Goal: Task Accomplishment & Management: Manage account settings

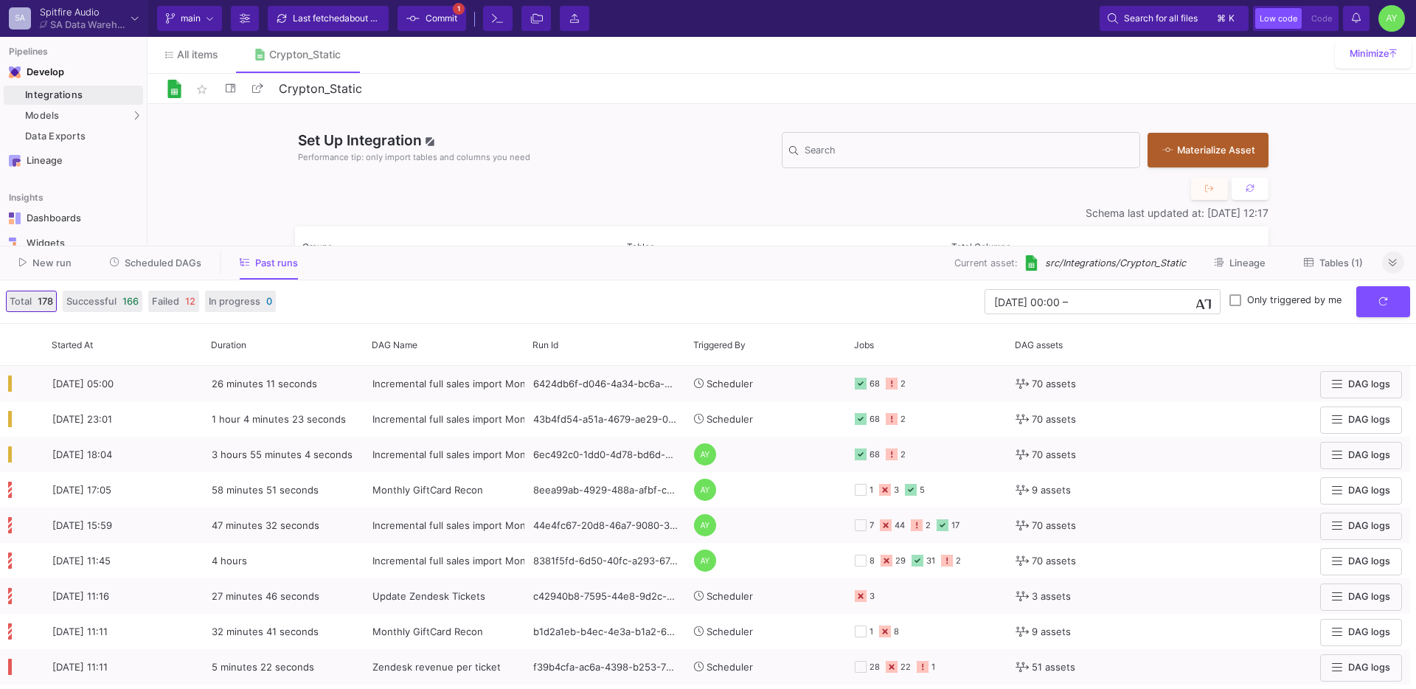
click at [1391, 261] on icon at bounding box center [1392, 263] width 8 height 10
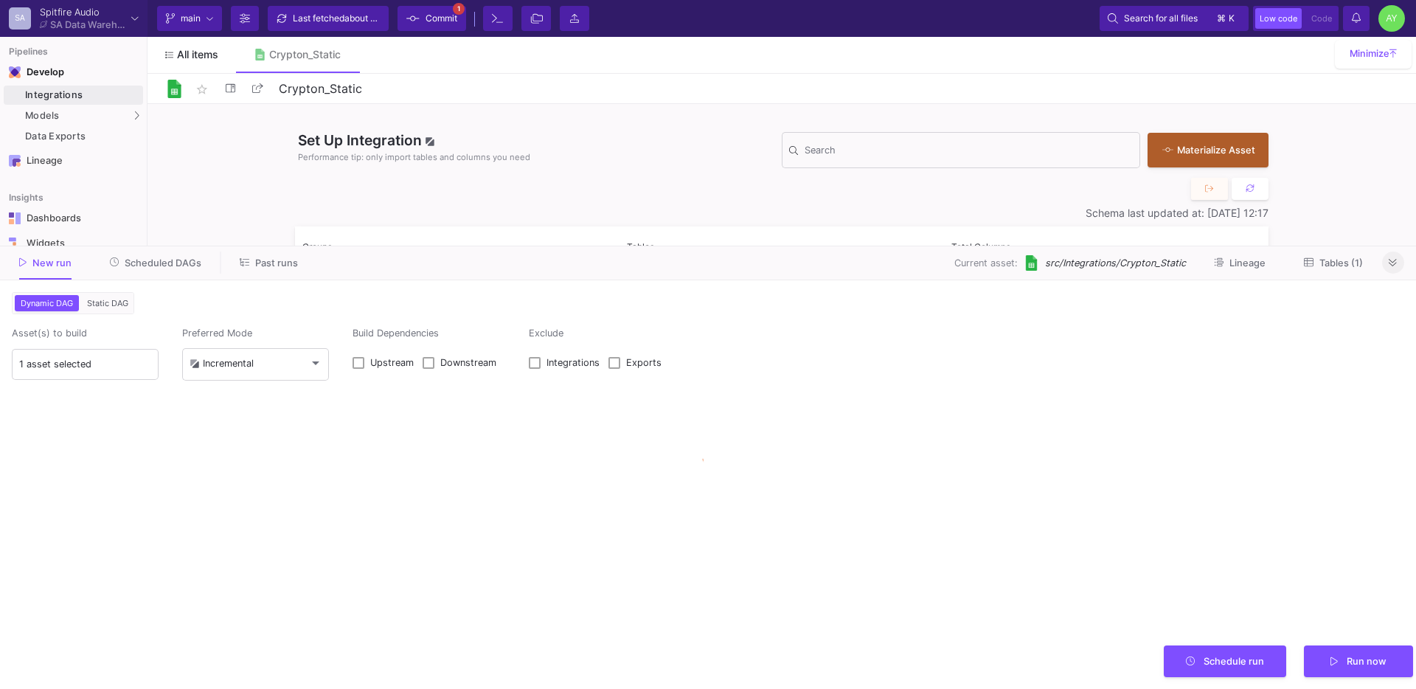
click at [218, 57] on link "All items" at bounding box center [191, 54] width 88 height 35
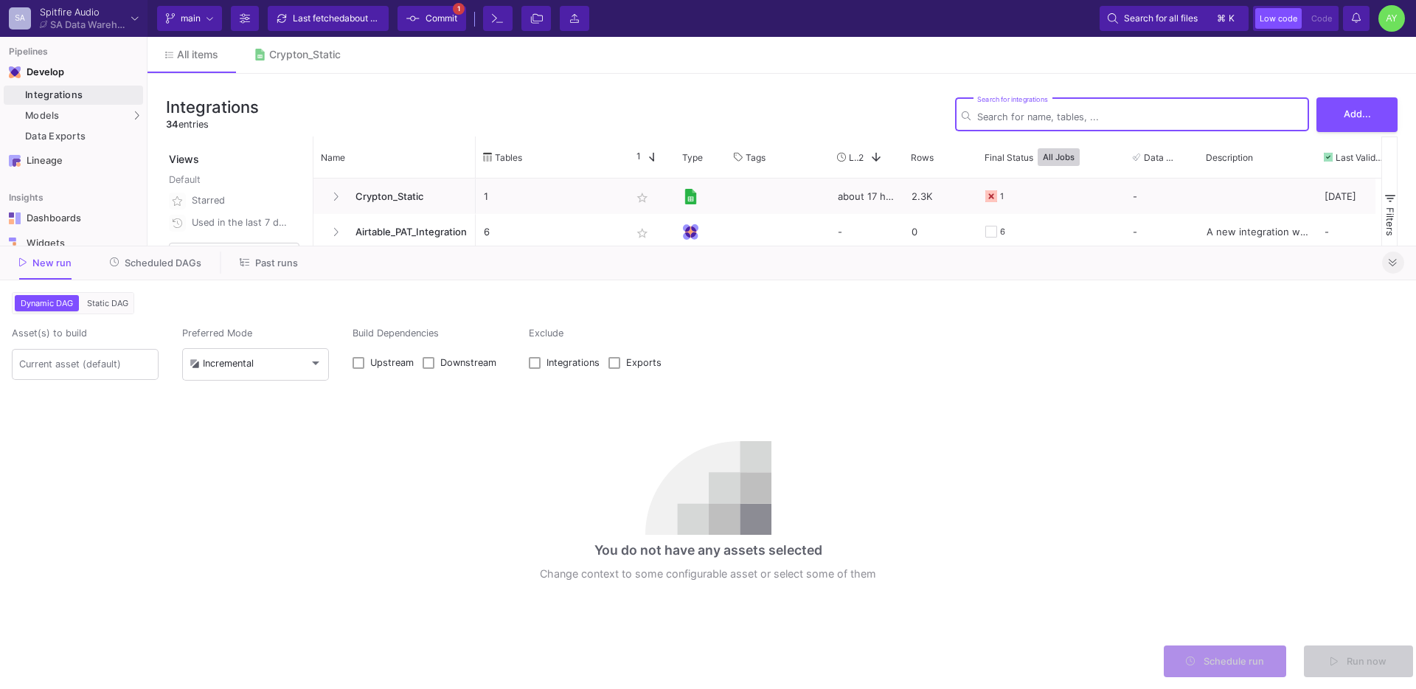
click at [1391, 262] on icon at bounding box center [1392, 263] width 8 height 10
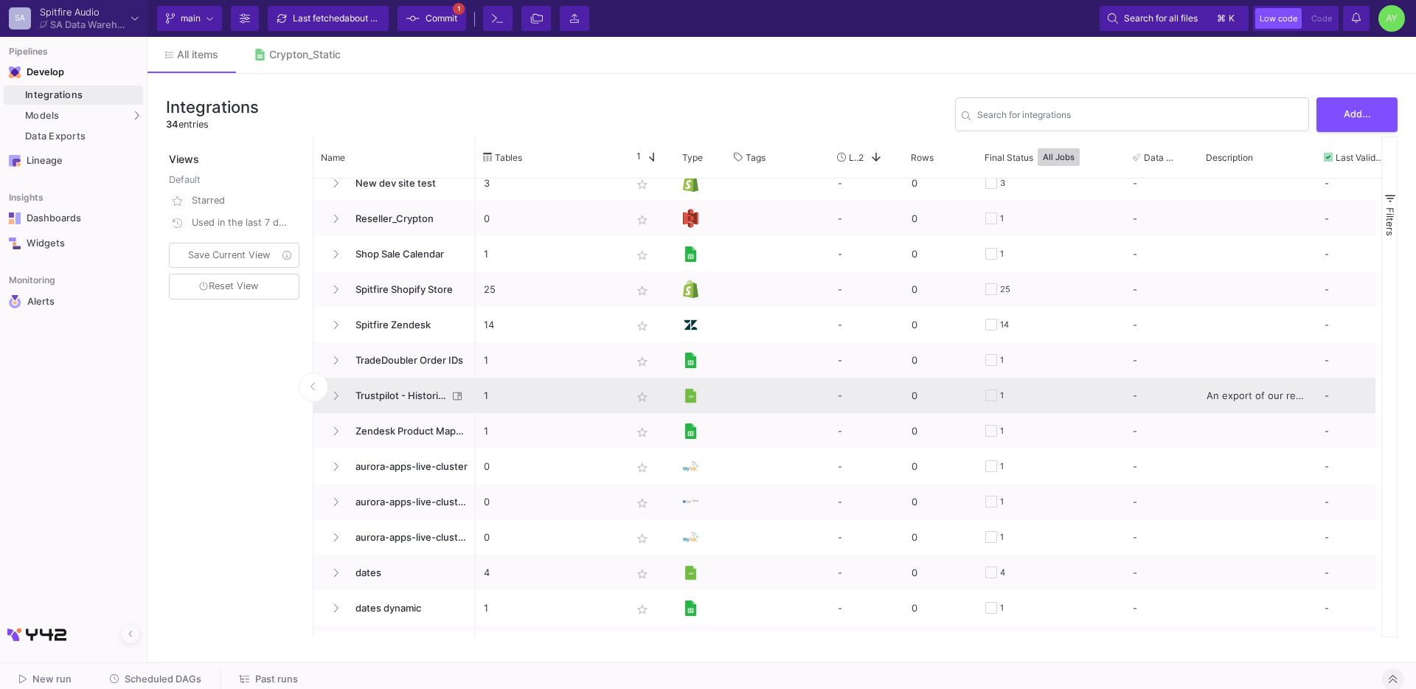
scroll to position [406, 0]
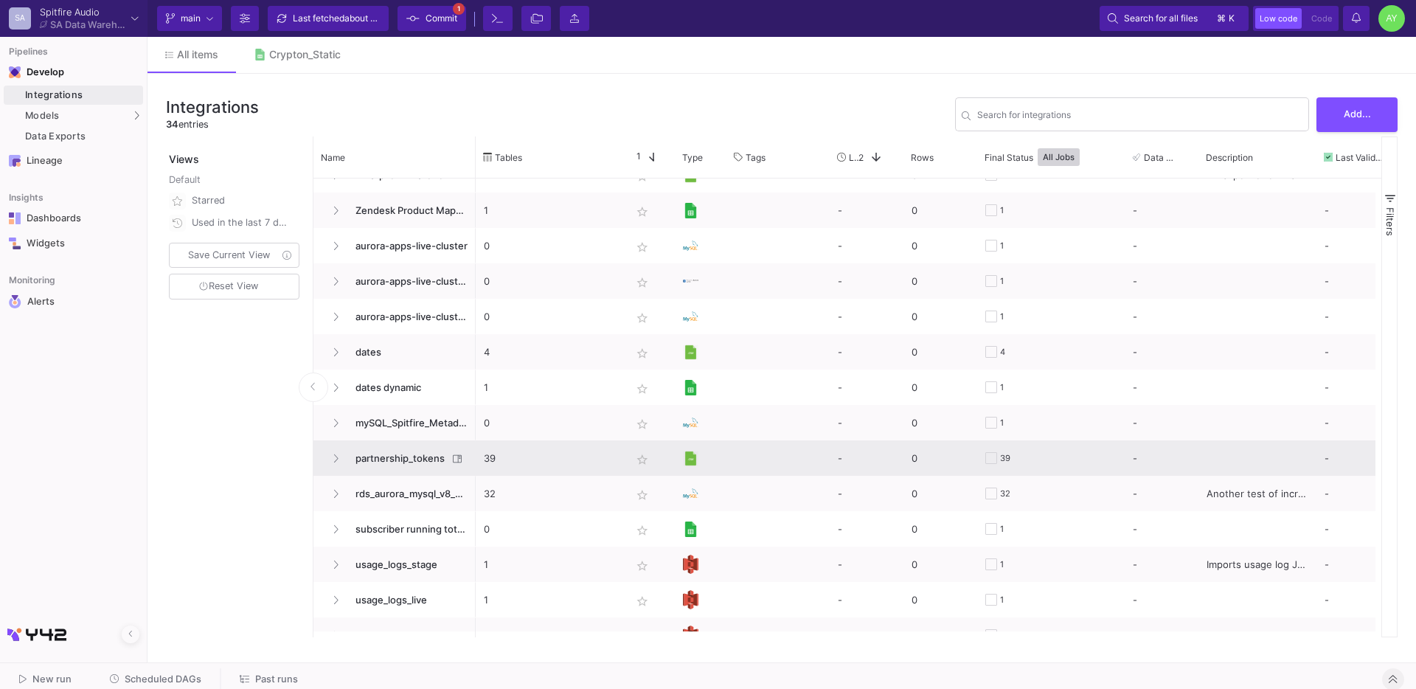
click at [556, 453] on p "39" at bounding box center [549, 458] width 131 height 35
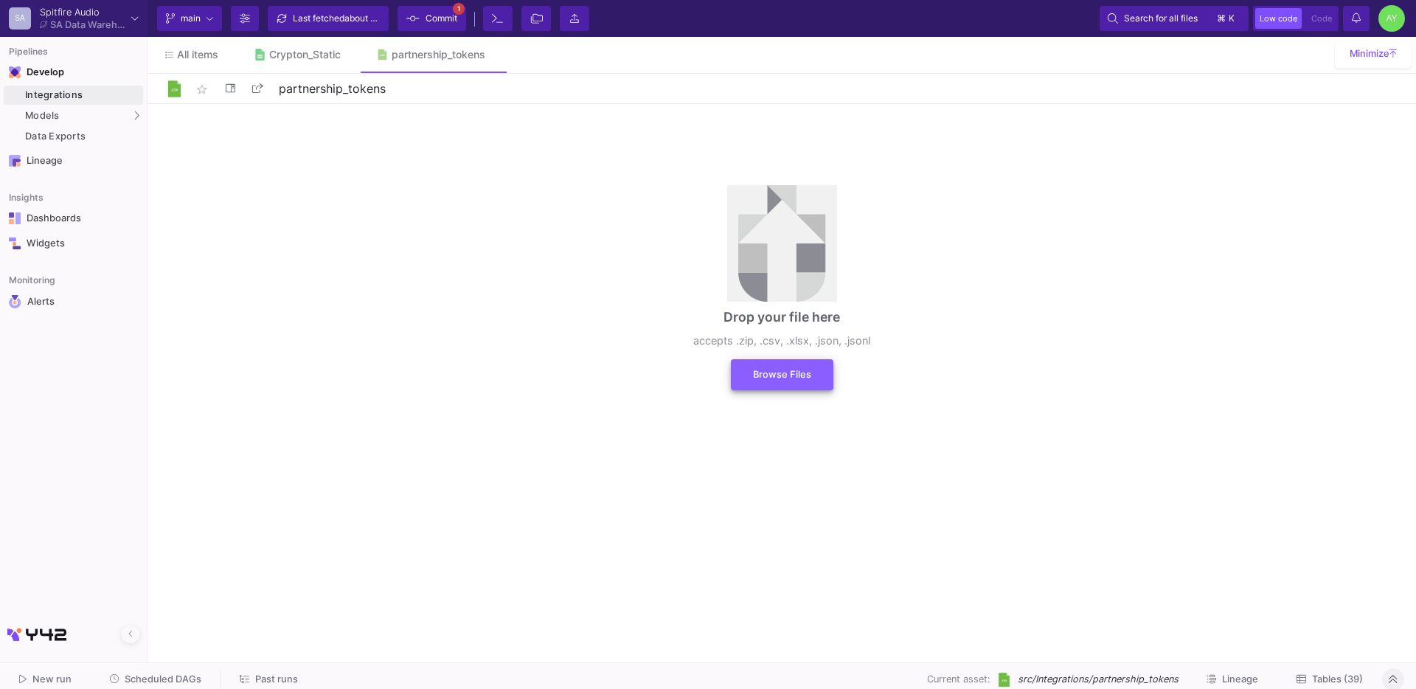
click at [776, 364] on button "Browse Files" at bounding box center [782, 374] width 102 height 31
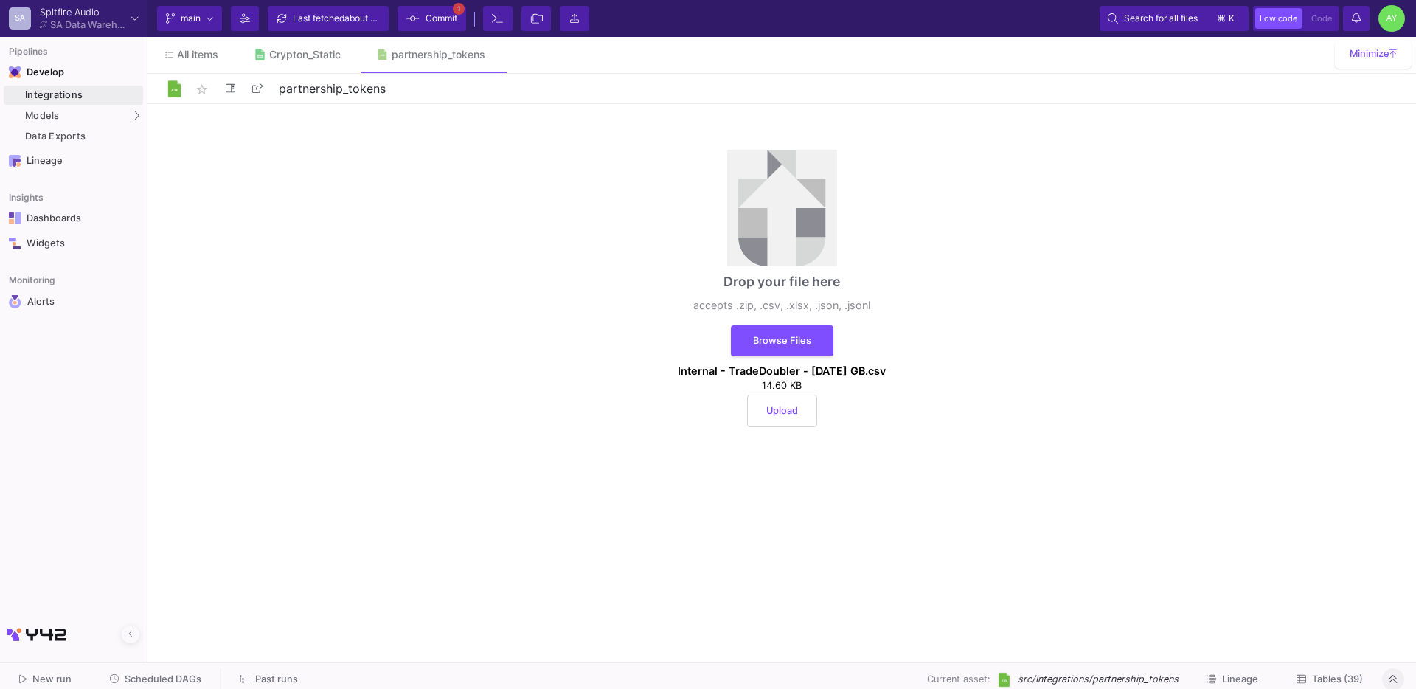
click at [775, 418] on button "Upload" at bounding box center [782, 410] width 70 height 32
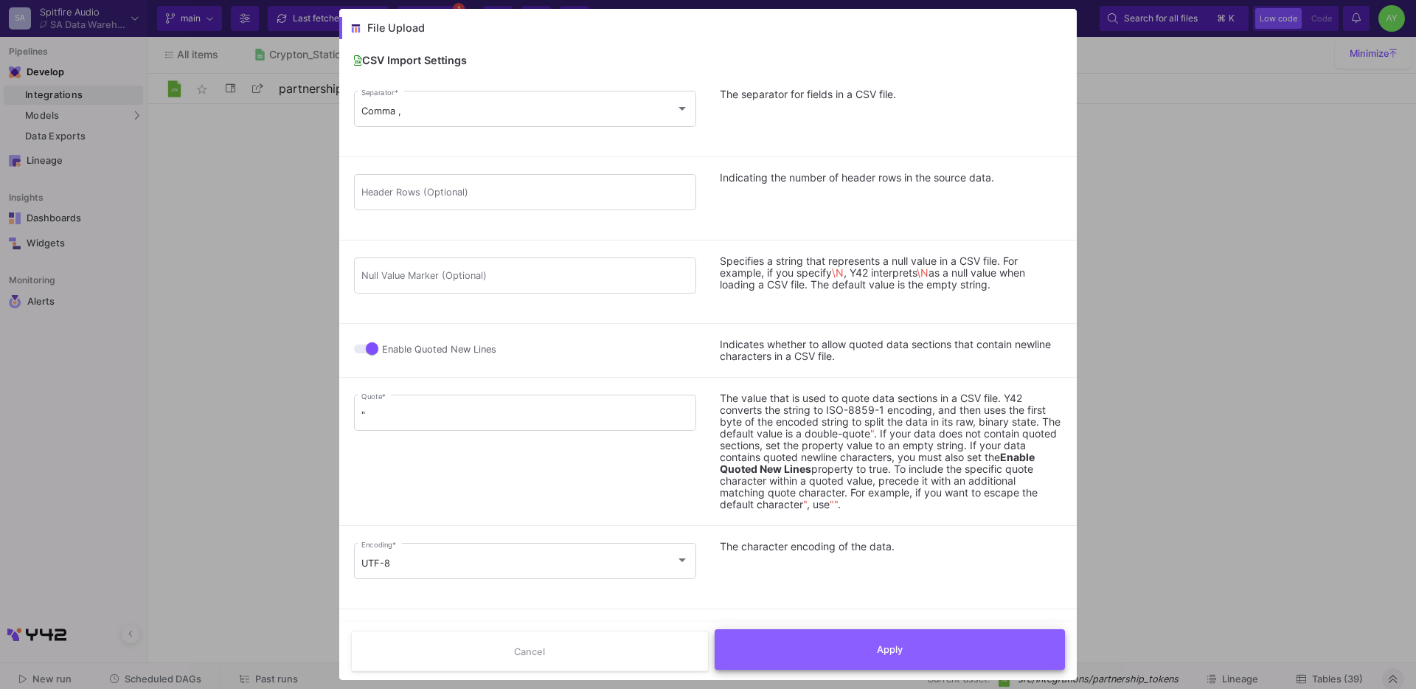
click at [866, 645] on button "Apply" at bounding box center [889, 649] width 351 height 41
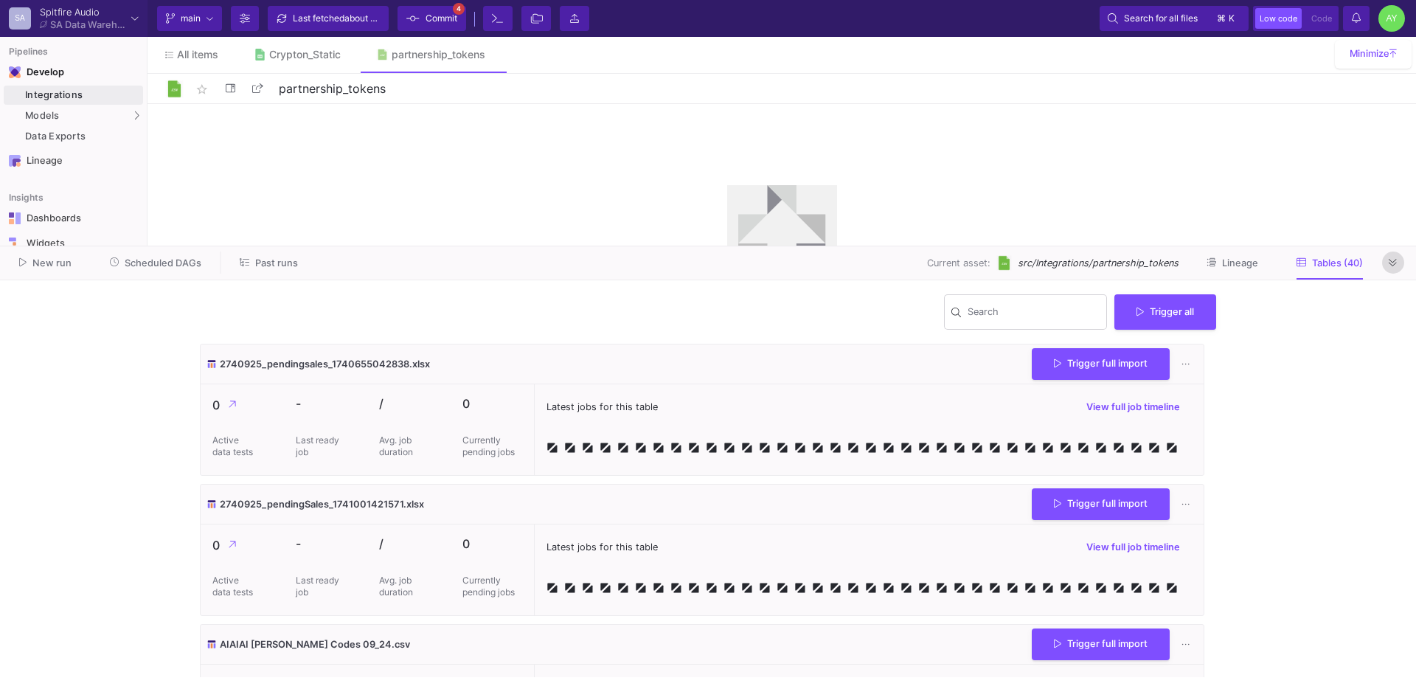
click at [1401, 266] on button at bounding box center [1393, 262] width 22 height 22
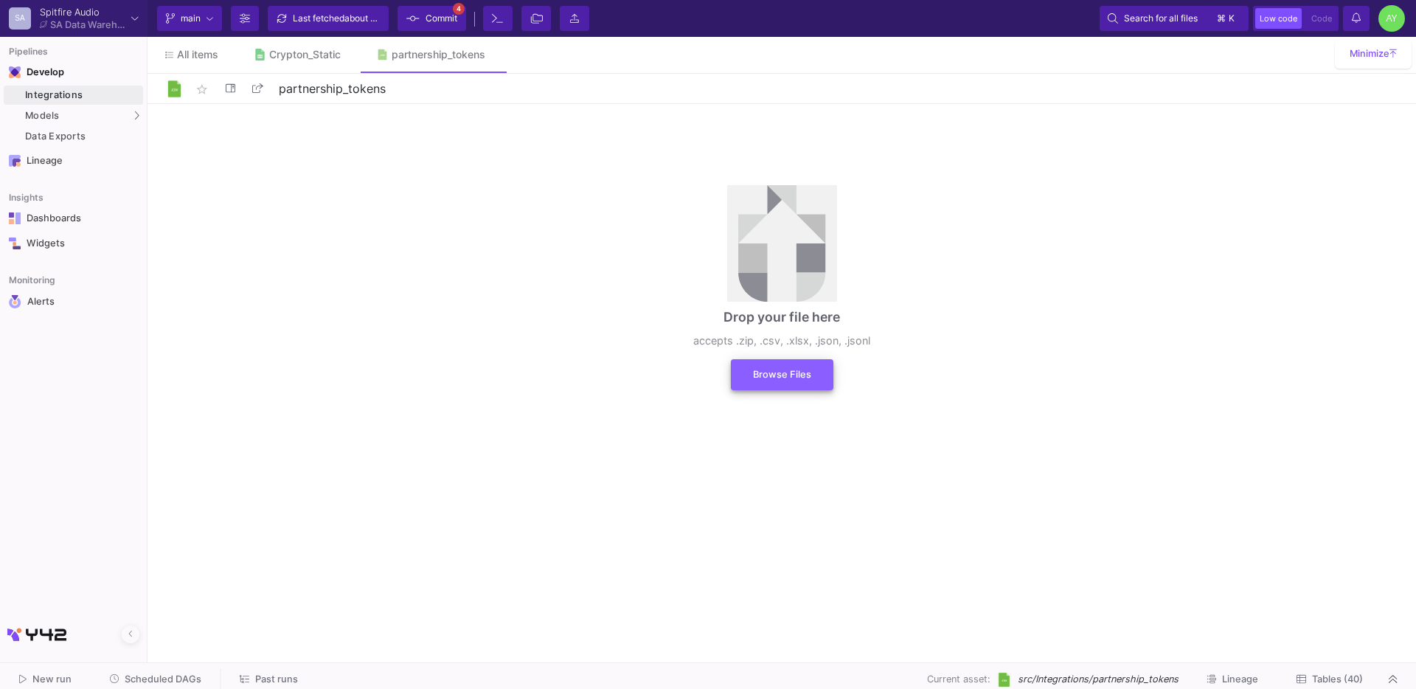
click at [804, 381] on button "Browse Files" at bounding box center [782, 374] width 102 height 31
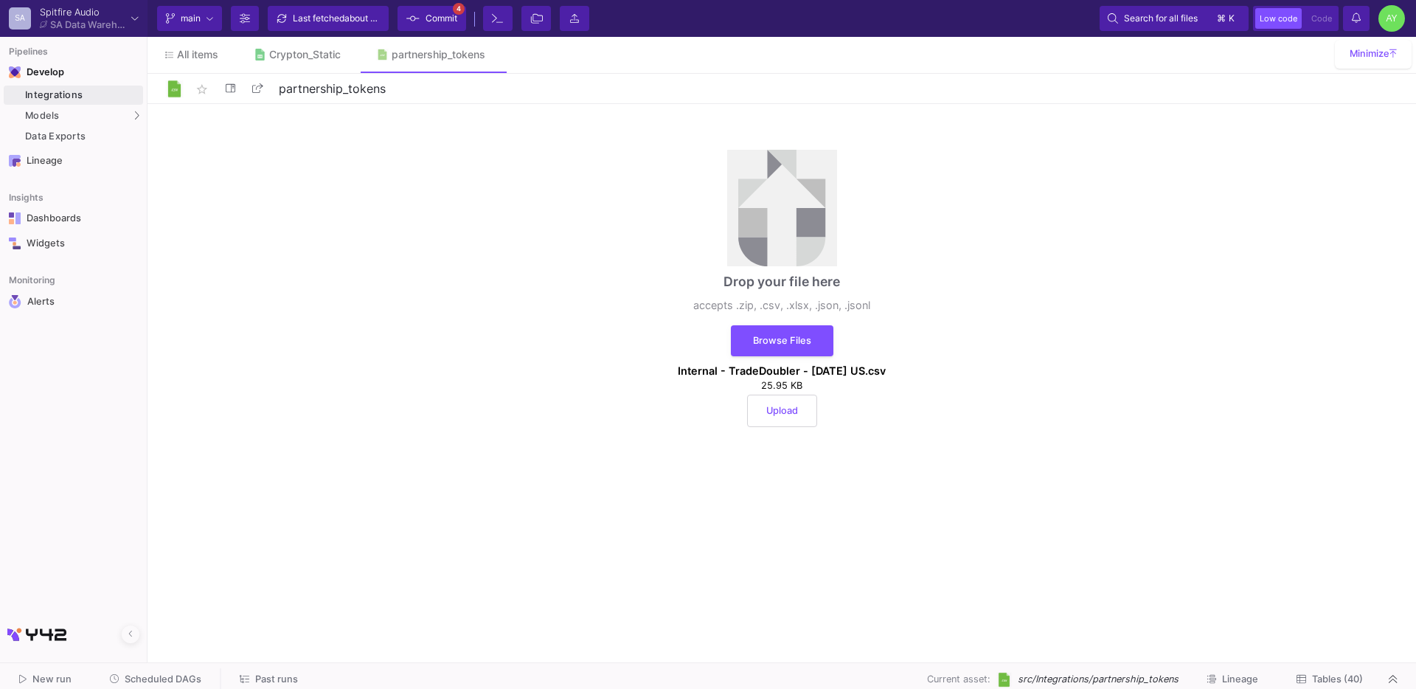
click at [731, 389] on div "Internal - TradeDoubler - Oct 2 US.csv 25.95 KB Upload" at bounding box center [782, 391] width 208 height 71
click at [764, 402] on button "Upload" at bounding box center [782, 410] width 70 height 32
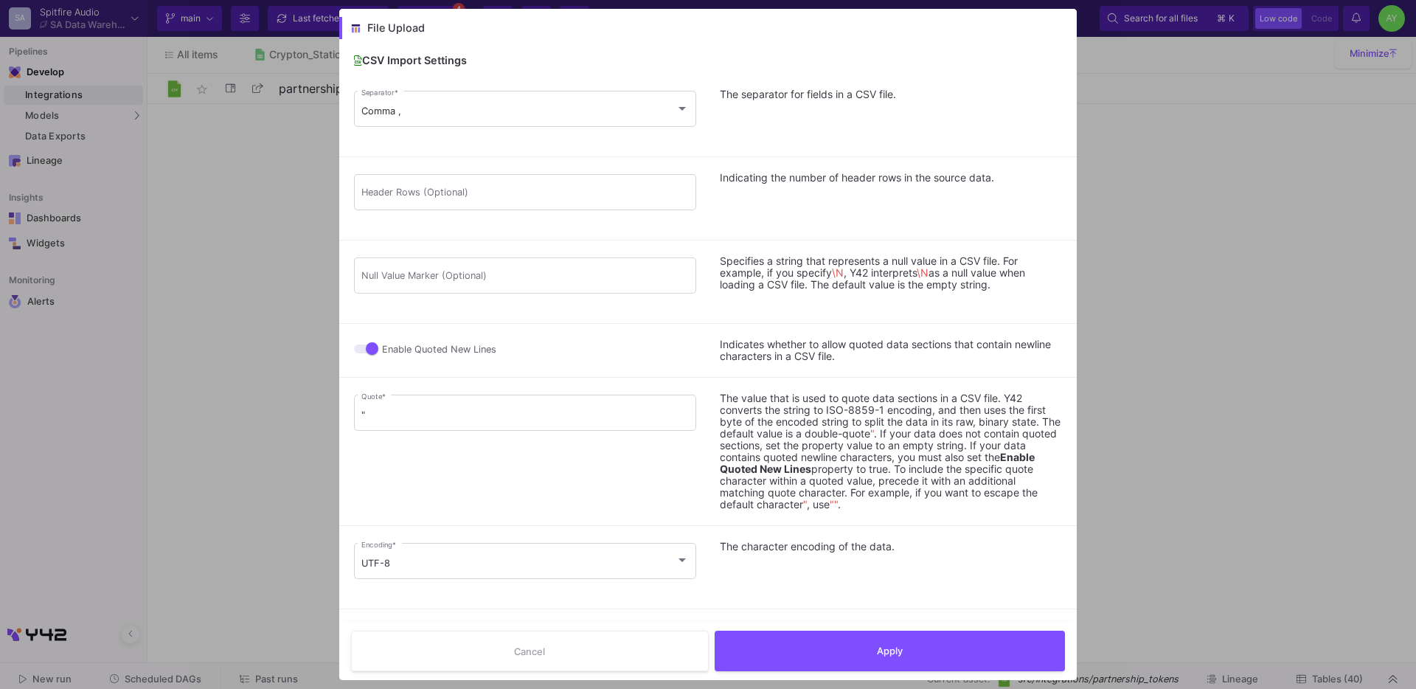
click at [835, 627] on div "Cancel Apply" at bounding box center [707, 651] width 737 height 58
click at [826, 632] on button "Apply" at bounding box center [889, 649] width 351 height 41
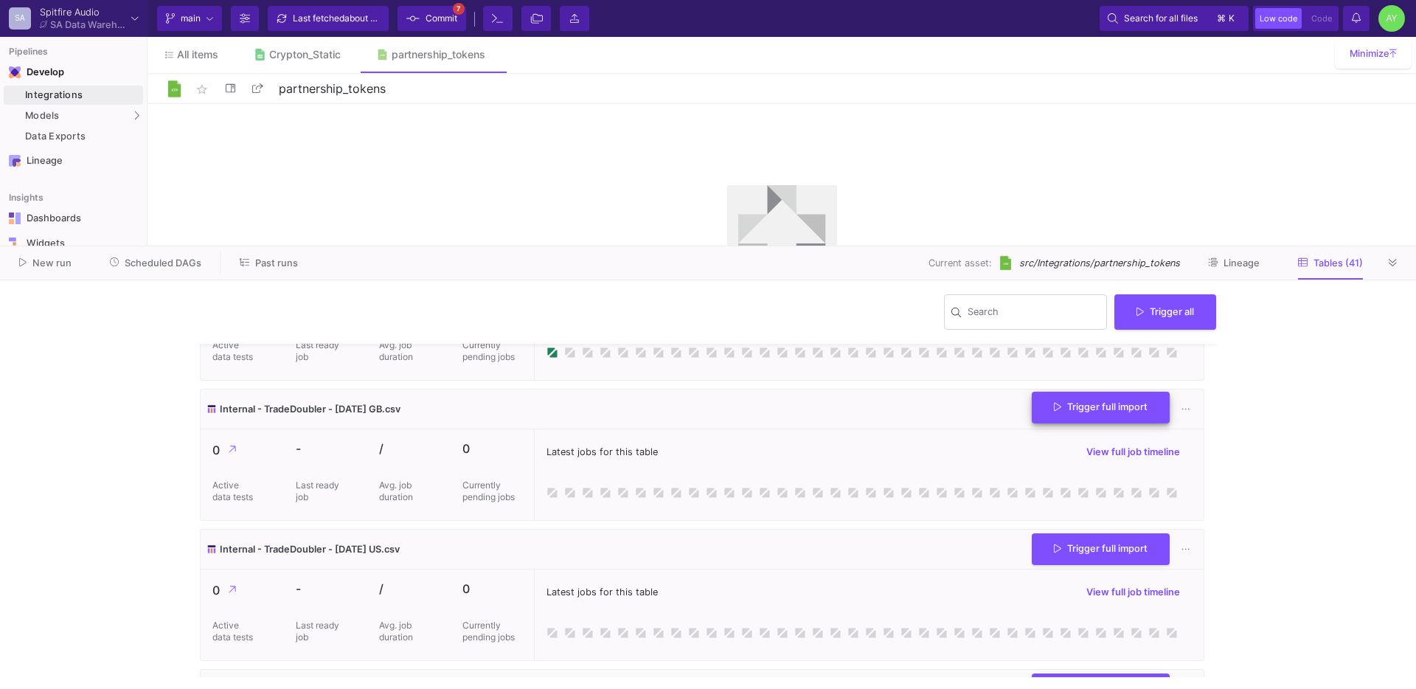
click at [1040, 423] on button "Trigger full import" at bounding box center [1101, 408] width 138 height 32
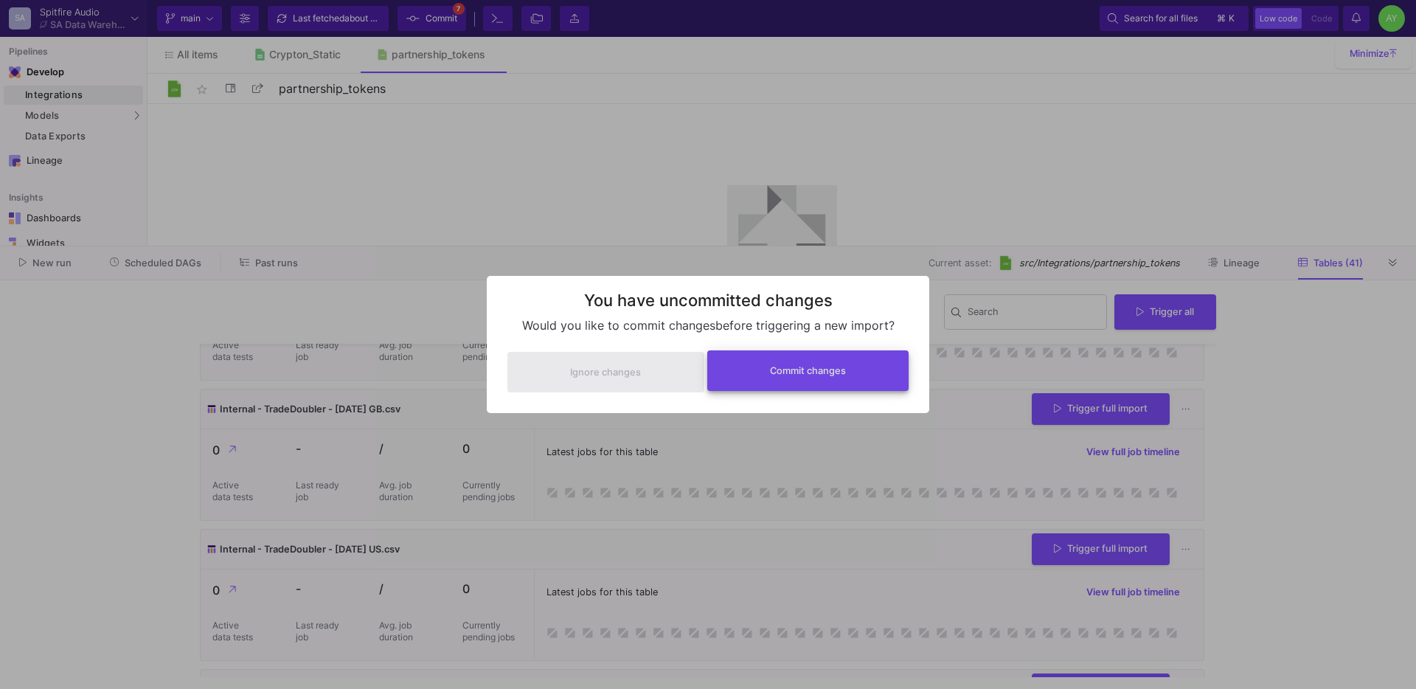
click at [807, 387] on button "Commit changes" at bounding box center [808, 370] width 202 height 41
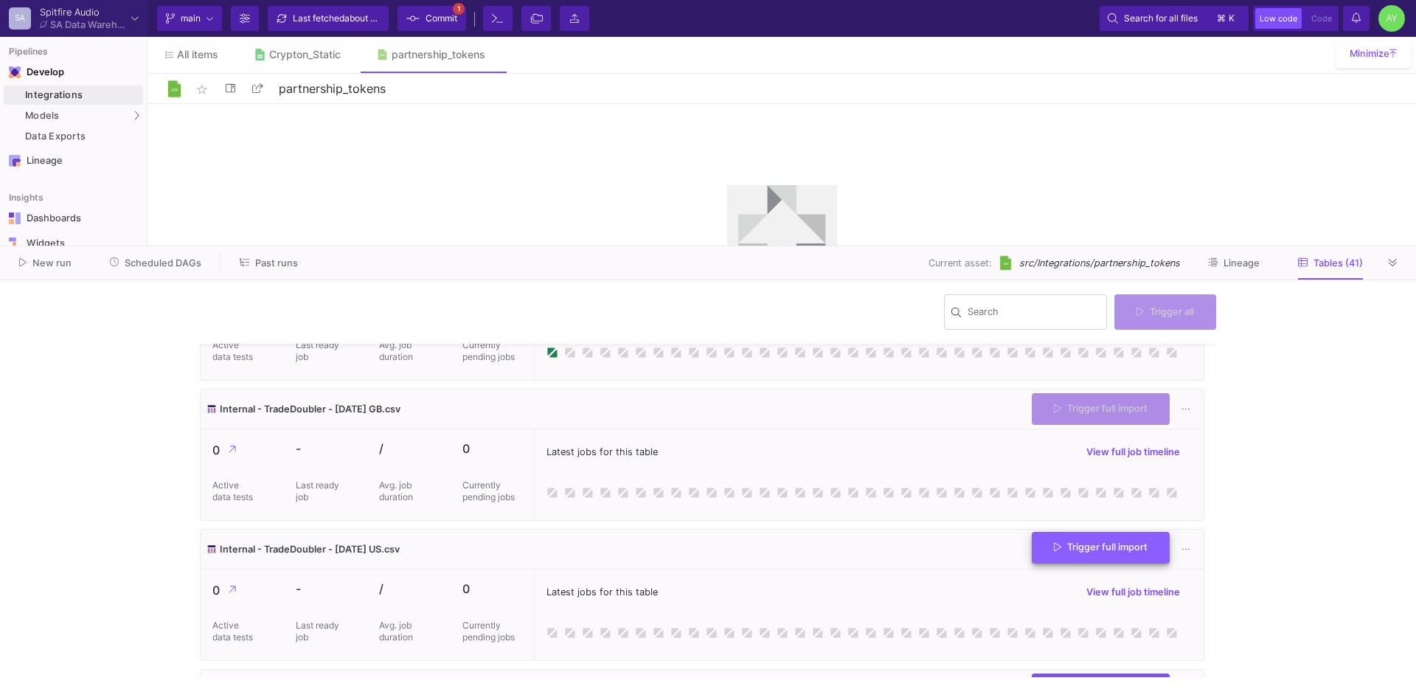
click at [1086, 552] on span "Trigger full import" at bounding box center [1101, 546] width 94 height 11
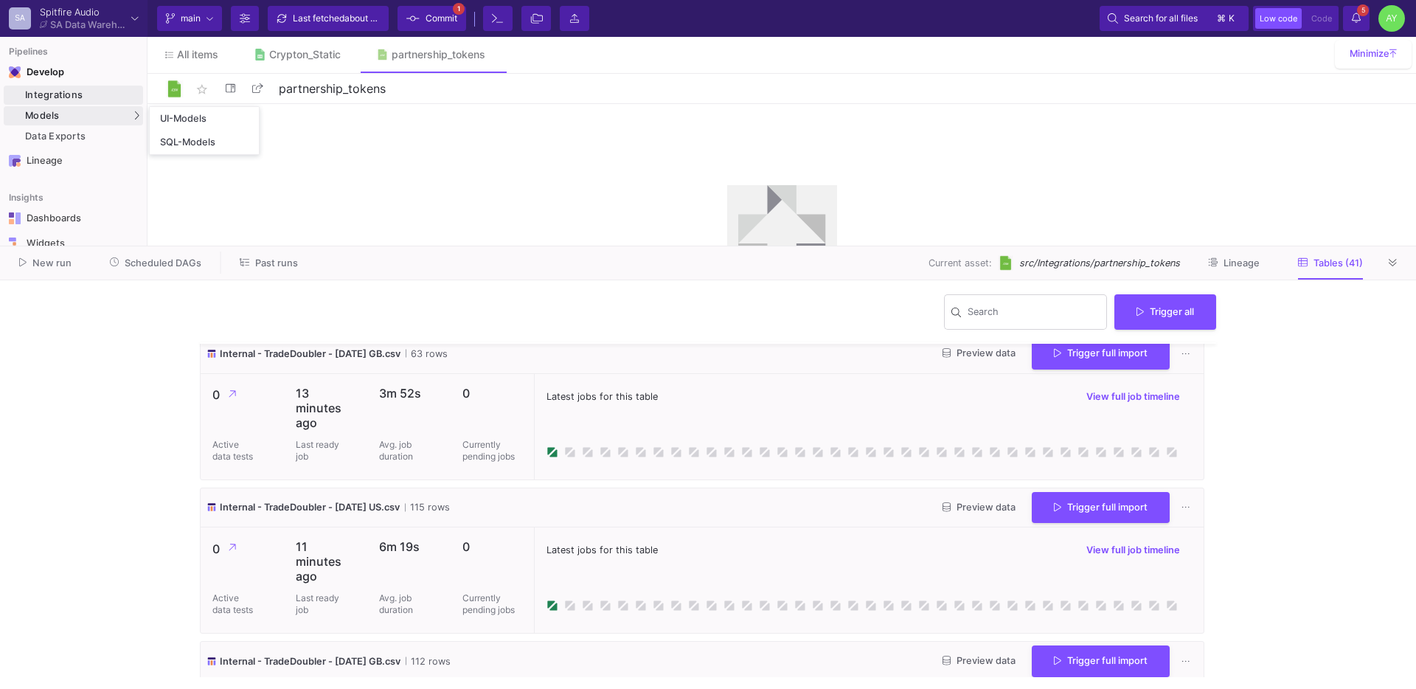
click at [38, 114] on span "Models" at bounding box center [42, 116] width 35 height 12
click at [1390, 260] on icon at bounding box center [1392, 262] width 8 height 7
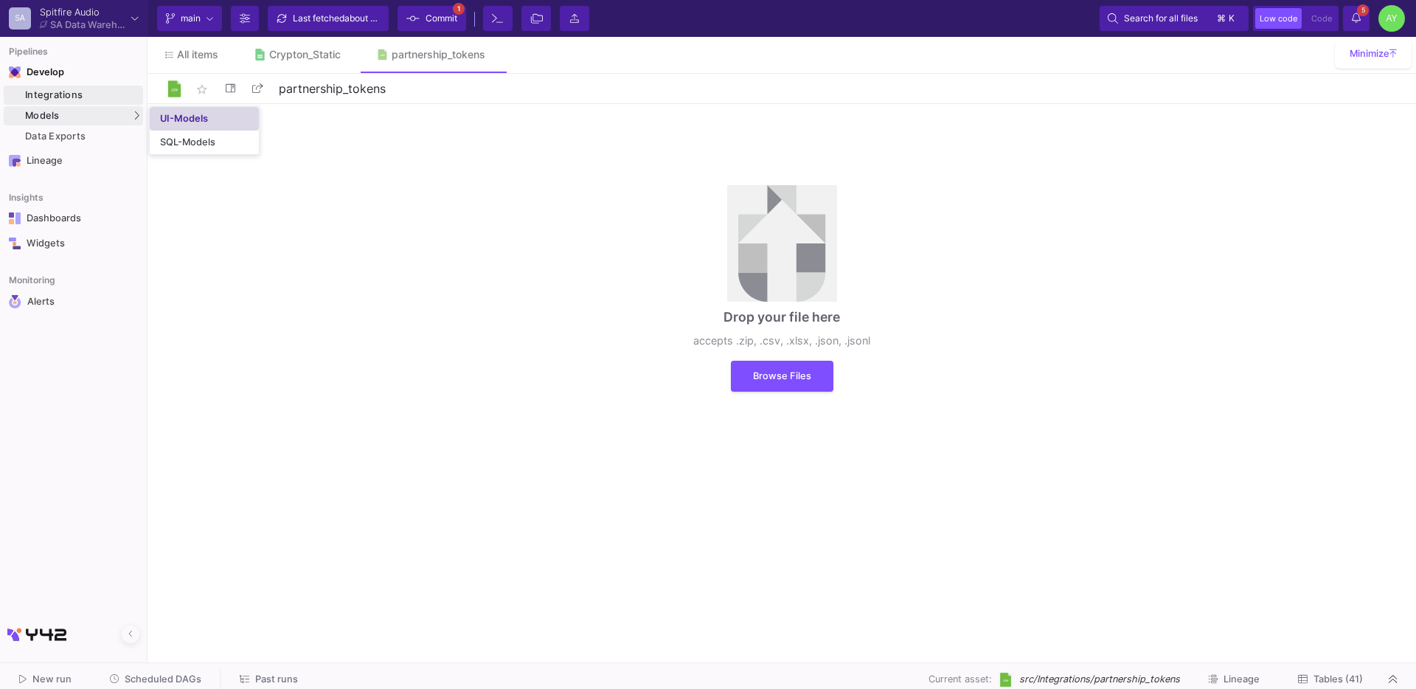
click at [193, 115] on div "UI-Models" at bounding box center [184, 119] width 48 height 12
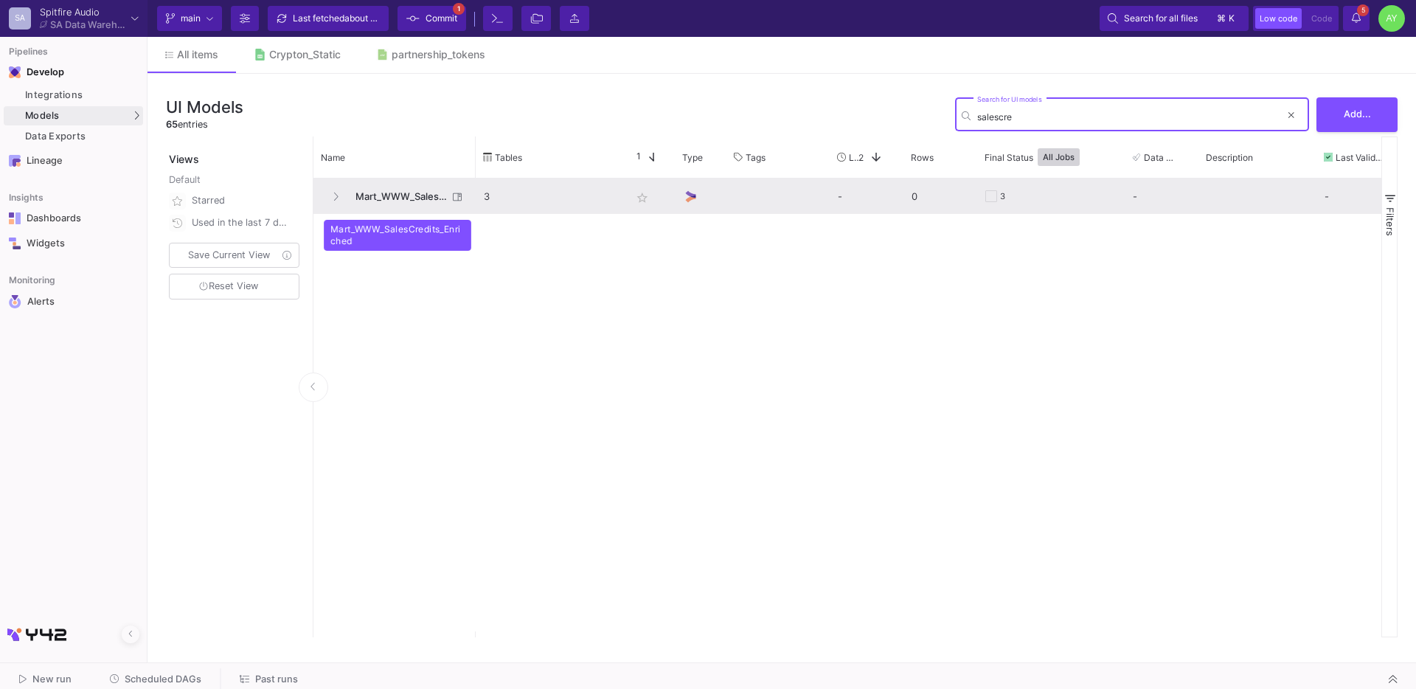
type input "salescre"
click at [408, 201] on span "Mart_WWW_SalesCredits_Enriched" at bounding box center [397, 196] width 101 height 35
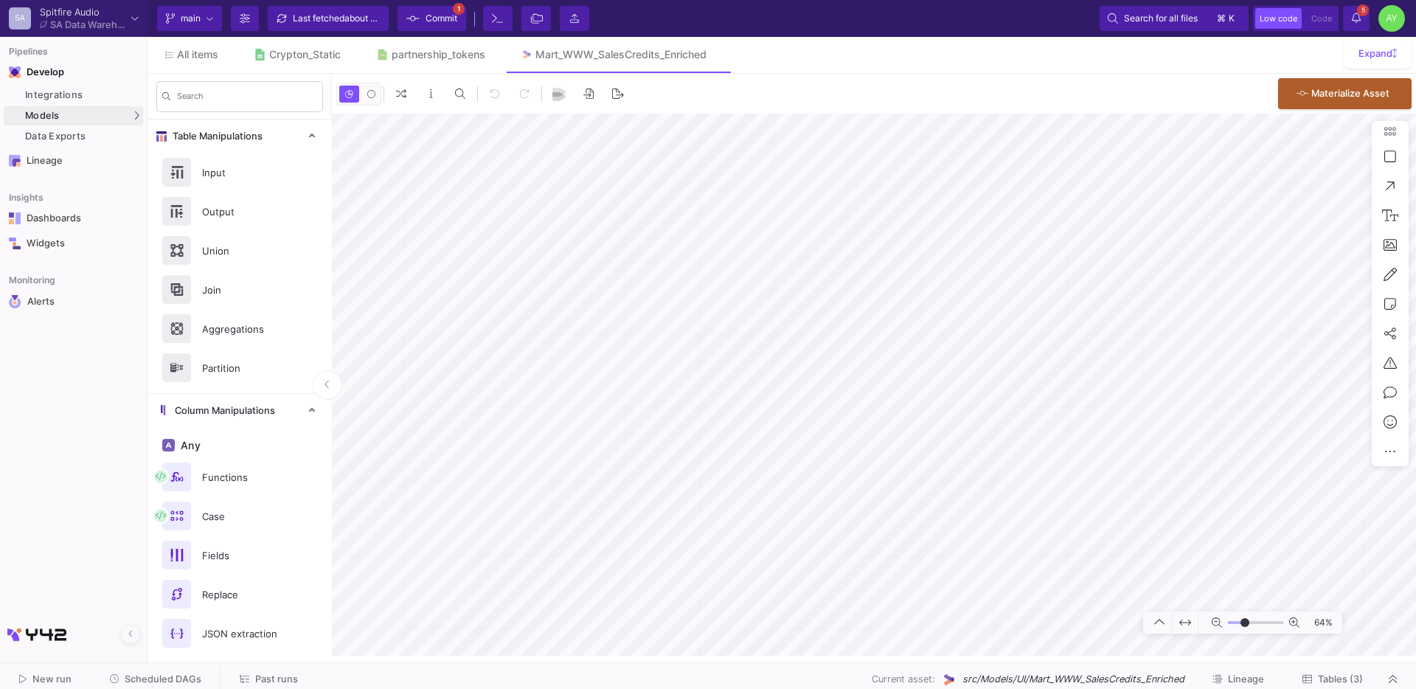
type input "0"
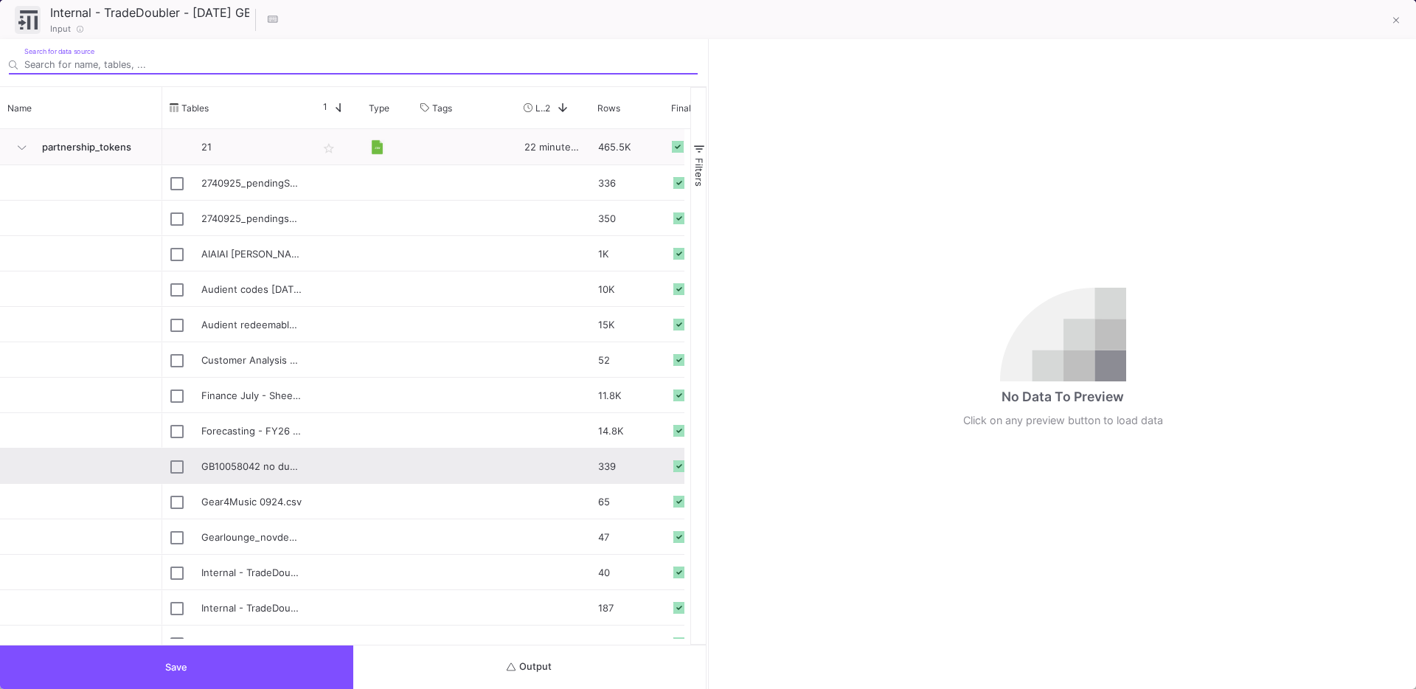
scroll to position [305, 0]
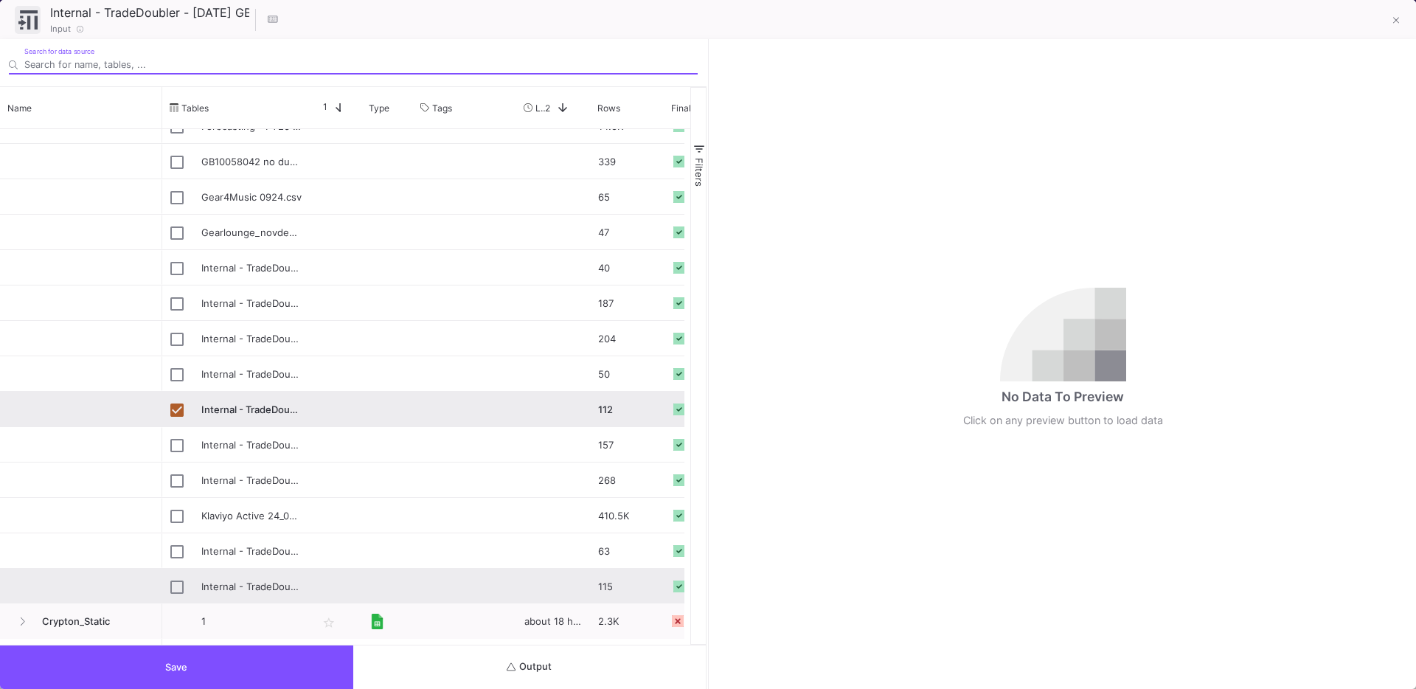
click at [187, 588] on div "Internal - TradeDoubler - [DATE] US.csv" at bounding box center [235, 586] width 131 height 35
type input "Internal - TradeDoubler - [DATE] US.csv"
checkbox input "false"
checkbox input "true"
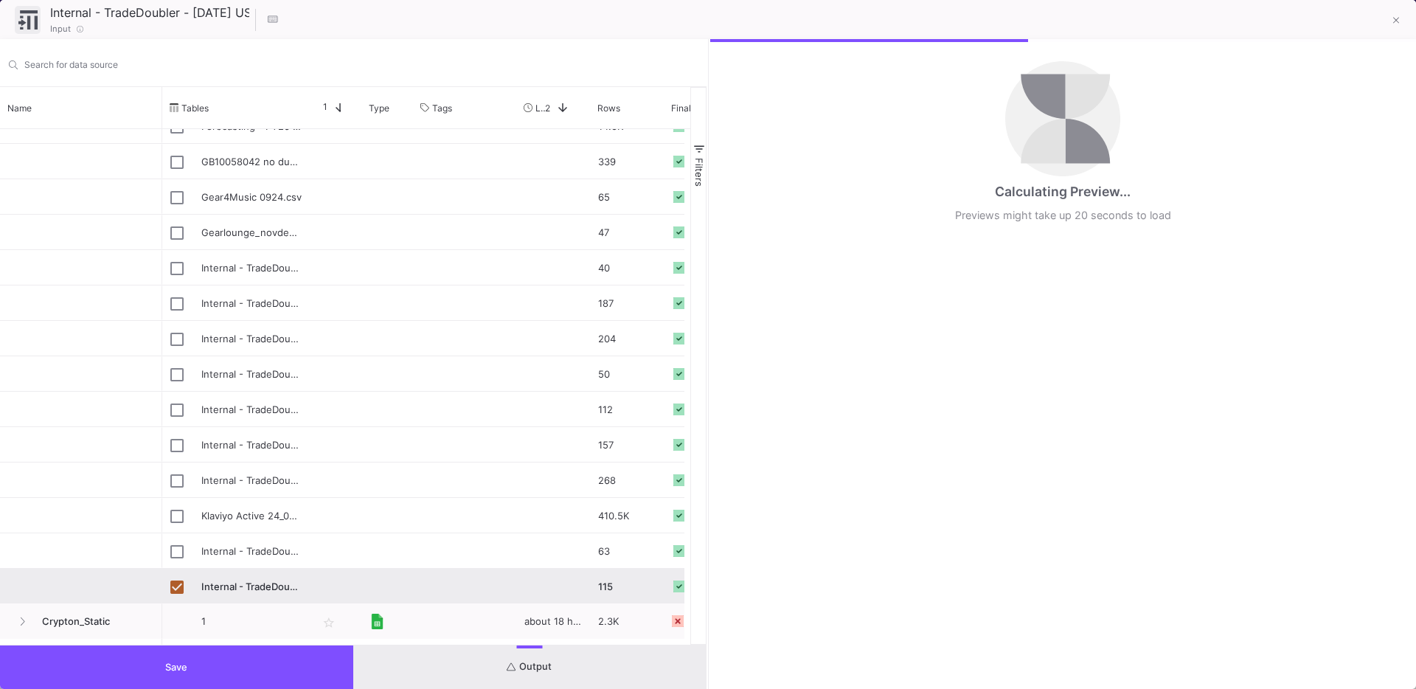
click at [192, 678] on button "Save" at bounding box center [176, 667] width 353 height 44
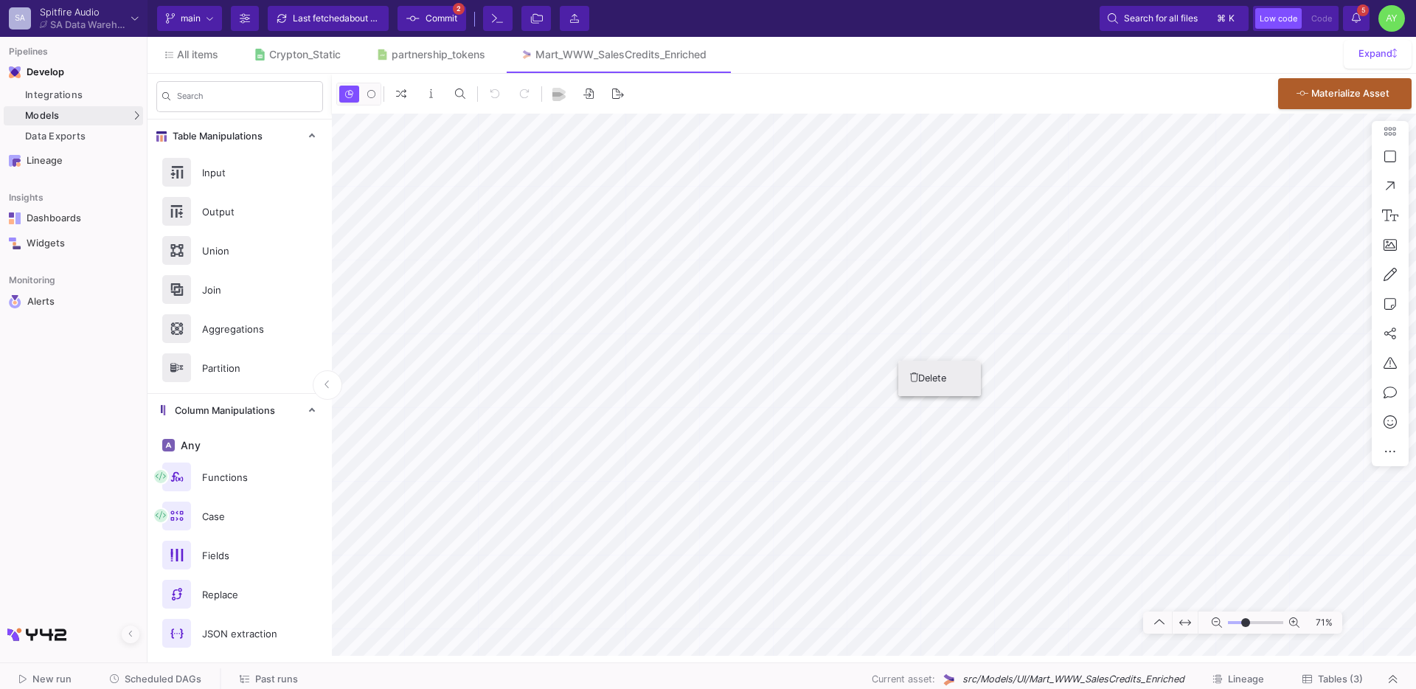
click at [933, 387] on button "Delete" at bounding box center [939, 378] width 83 height 35
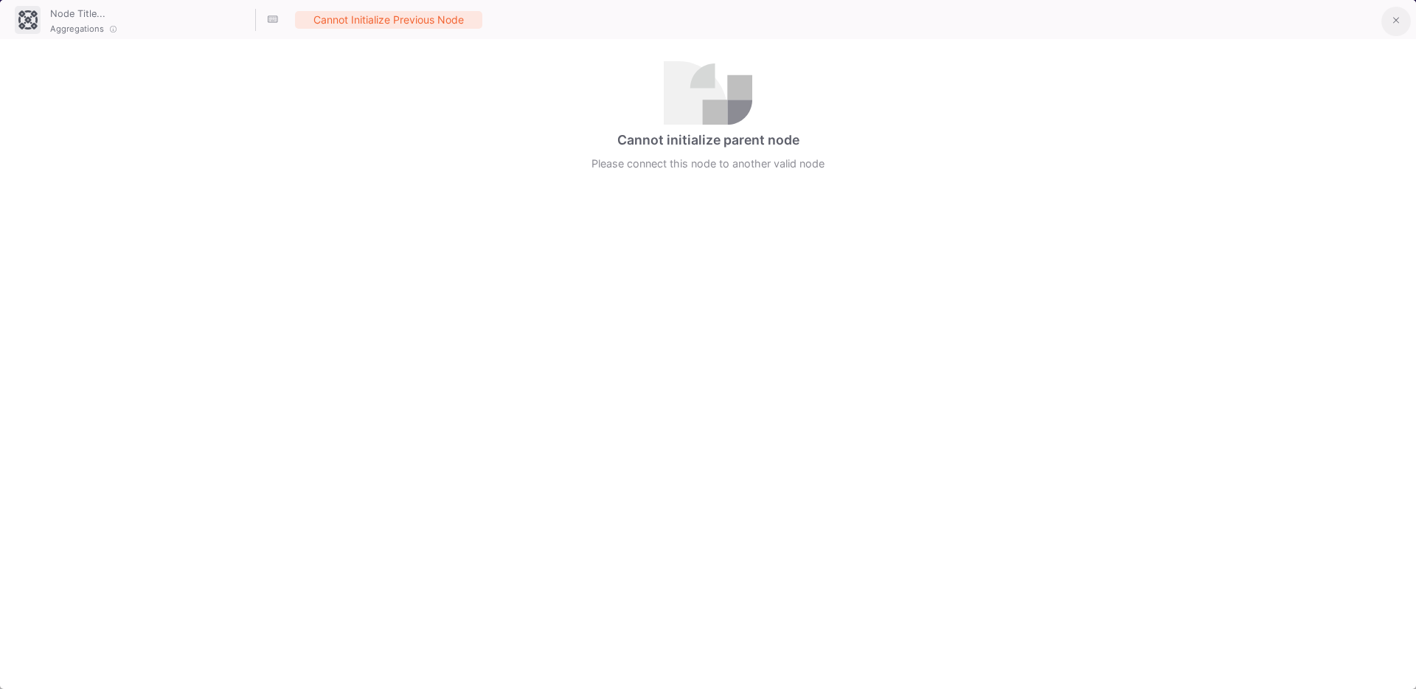
click at [1399, 22] on icon at bounding box center [1396, 20] width 7 height 10
click at [1399, 21] on icon at bounding box center [1396, 20] width 7 height 10
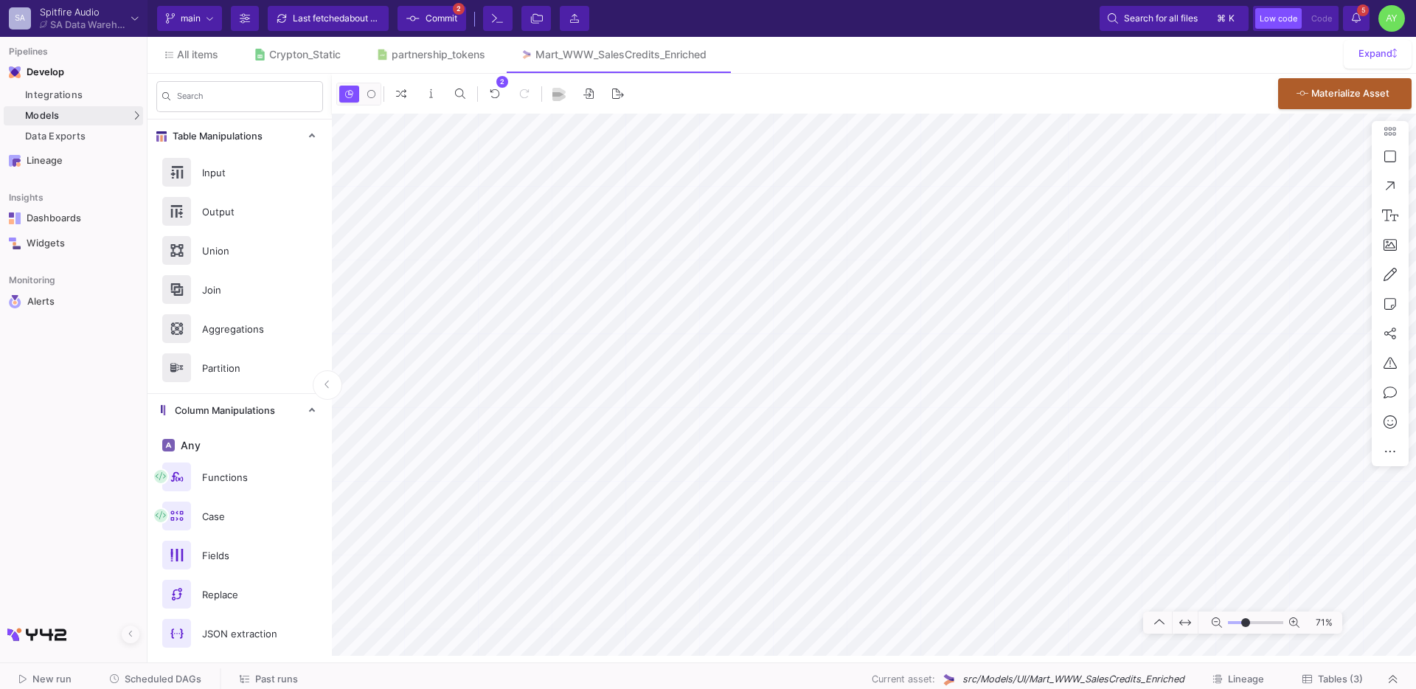
type input "-33"
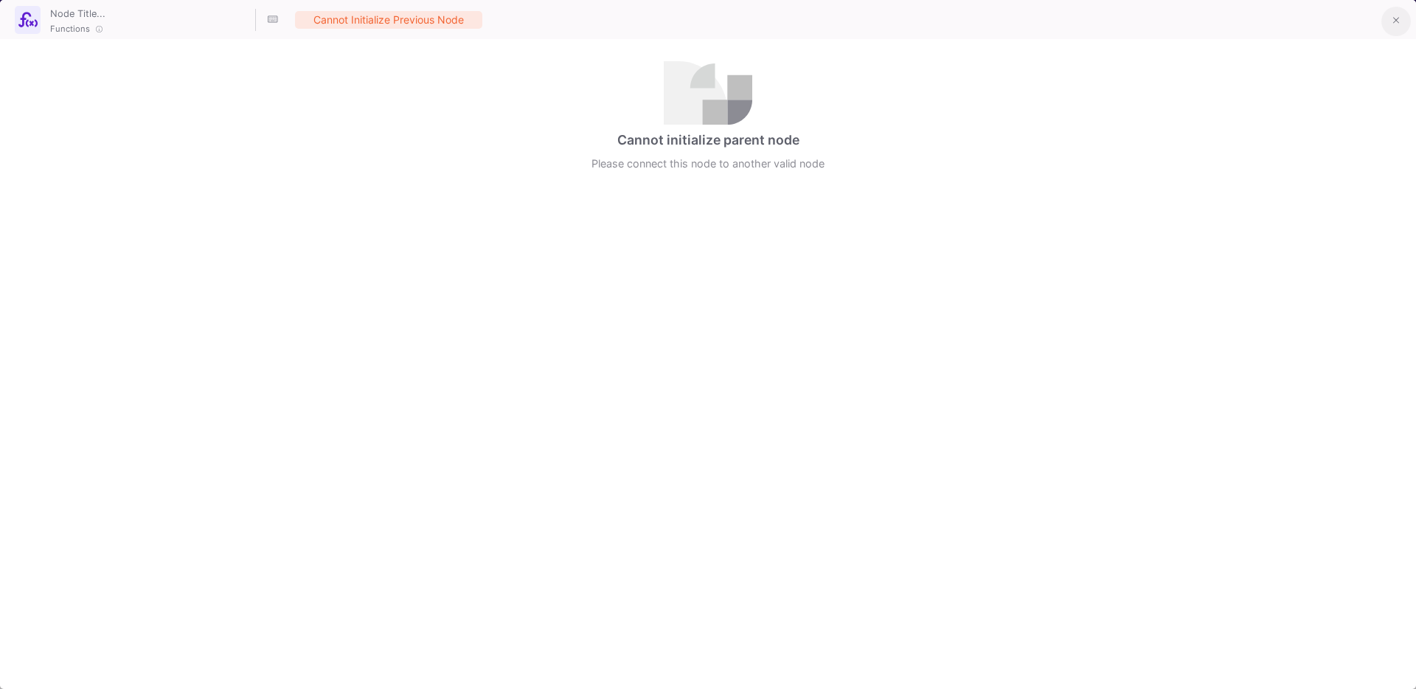
click at [1403, 10] on button at bounding box center [1395, 21] width 29 height 29
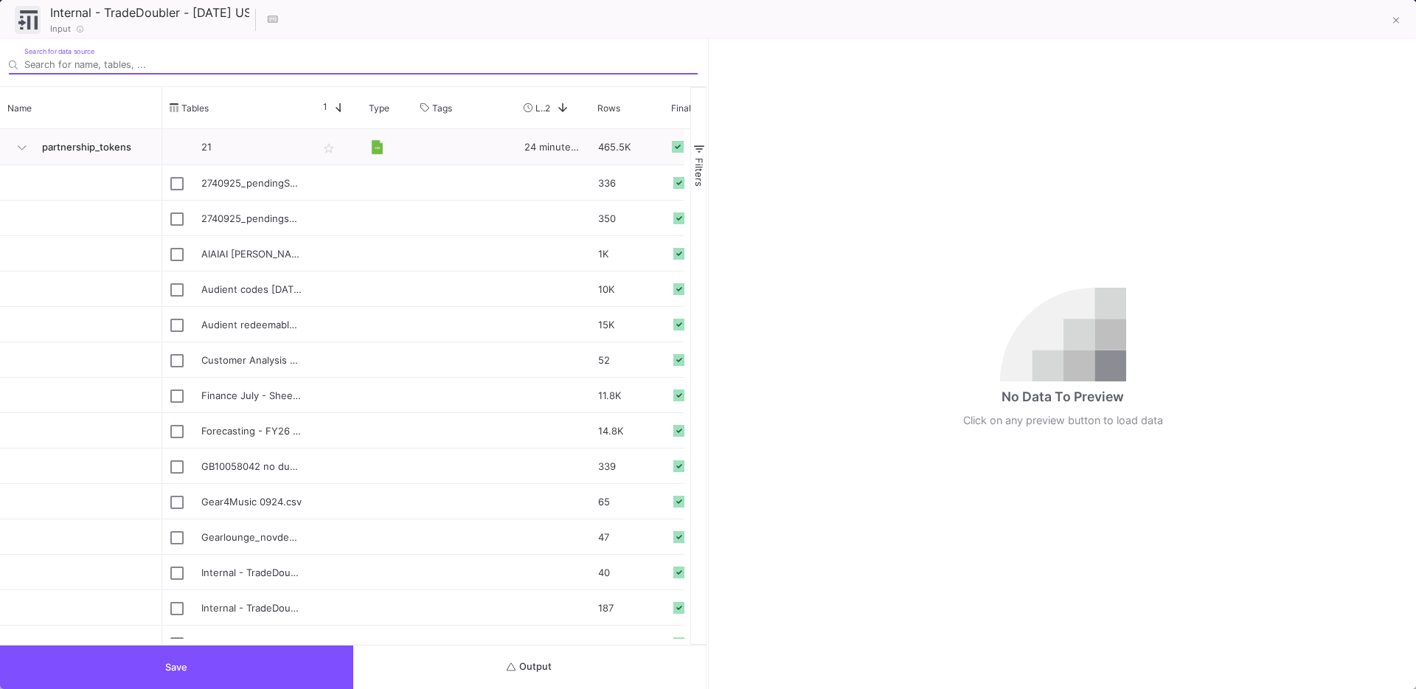
click at [501, 647] on button "Output" at bounding box center [529, 667] width 353 height 44
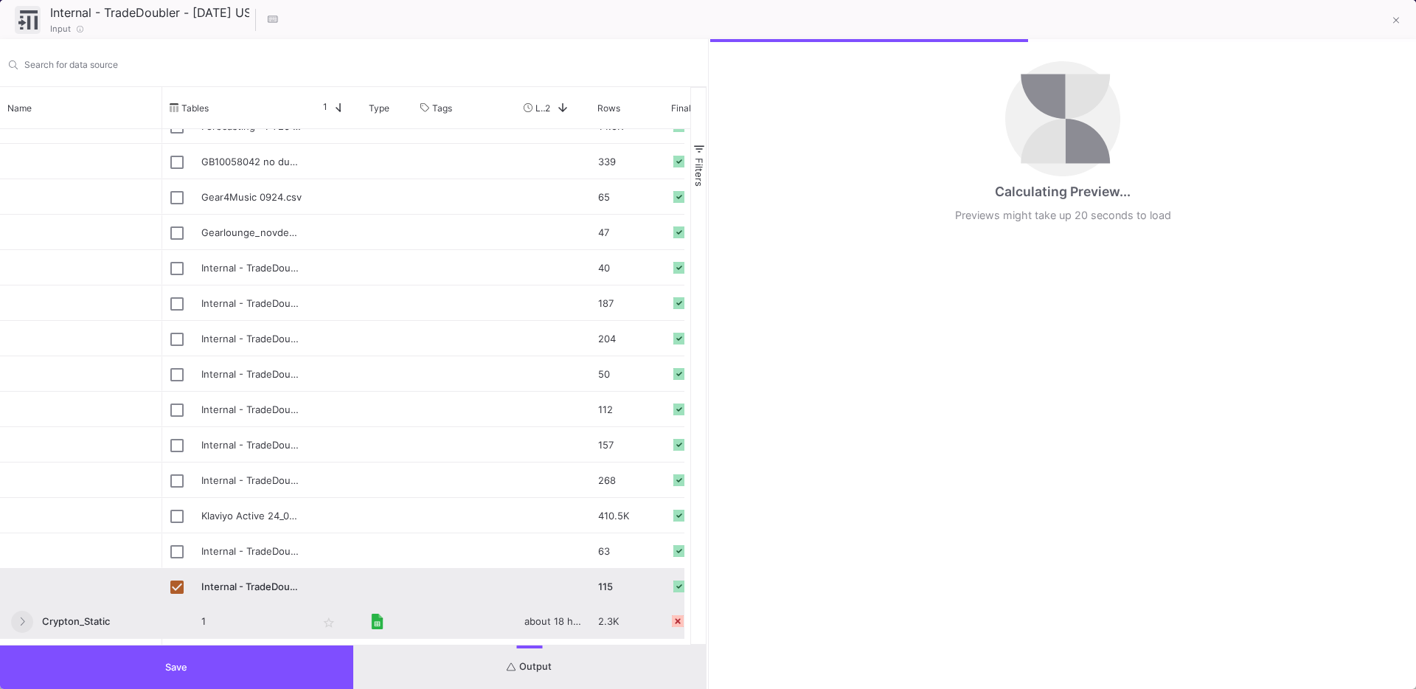
click at [26, 619] on button at bounding box center [22, 622] width 22 height 22
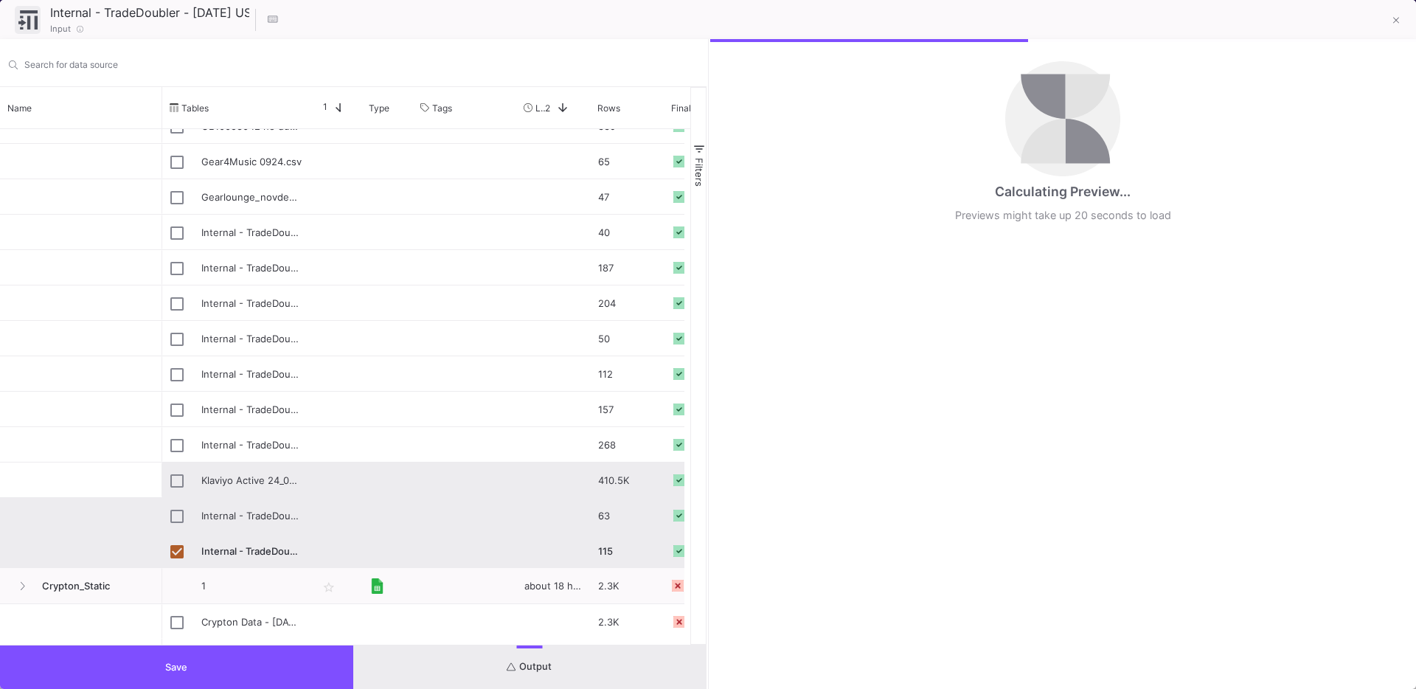
scroll to position [339, 0]
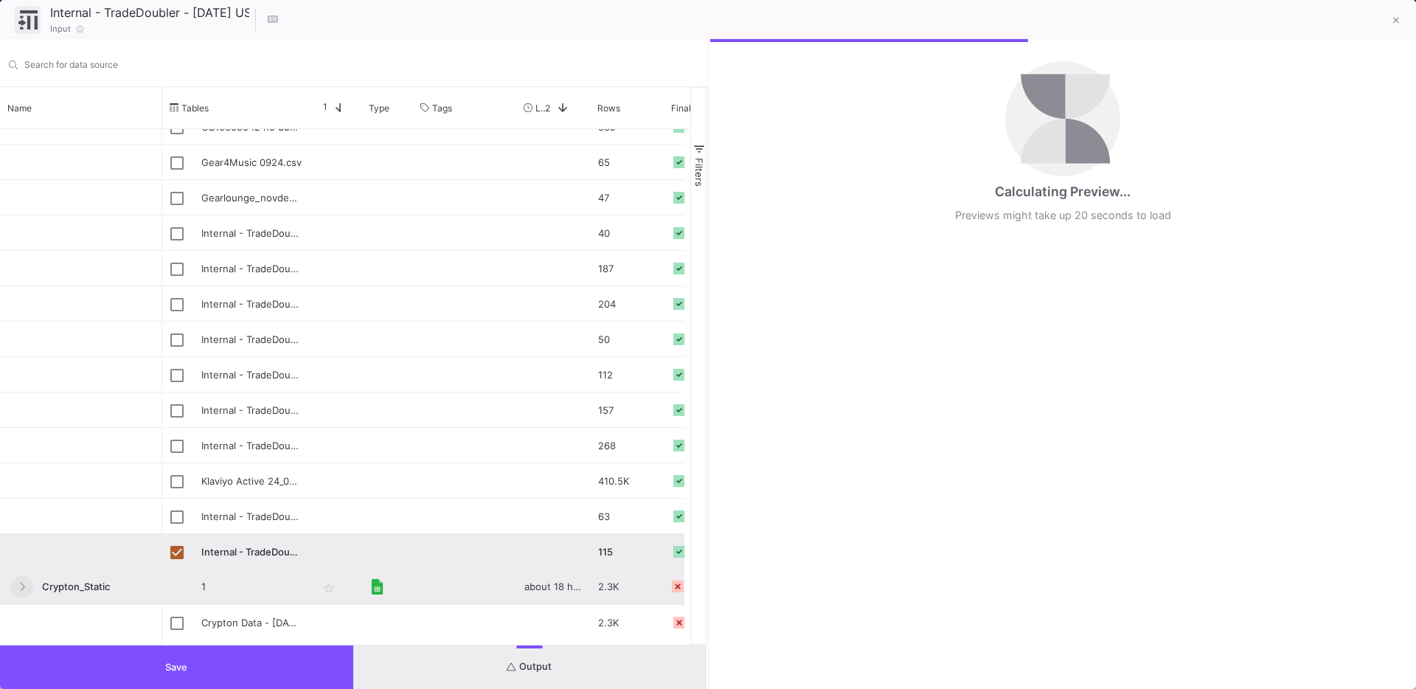
click at [24, 582] on icon at bounding box center [22, 587] width 6 height 10
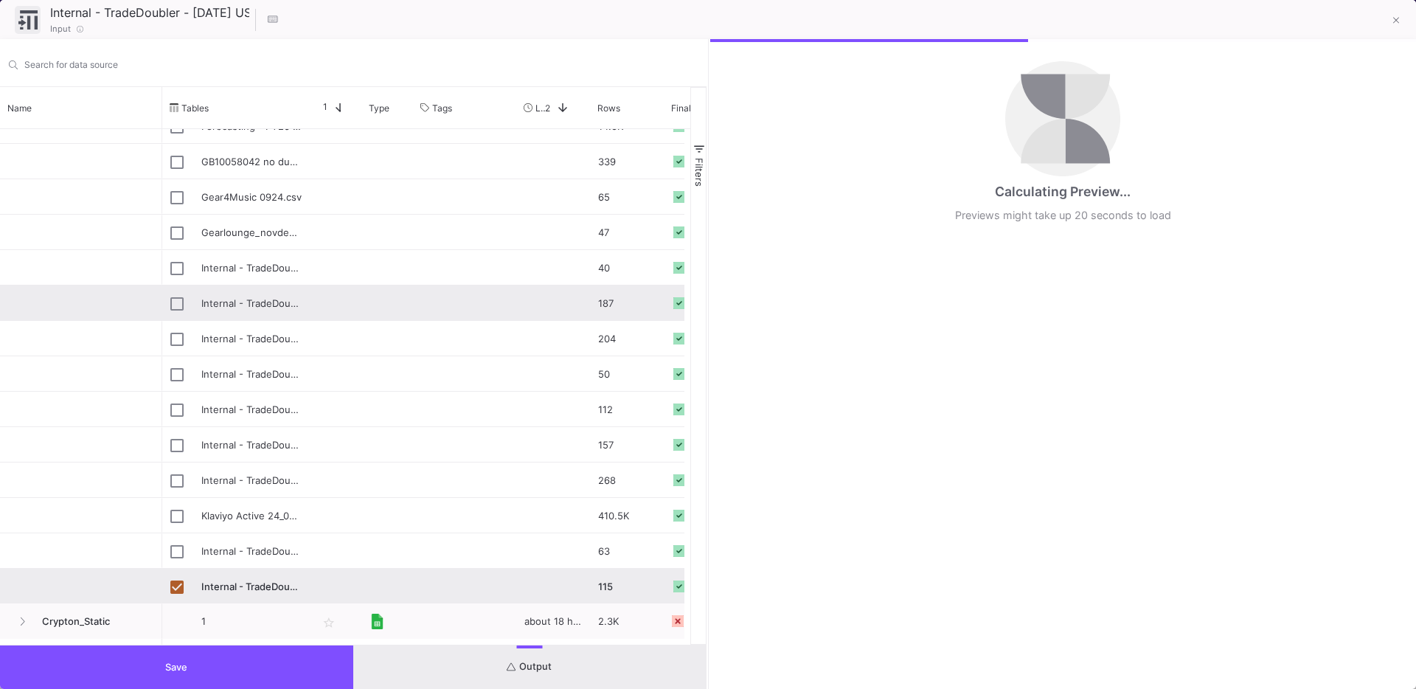
scroll to position [0, 0]
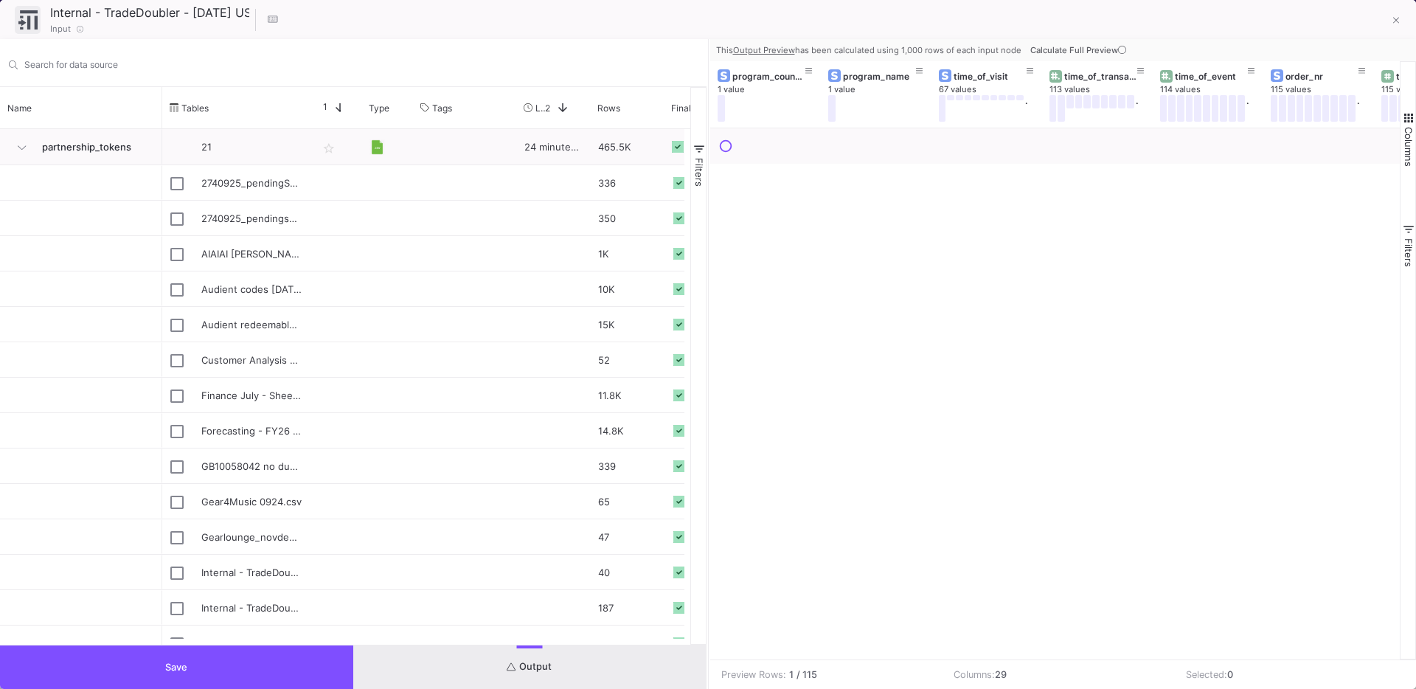
click at [1054, 49] on span "Calculate Full Preview" at bounding box center [1079, 50] width 99 height 10
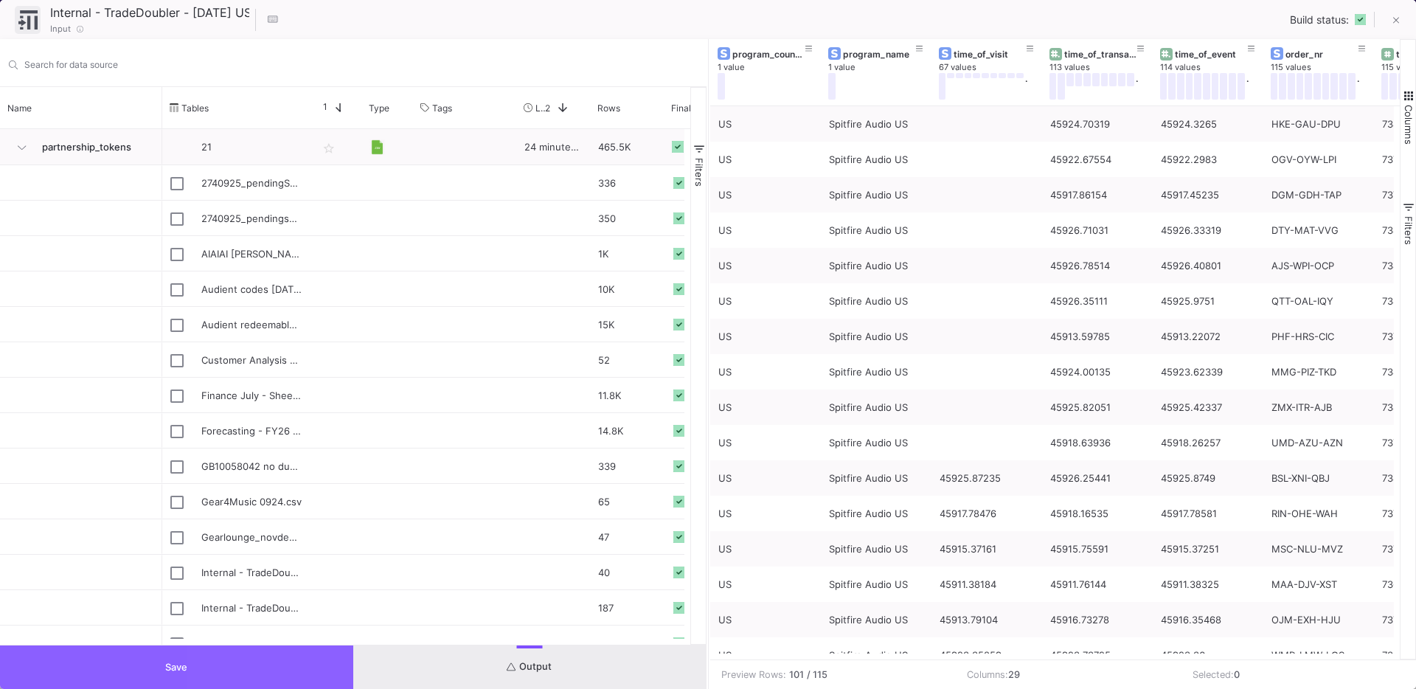
click at [306, 661] on button "Save" at bounding box center [176, 667] width 353 height 44
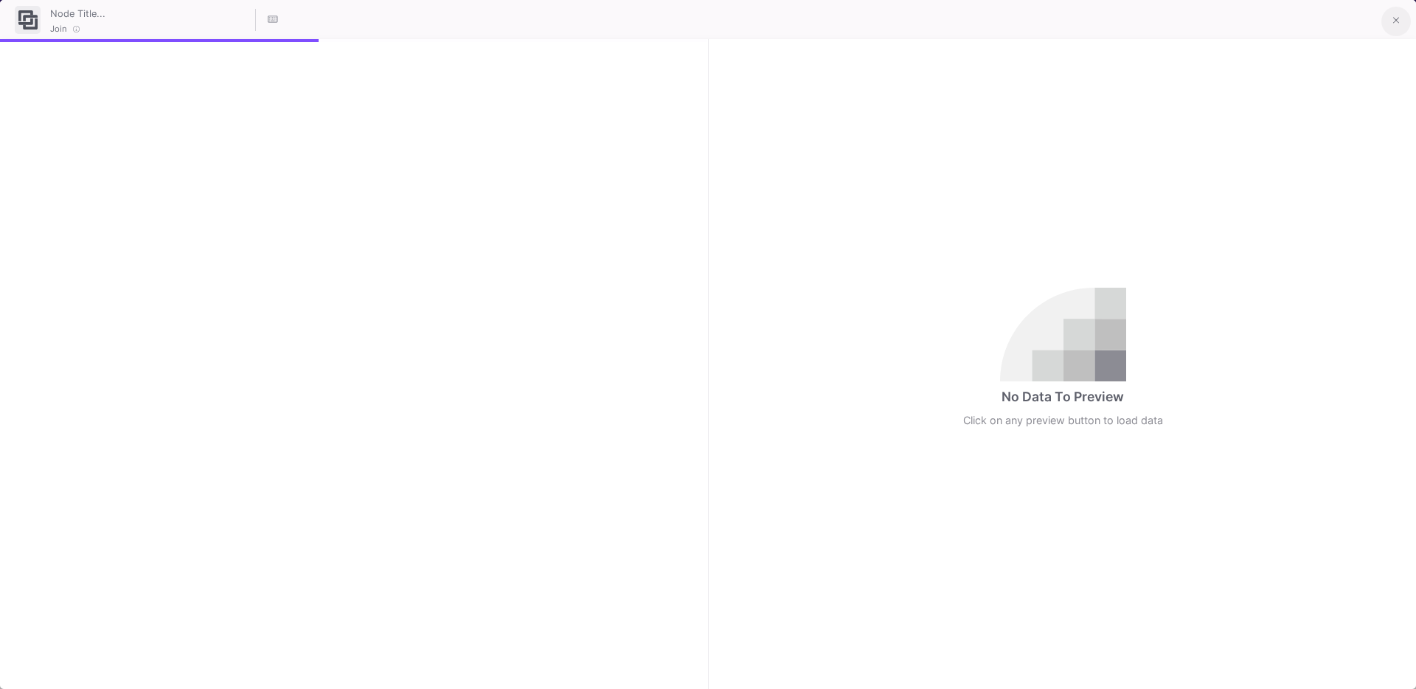
click at [1401, 21] on button at bounding box center [1395, 21] width 29 height 29
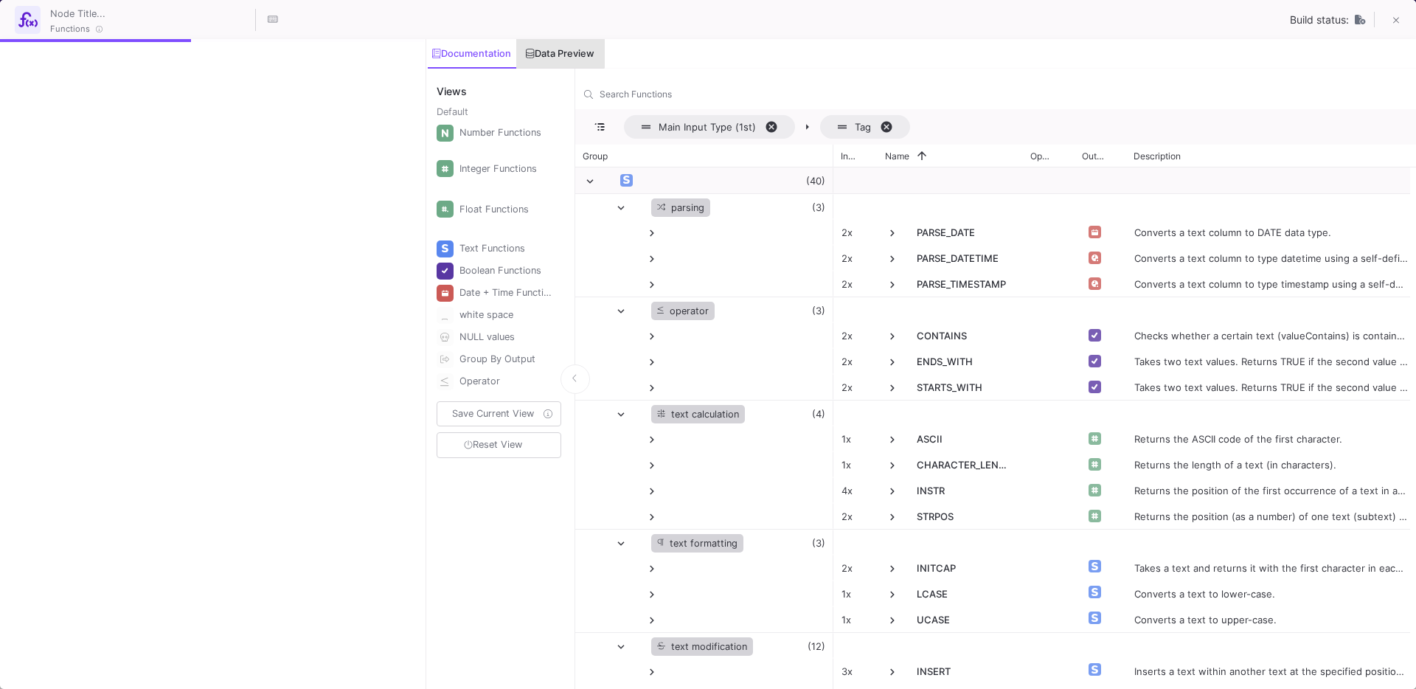
click at [558, 53] on div "Data Preview" at bounding box center [560, 54] width 68 height 12
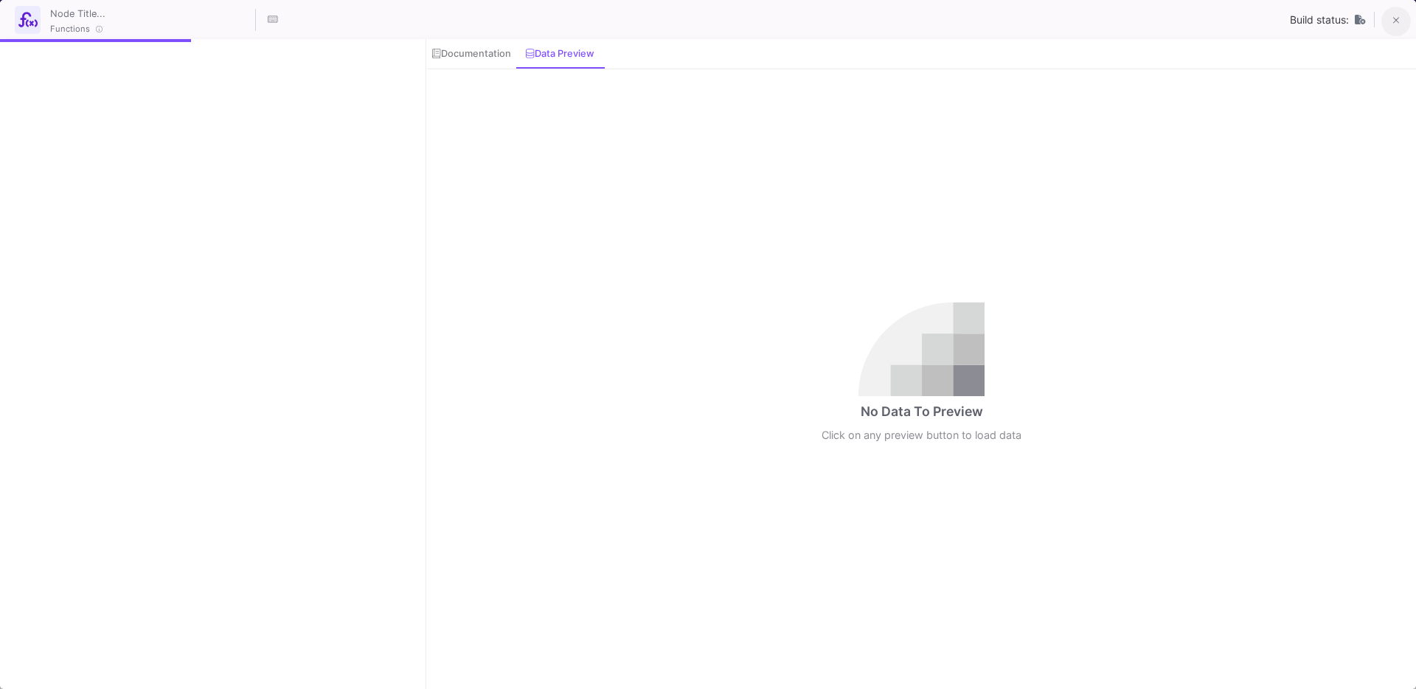
click at [1397, 18] on icon at bounding box center [1396, 20] width 7 height 10
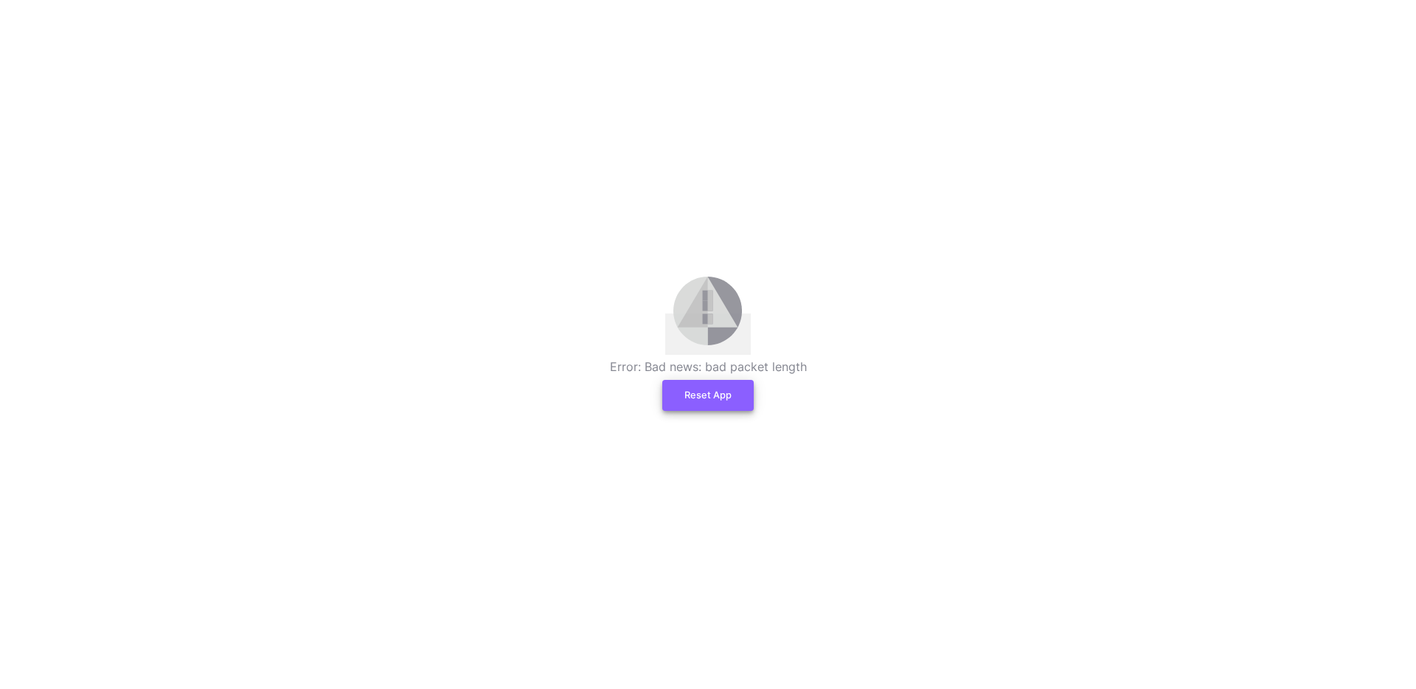
click at [708, 402] on button "Reset App" at bounding box center [707, 395] width 91 height 31
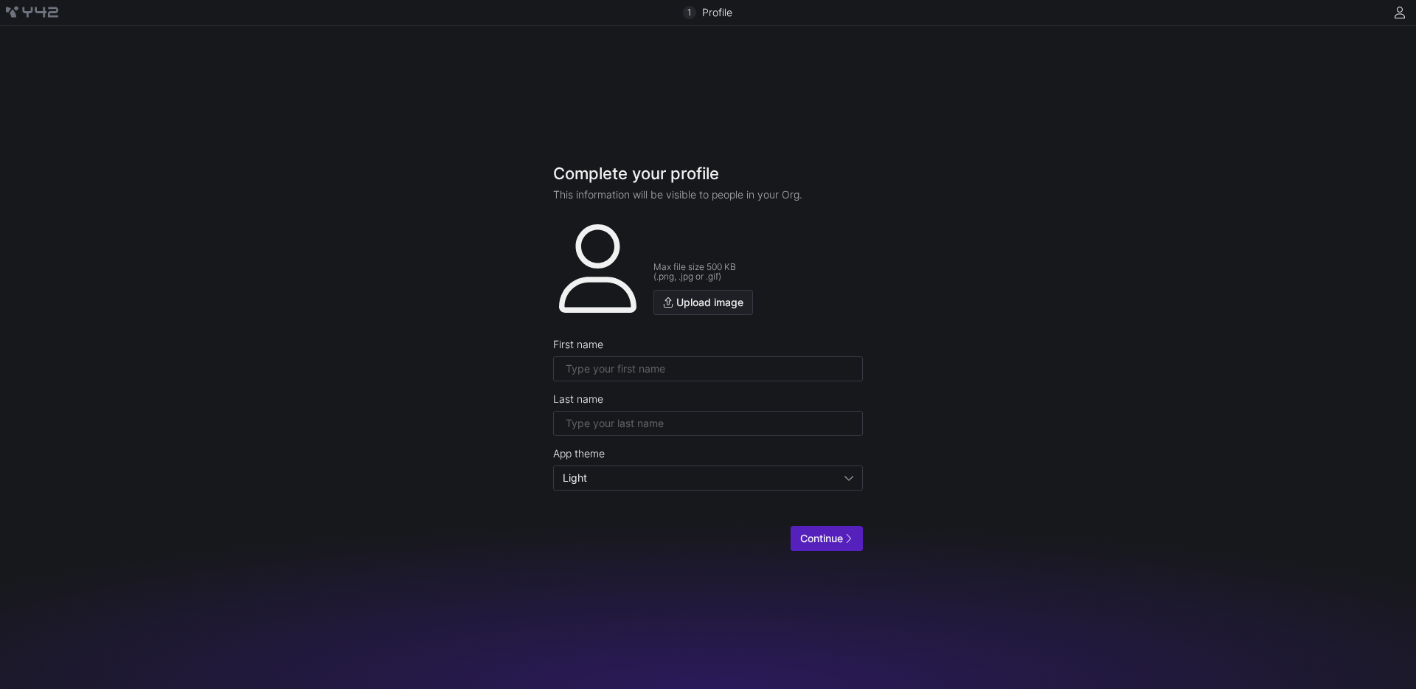
click at [619, 383] on form "Max file size 500 KB (.png, .jpg or .gif) Upload image First name Last name App…" at bounding box center [708, 387] width 310 height 327
click at [605, 369] on input "text" at bounding box center [708, 369] width 285 height 12
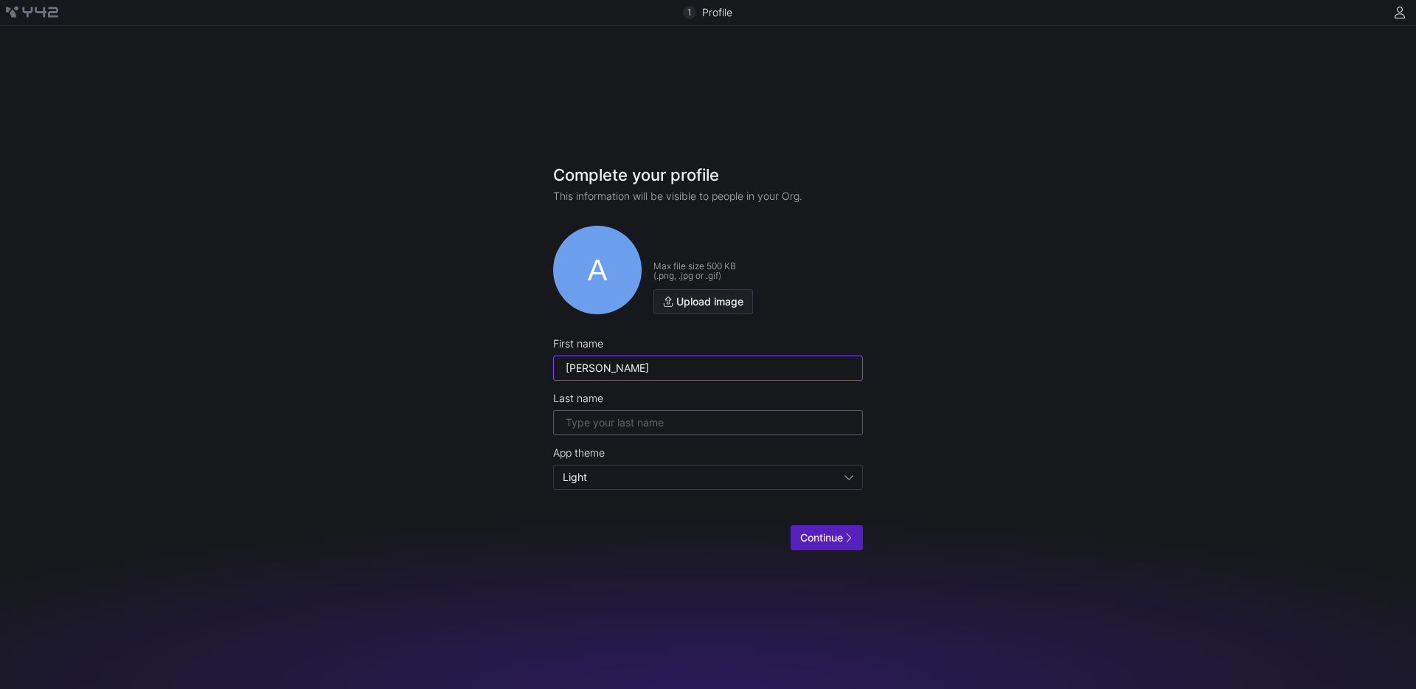
type input "Alex"
click at [689, 432] on div at bounding box center [708, 423] width 285 height 24
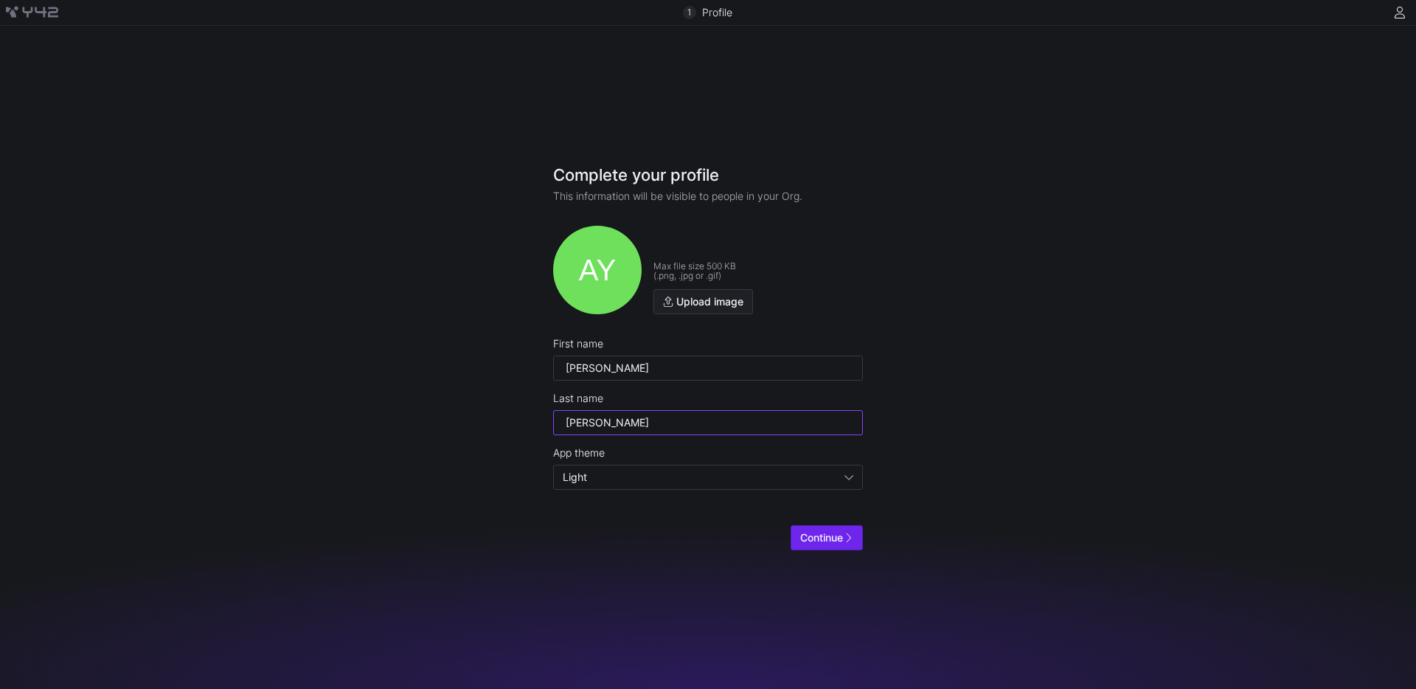
type input "Yelland"
click at [824, 529] on span "submit" at bounding box center [826, 538] width 71 height 24
click at [815, 541] on span "Continue" at bounding box center [821, 538] width 43 height 12
click at [1385, 32] on span at bounding box center [1386, 30] width 18 height 18
click at [1399, 17] on span at bounding box center [1400, 13] width 18 height 18
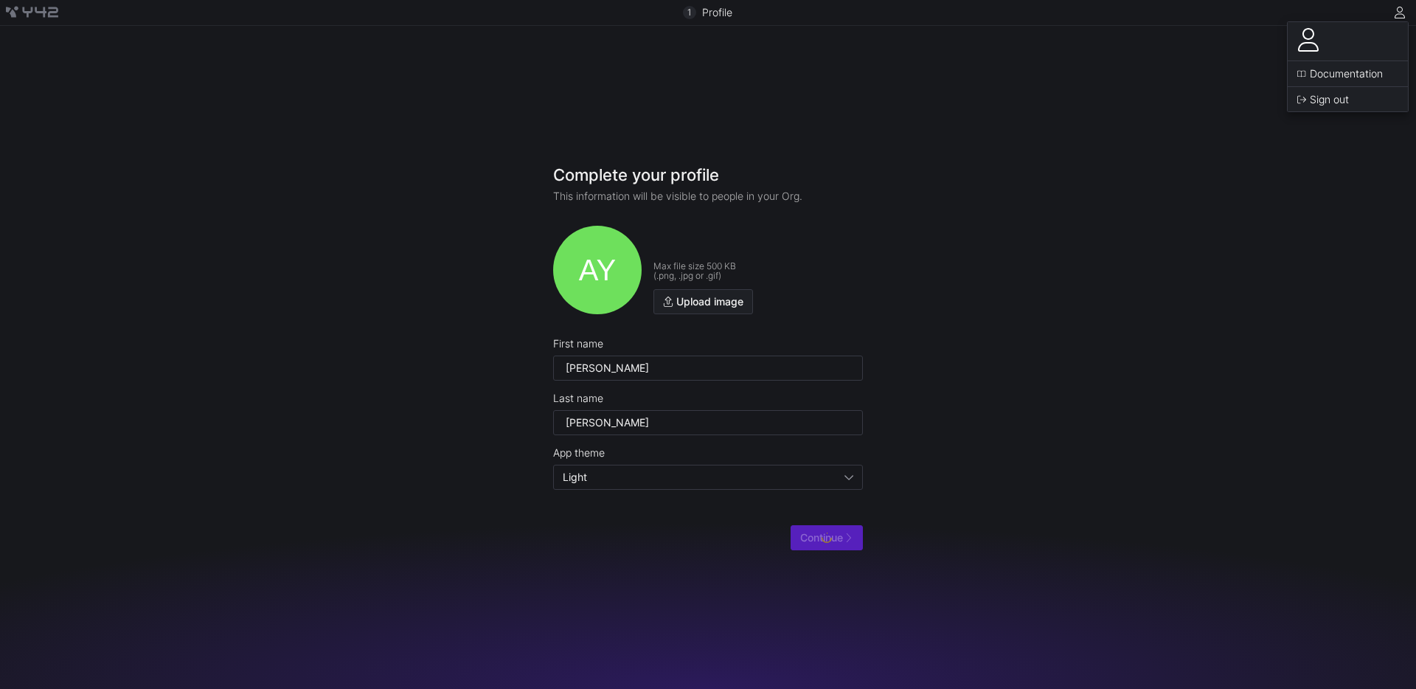
click at [1092, 83] on div at bounding box center [708, 344] width 1416 height 689
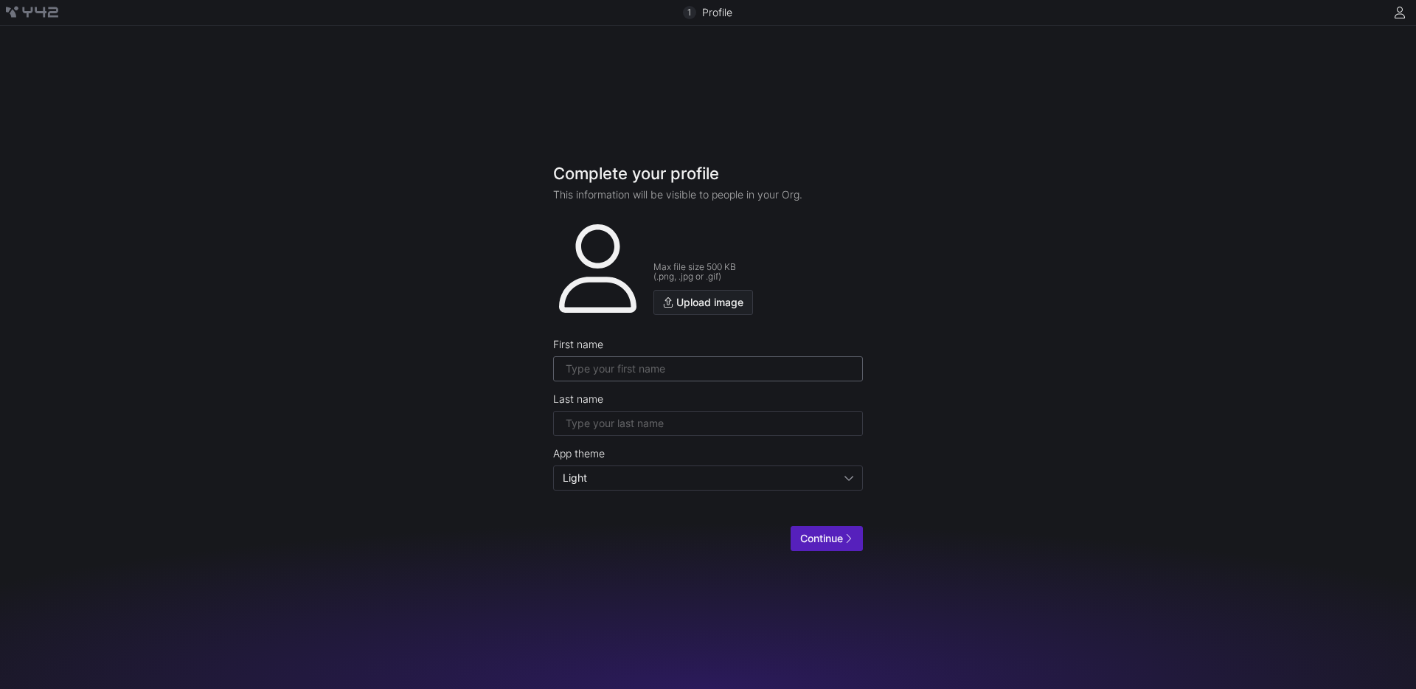
click at [664, 370] on input "text" at bounding box center [708, 369] width 285 height 12
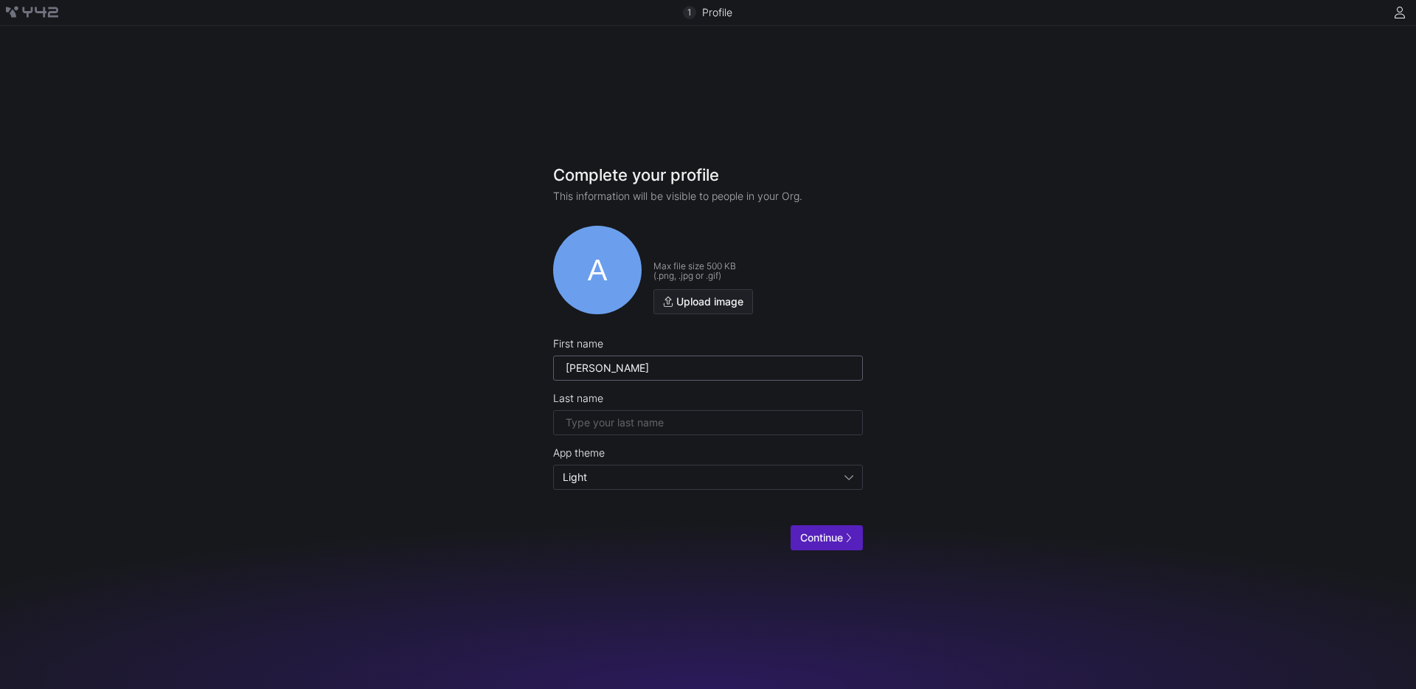
type input "[PERSON_NAME]"
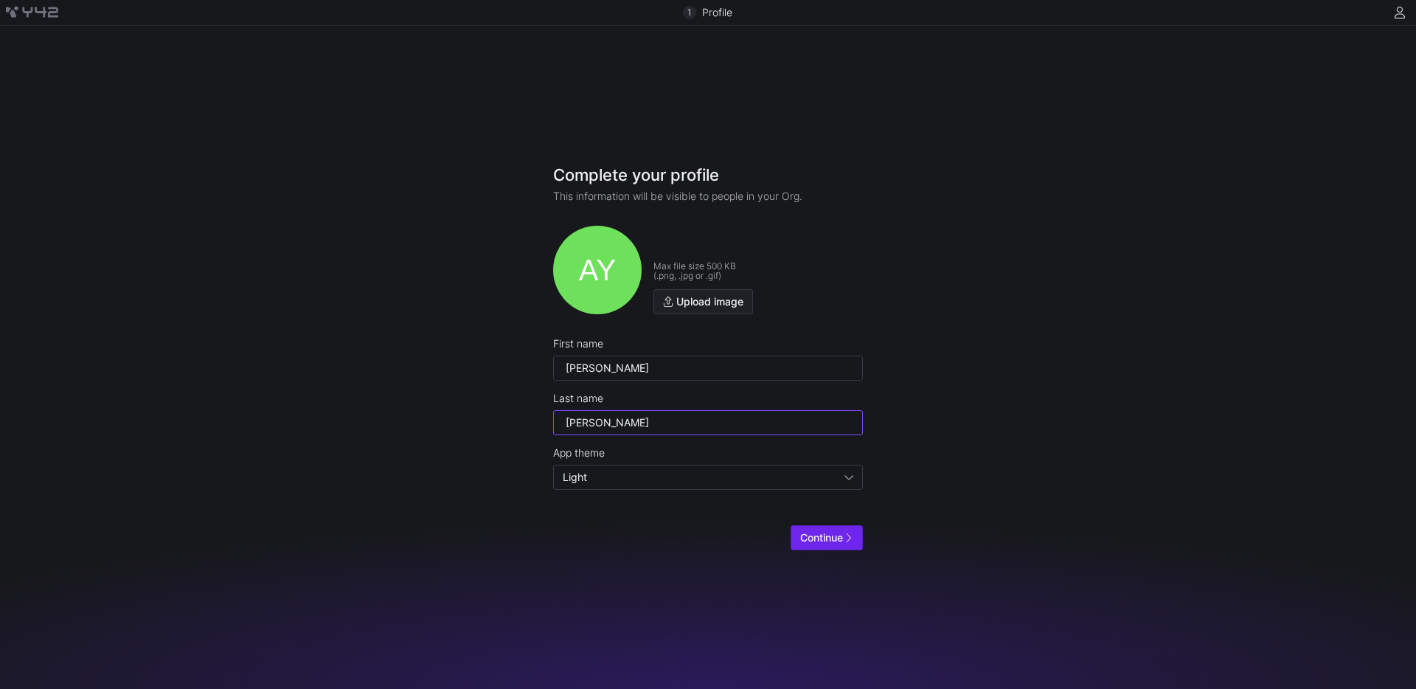
type input "[PERSON_NAME]"
click at [838, 544] on span "submit" at bounding box center [826, 538] width 71 height 24
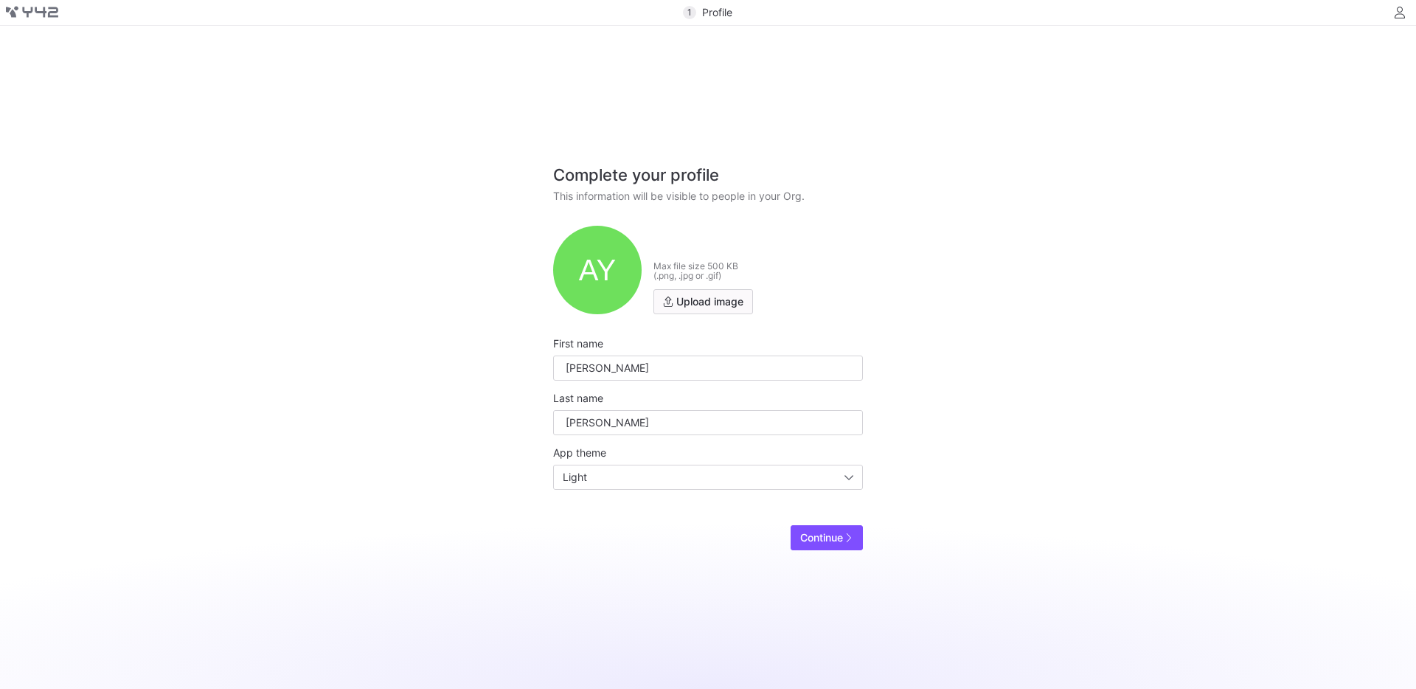
click at [813, 539] on span "Continue" at bounding box center [821, 538] width 43 height 12
click at [29, 13] on icon at bounding box center [32, 12] width 52 height 12
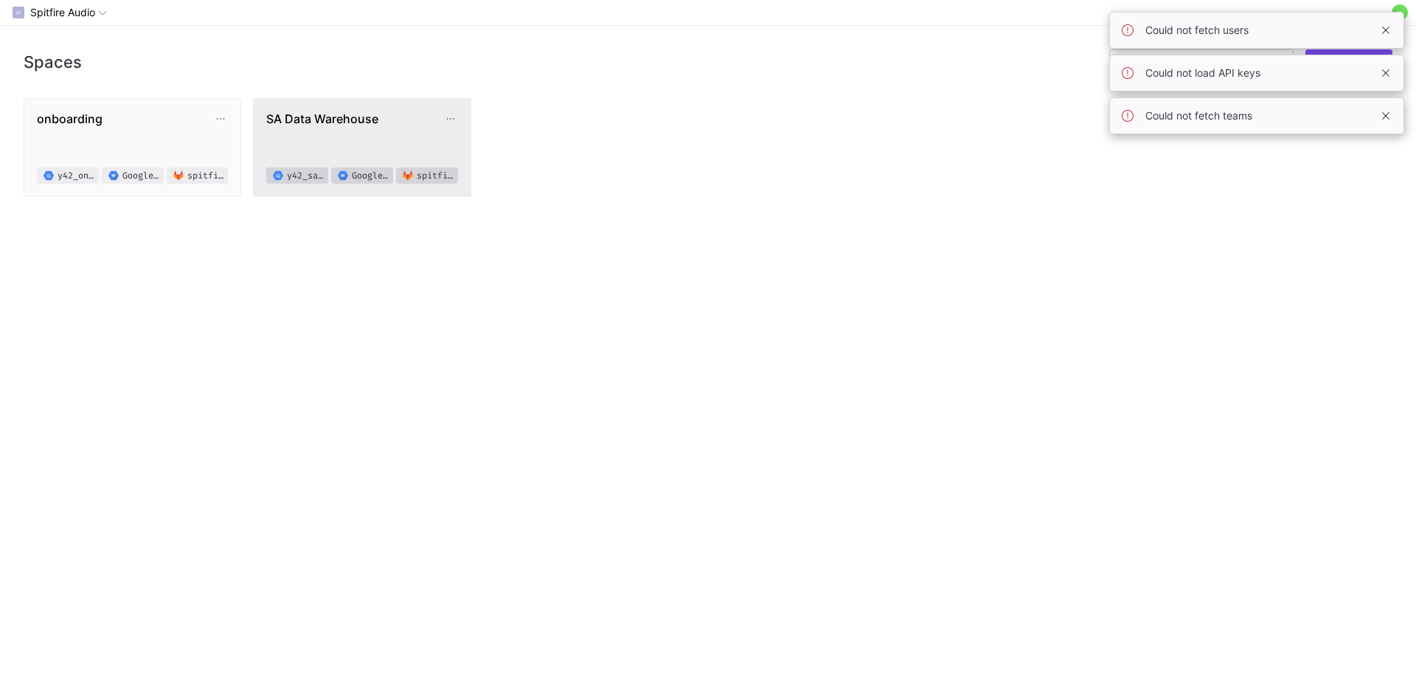
click at [321, 124] on span "SA Data Warehouse" at bounding box center [354, 118] width 176 height 15
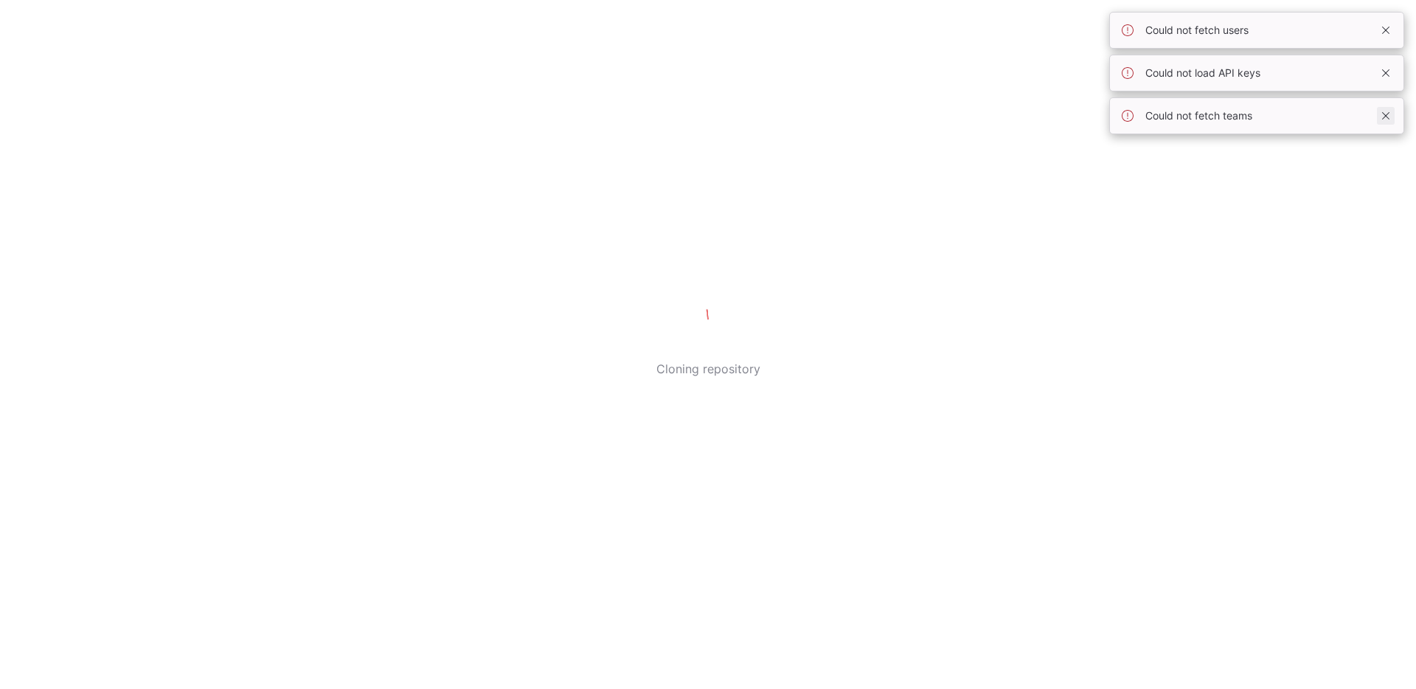
click at [1385, 118] on span at bounding box center [1386, 116] width 18 height 18
click at [1387, 72] on span at bounding box center [1386, 73] width 18 height 18
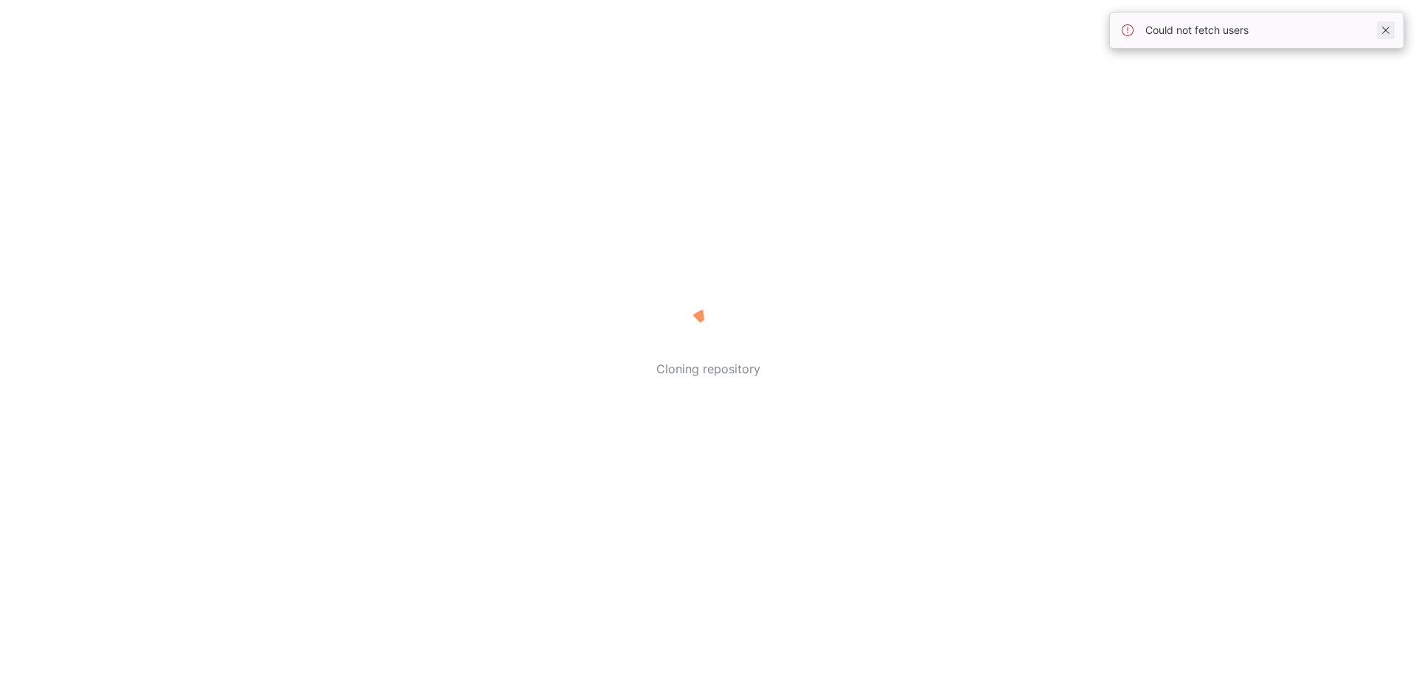
click at [1389, 32] on span at bounding box center [1386, 30] width 18 height 18
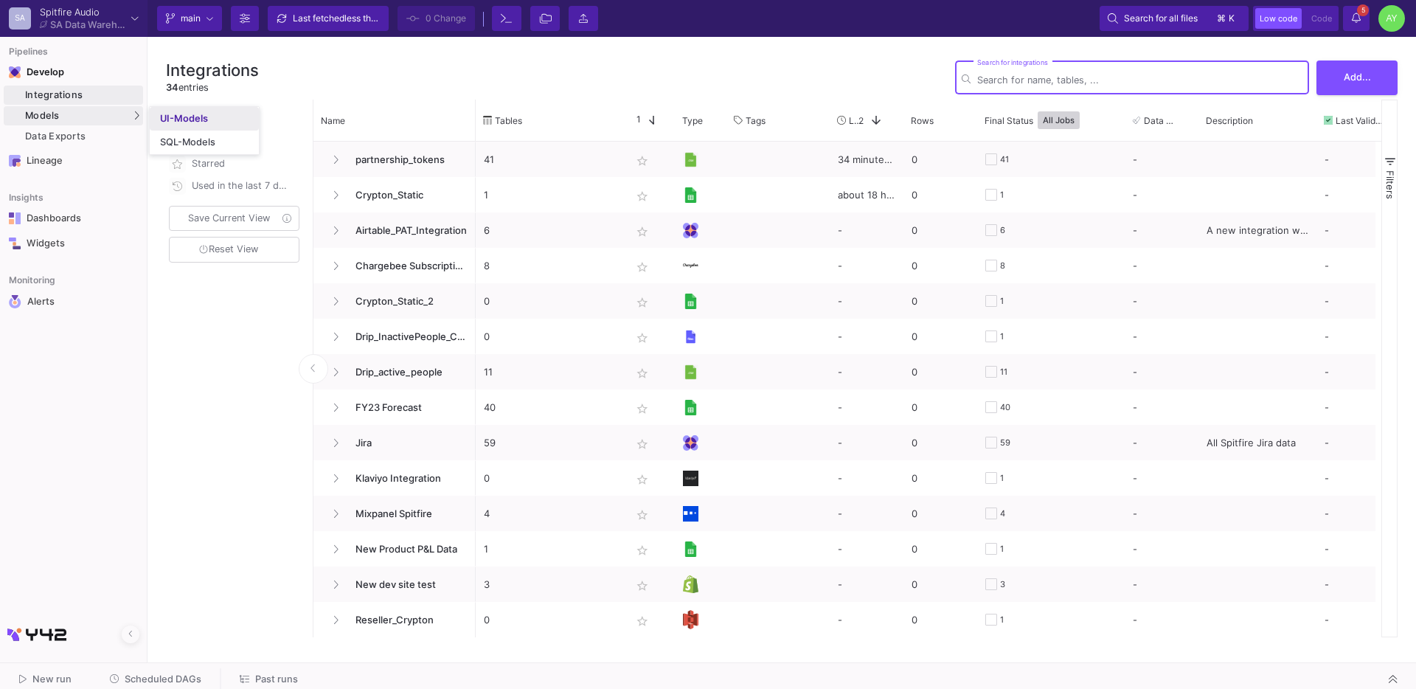
click at [159, 120] on link "UI-Models" at bounding box center [204, 119] width 109 height 24
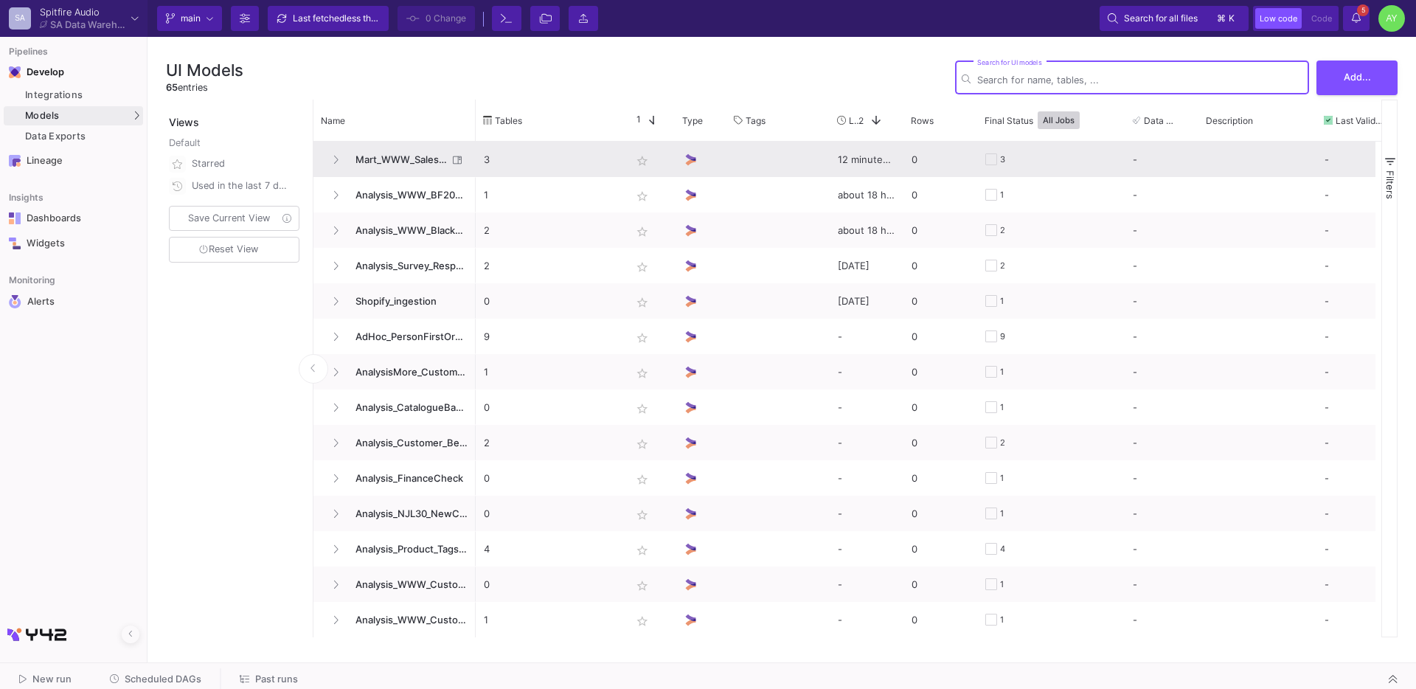
click at [399, 152] on span "Mart_WWW_SalesCredits_Enriched" at bounding box center [397, 159] width 101 height 35
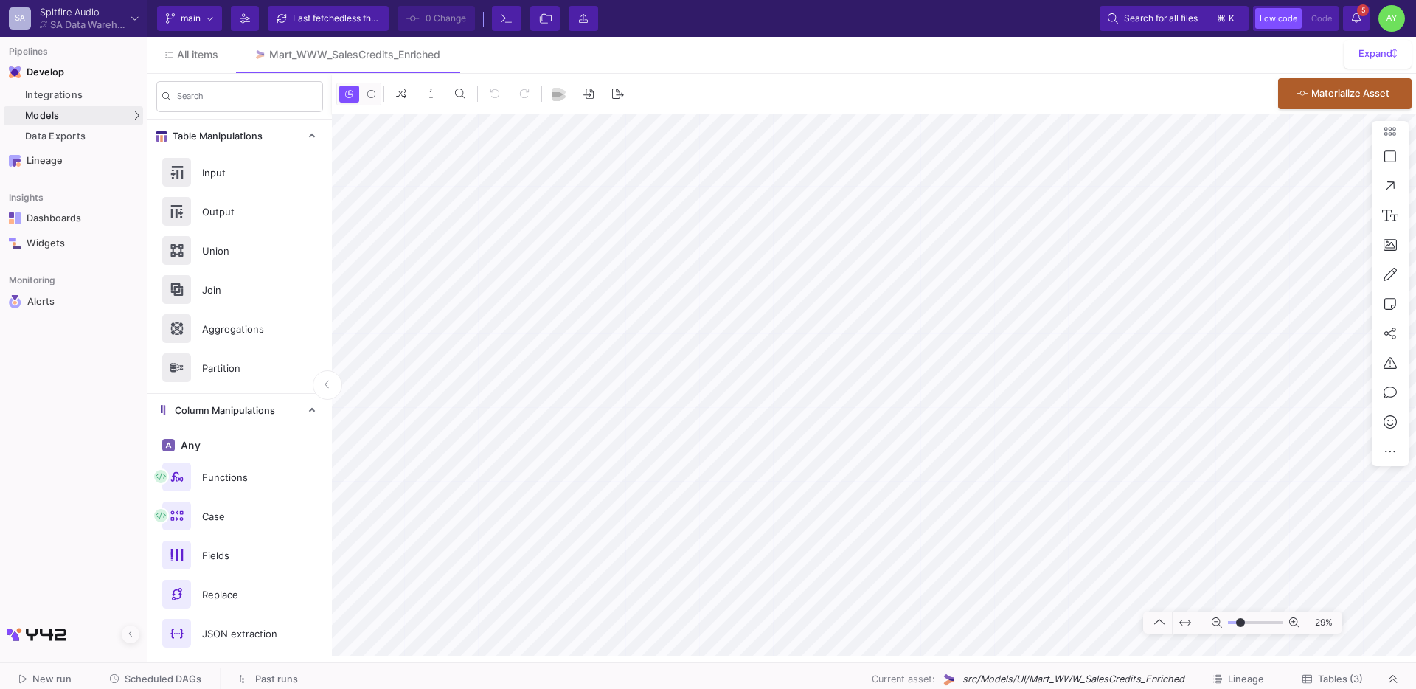
type input "-17"
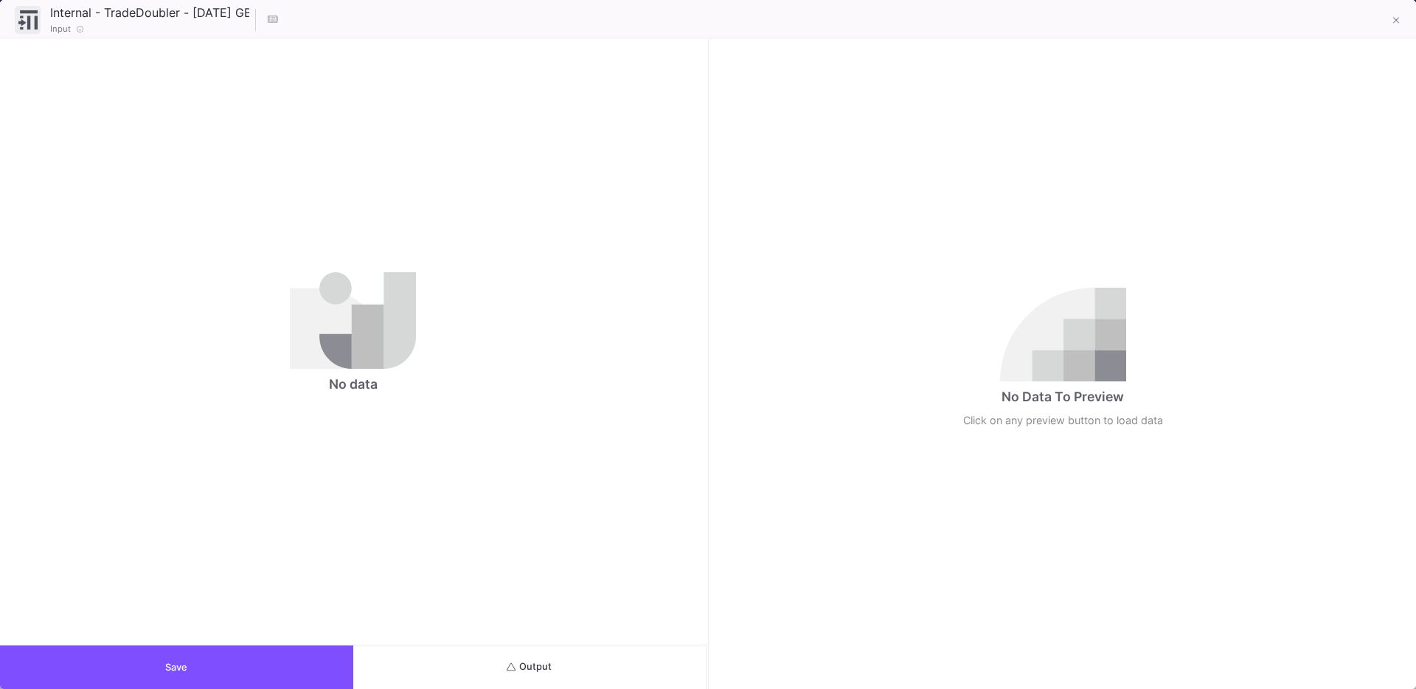
click at [262, 665] on button "Save" at bounding box center [176, 667] width 353 height 44
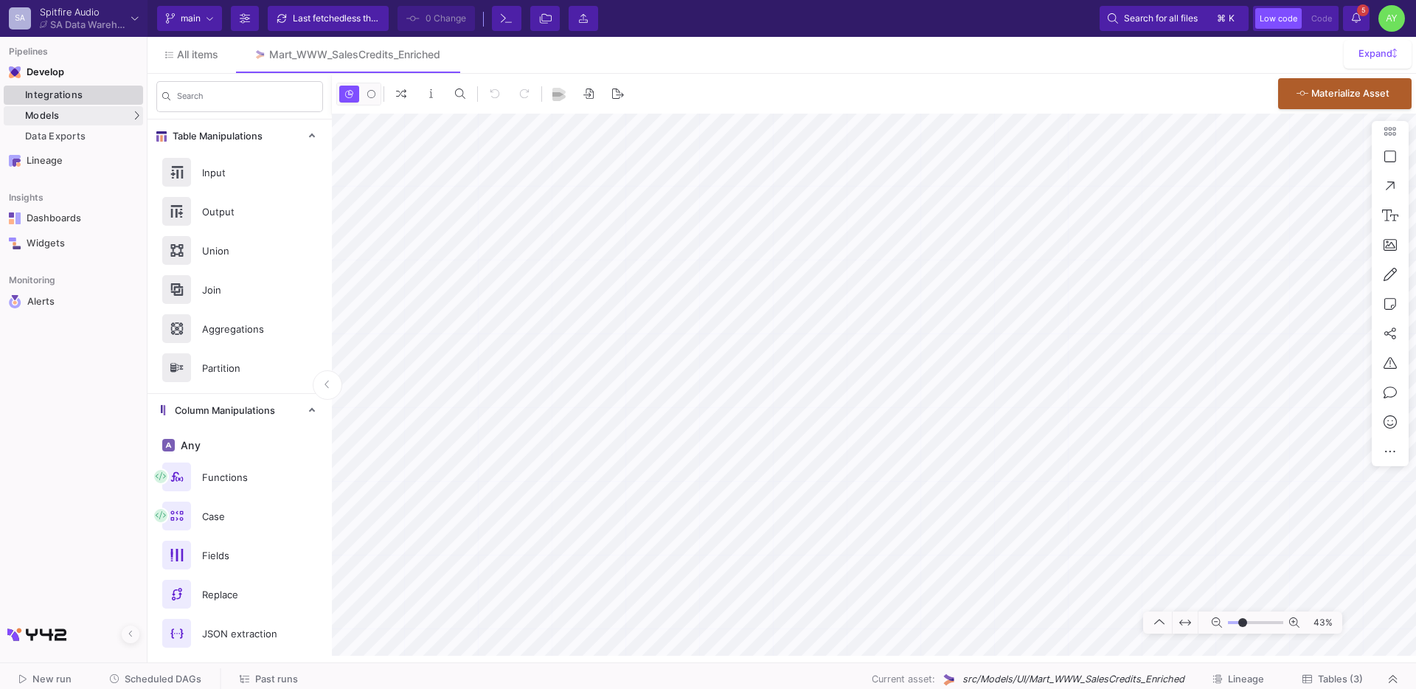
click at [21, 90] on link "Integrations" at bounding box center [73, 95] width 139 height 19
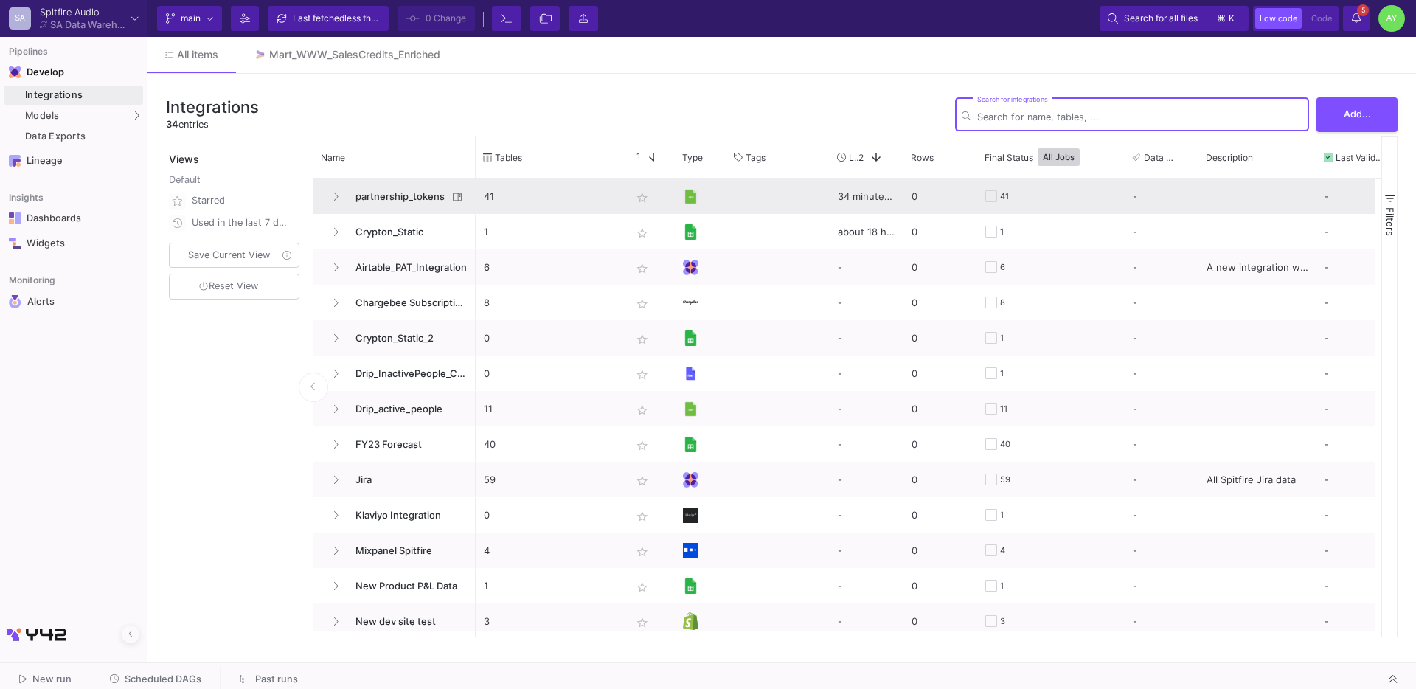
click at [572, 197] on p "41" at bounding box center [549, 196] width 131 height 35
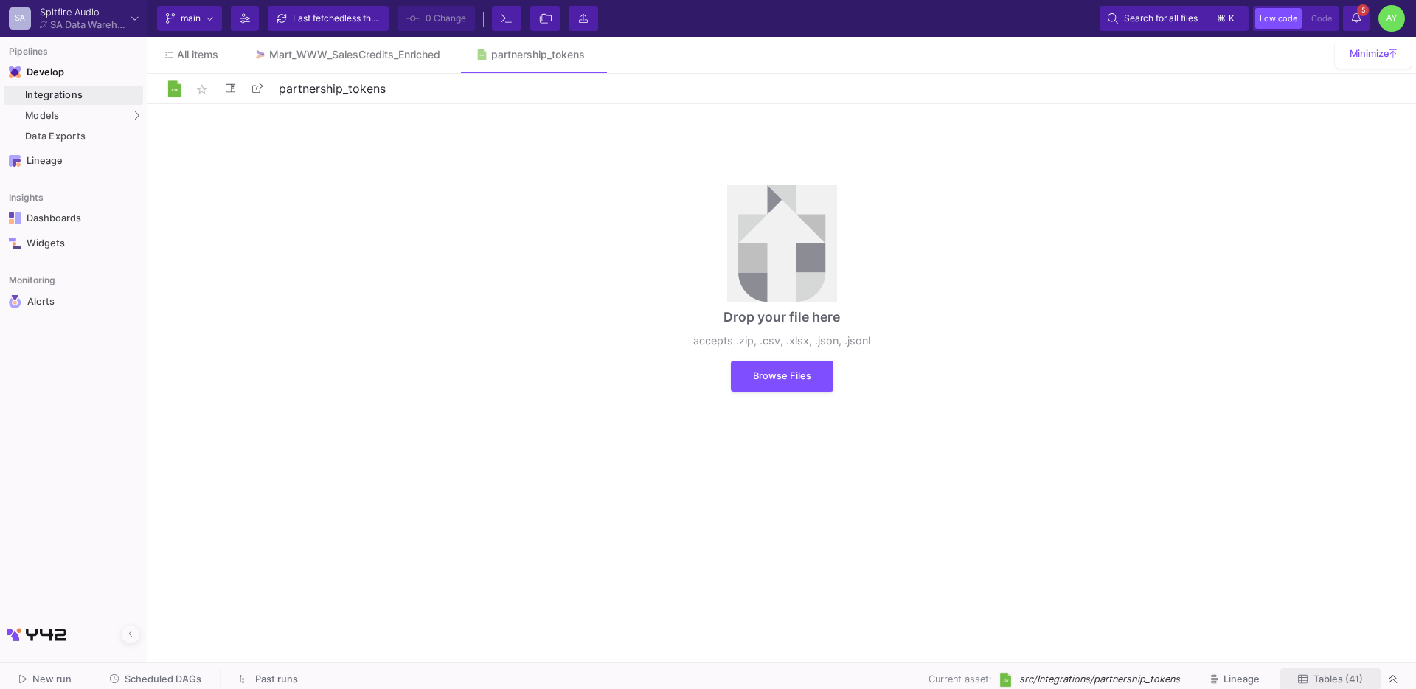
click at [1329, 674] on span "Tables (41)" at bounding box center [1337, 678] width 49 height 11
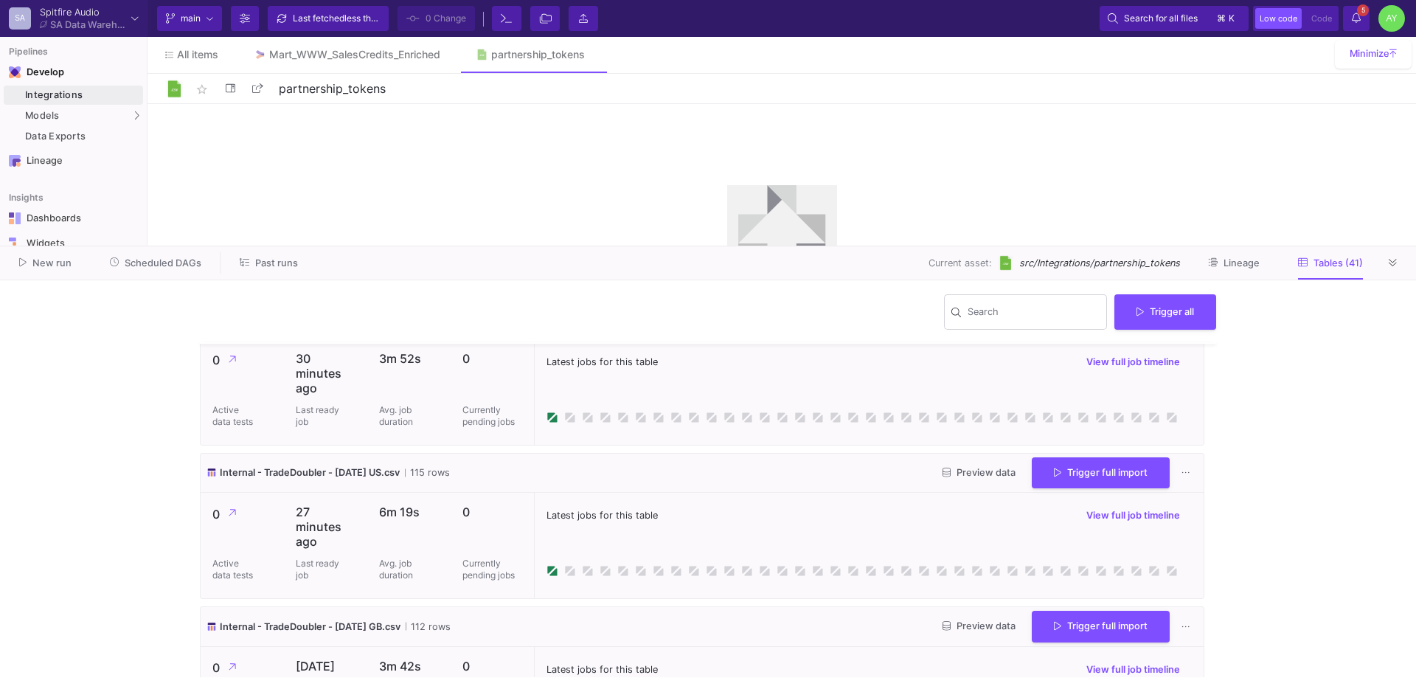
scroll to position [2145, 0]
click at [1358, 13] on span "5" at bounding box center [1363, 10] width 12 height 12
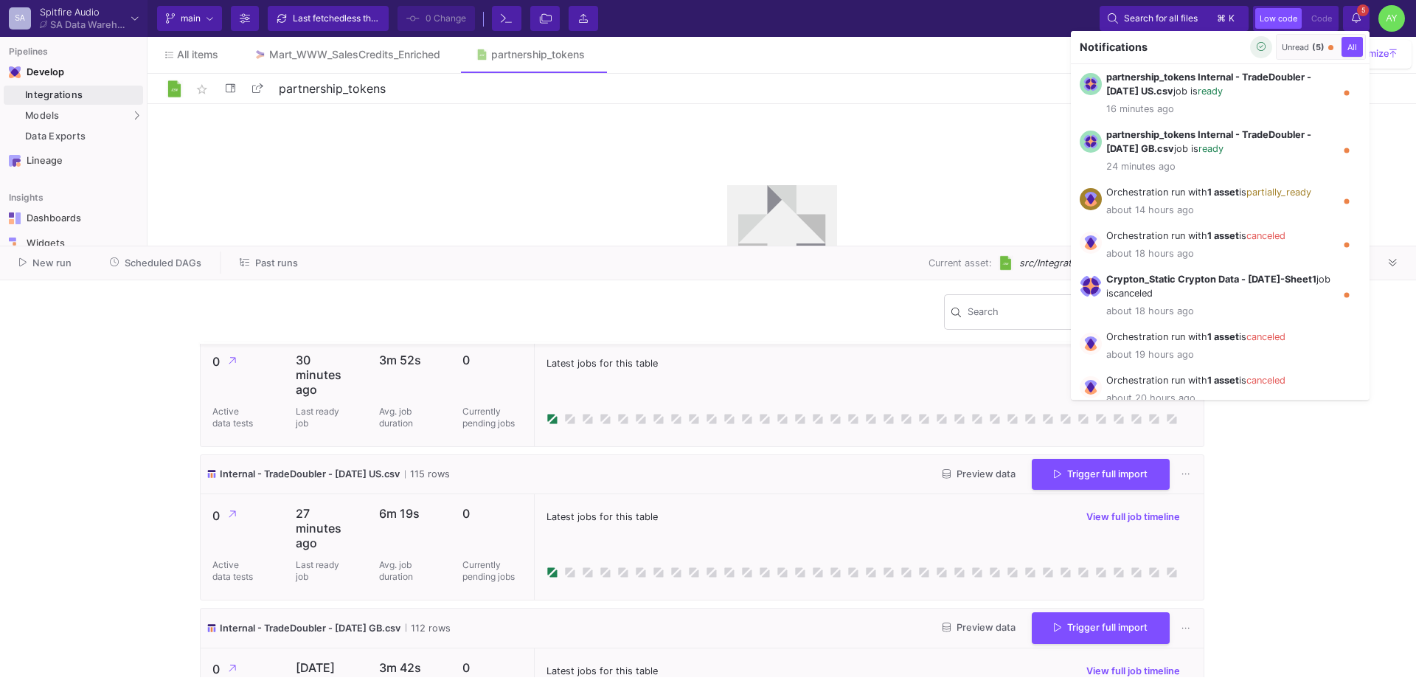
click at [1260, 55] on button "button" at bounding box center [1261, 47] width 22 height 22
click at [1353, 24] on div at bounding box center [708, 344] width 1416 height 689
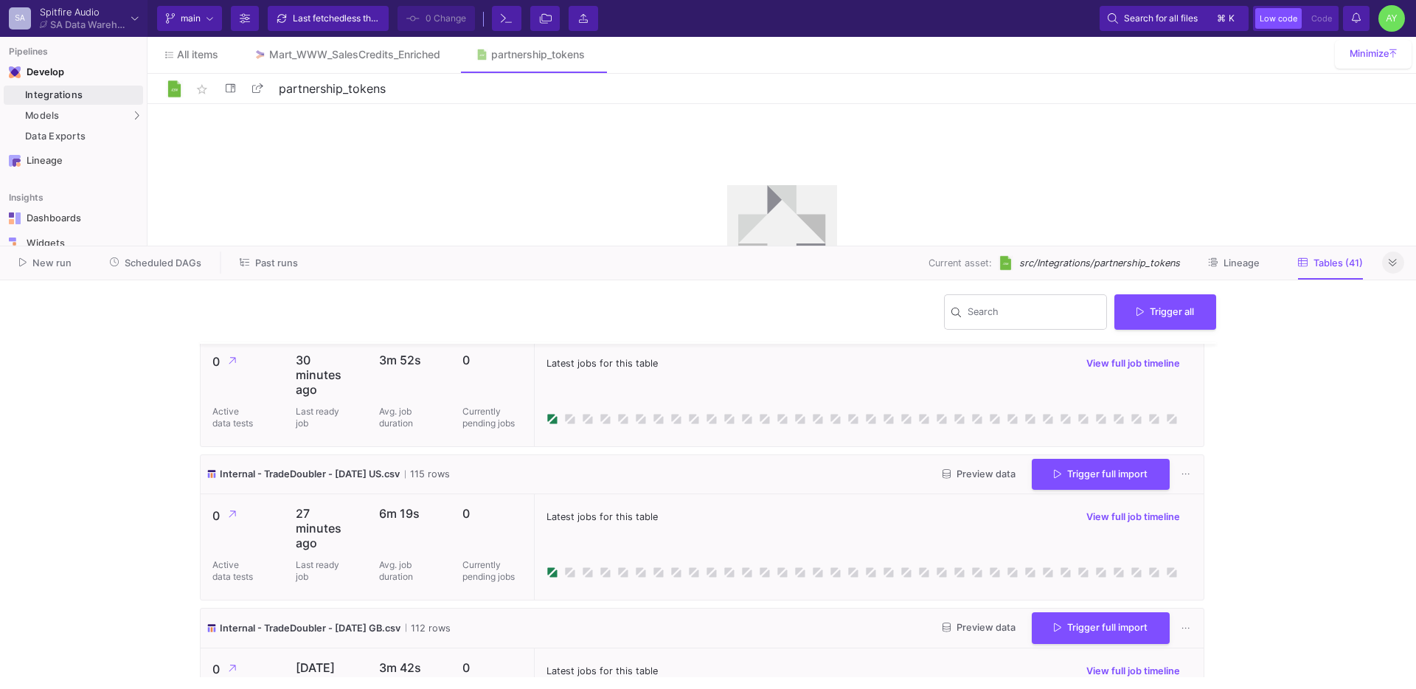
click at [1393, 258] on icon at bounding box center [1392, 263] width 8 height 10
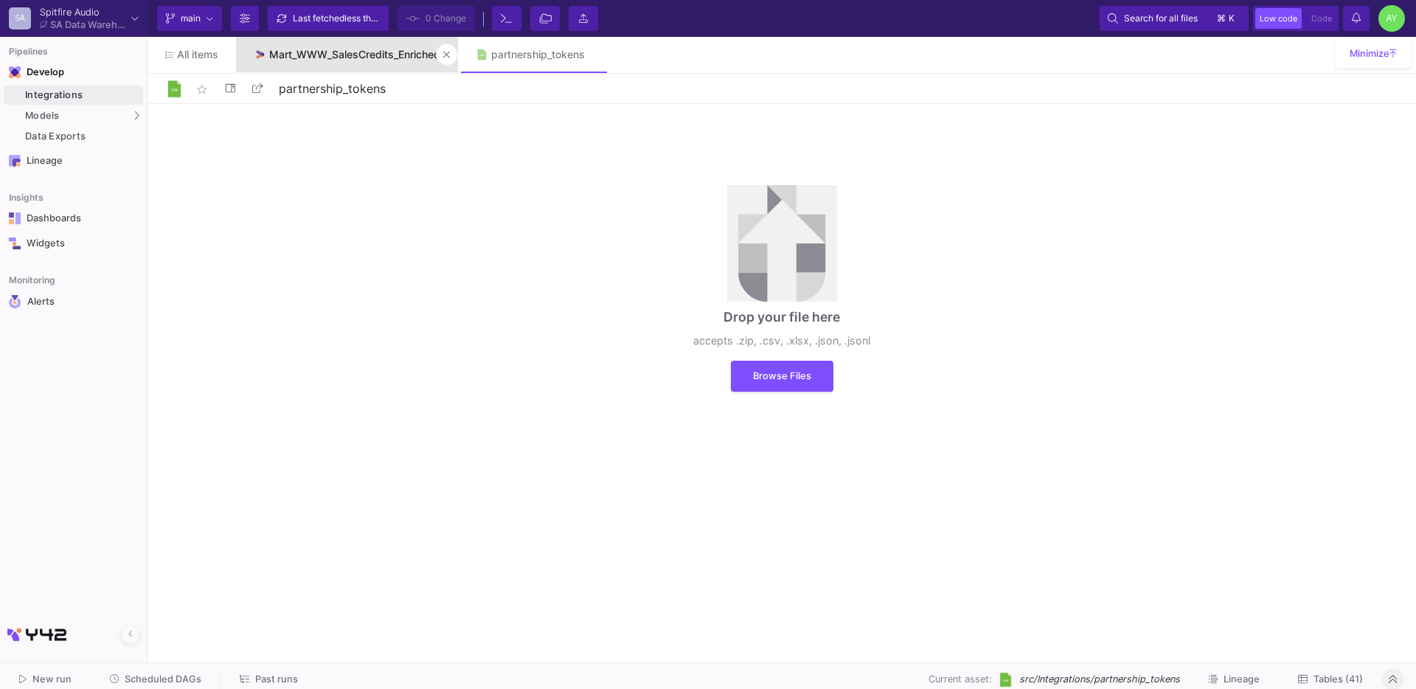
click at [366, 56] on div "Mart_WWW_SalesCredits_Enriched" at bounding box center [354, 55] width 171 height 12
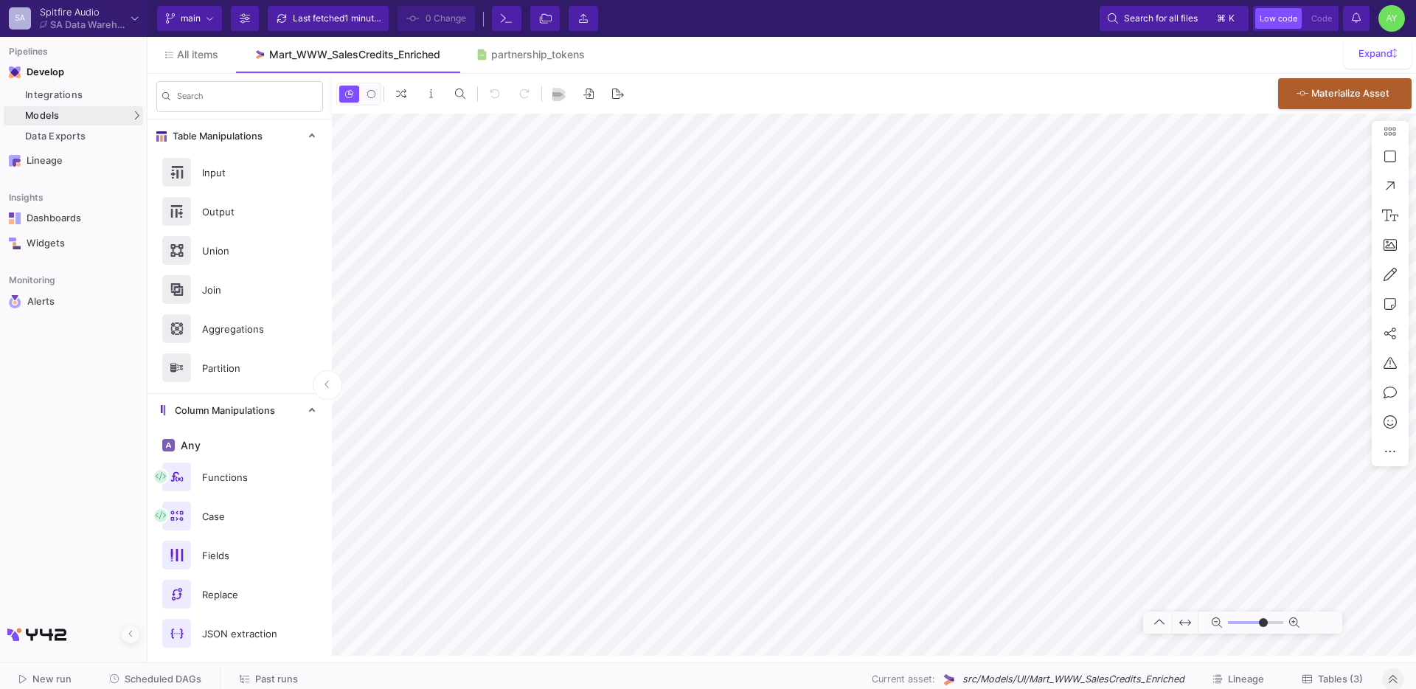
type input "-50"
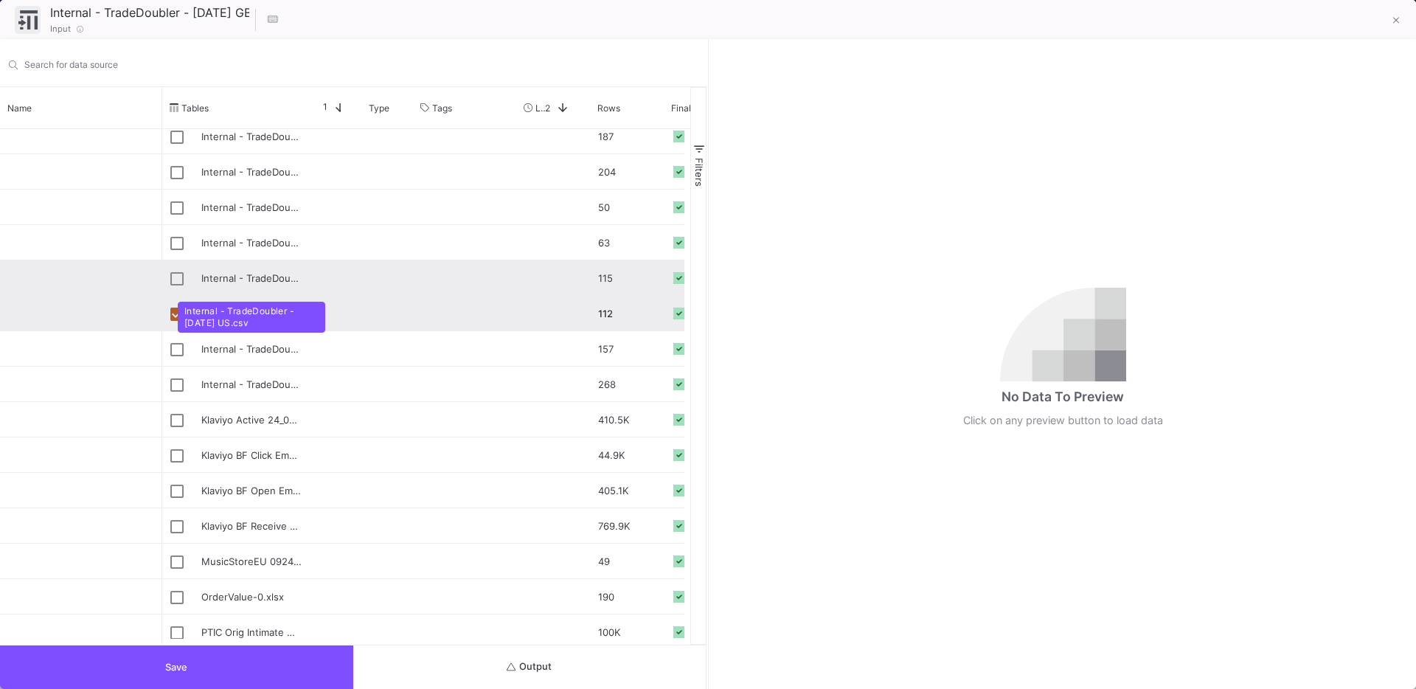
click at [244, 282] on div "Internal - TradeDoubler - [DATE] US.csv" at bounding box center [251, 278] width 100 height 35
type input "Internal - TradeDoubler - [DATE] US.csv"
checkbox input "true"
checkbox input "false"
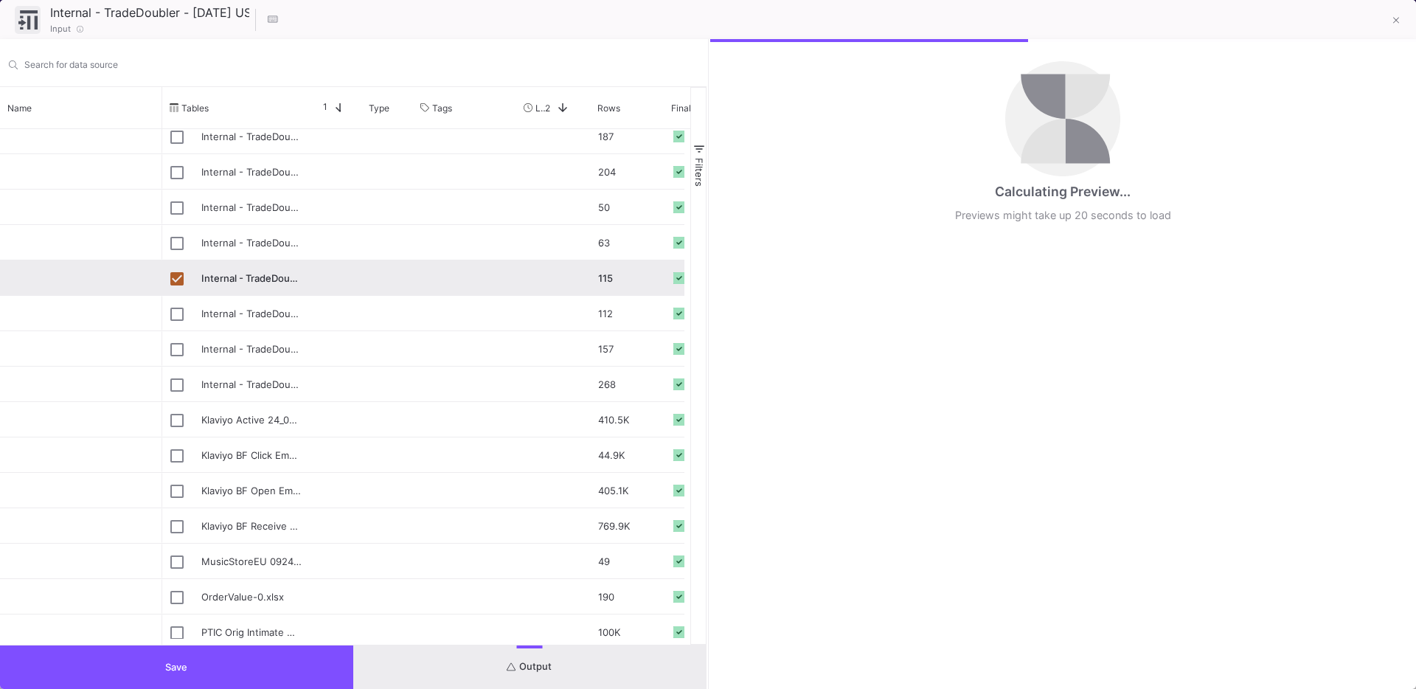
click at [186, 659] on button "Save" at bounding box center [176, 667] width 353 height 44
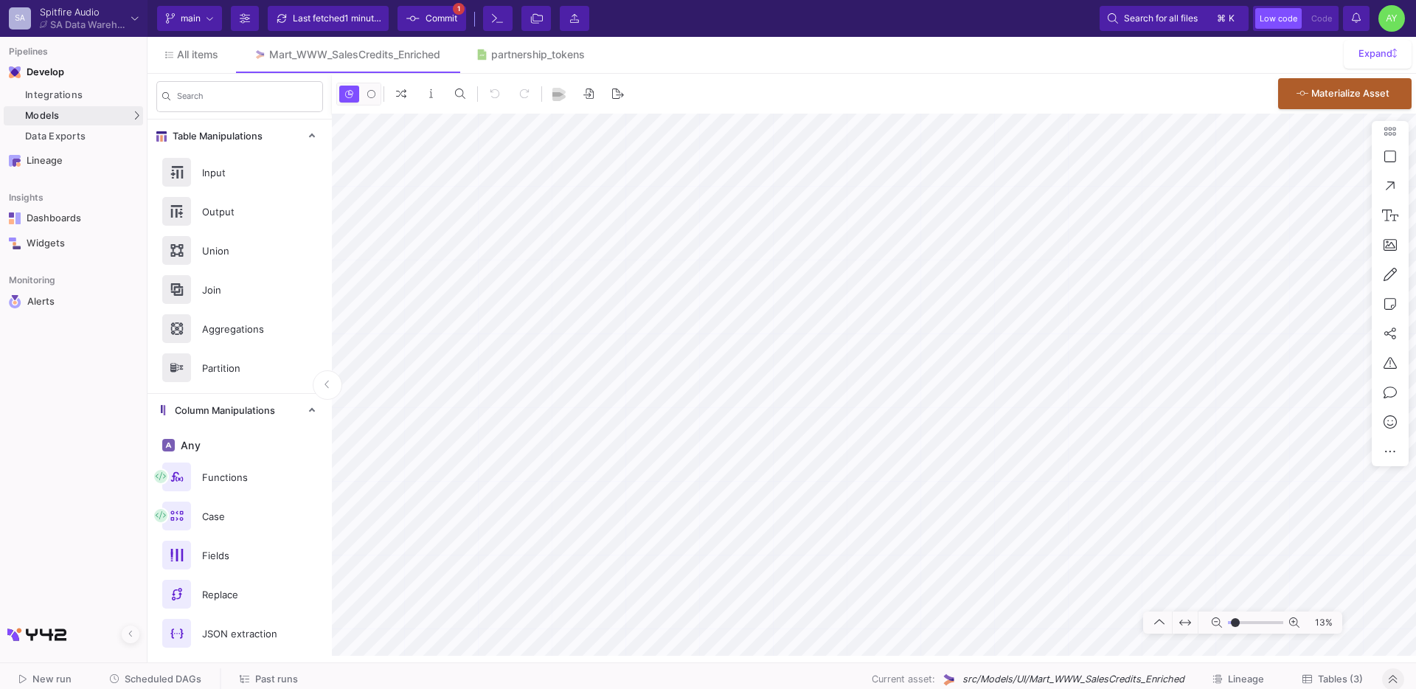
type input "-17"
click at [1088, 460] on button "Delete" at bounding box center [1101, 451] width 83 height 35
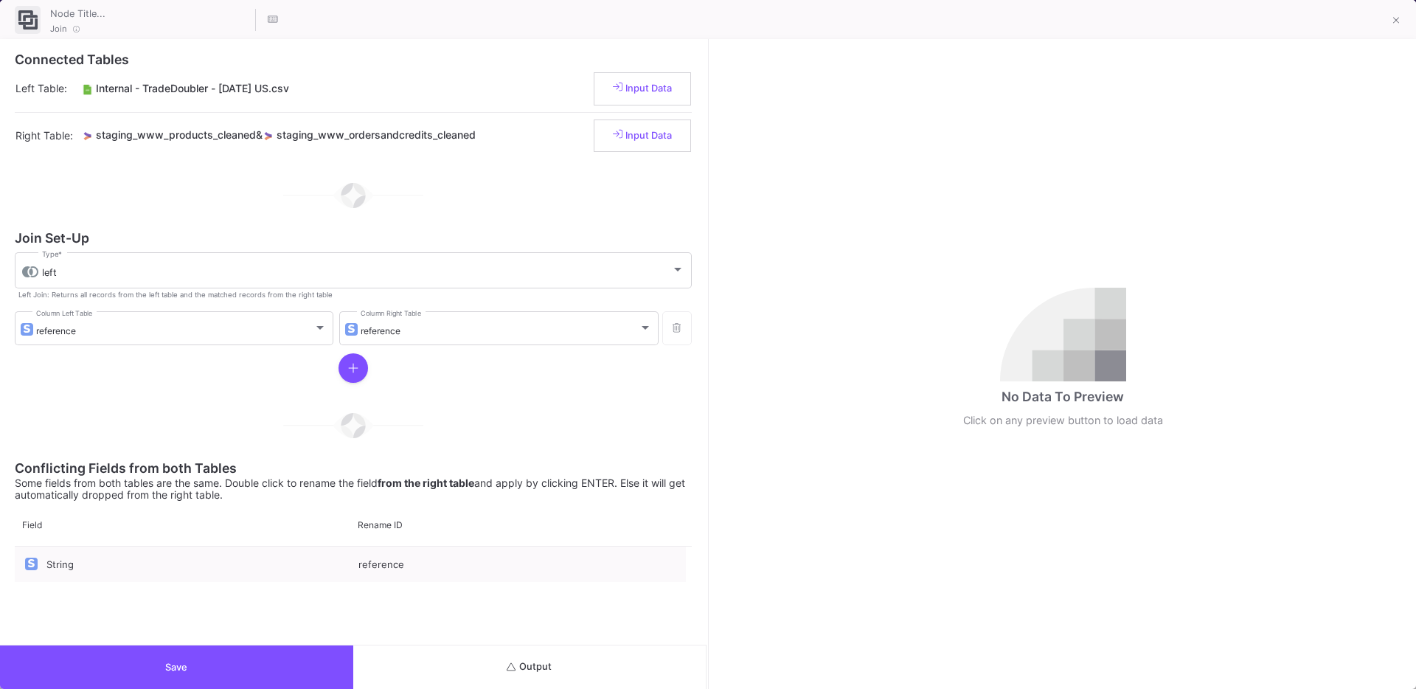
click at [106, 678] on button "Save" at bounding box center [176, 667] width 353 height 44
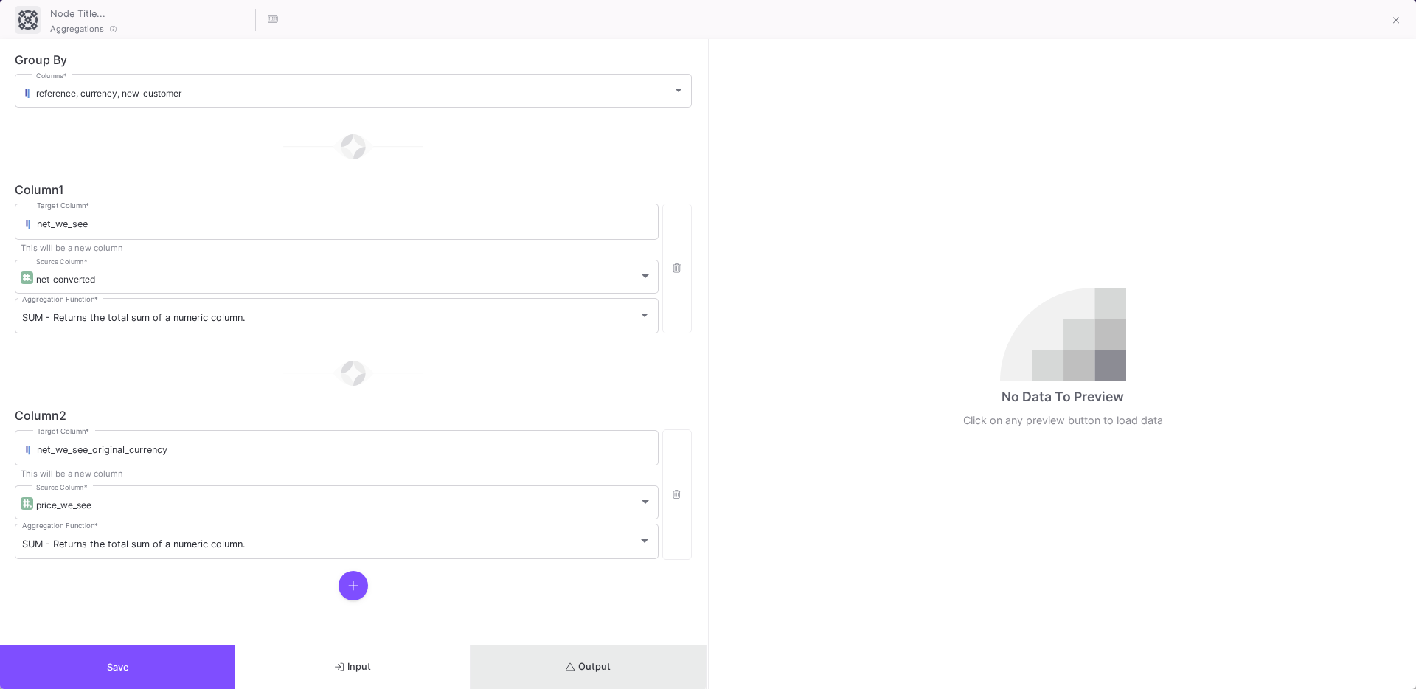
click at [573, 662] on icon "submit" at bounding box center [571, 667] width 10 height 10
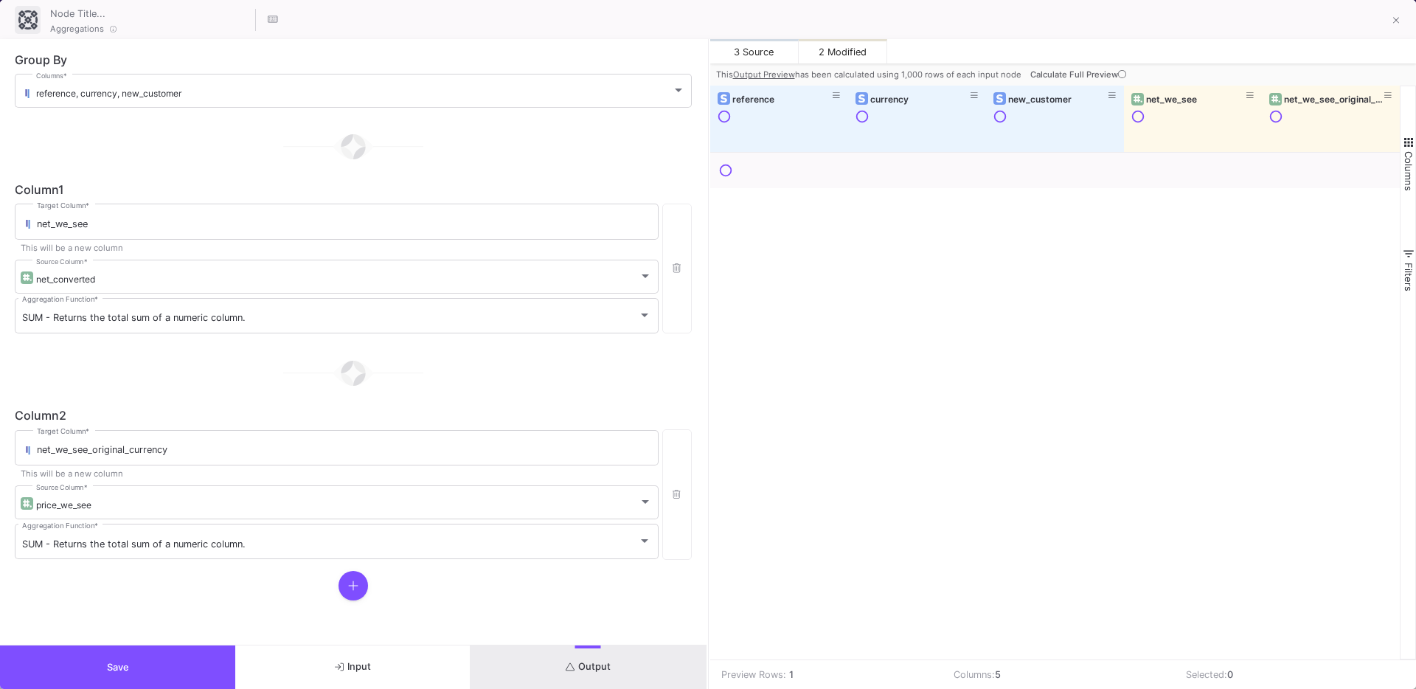
click at [1101, 80] on button "Calculate Full Preview" at bounding box center [1079, 74] width 105 height 22
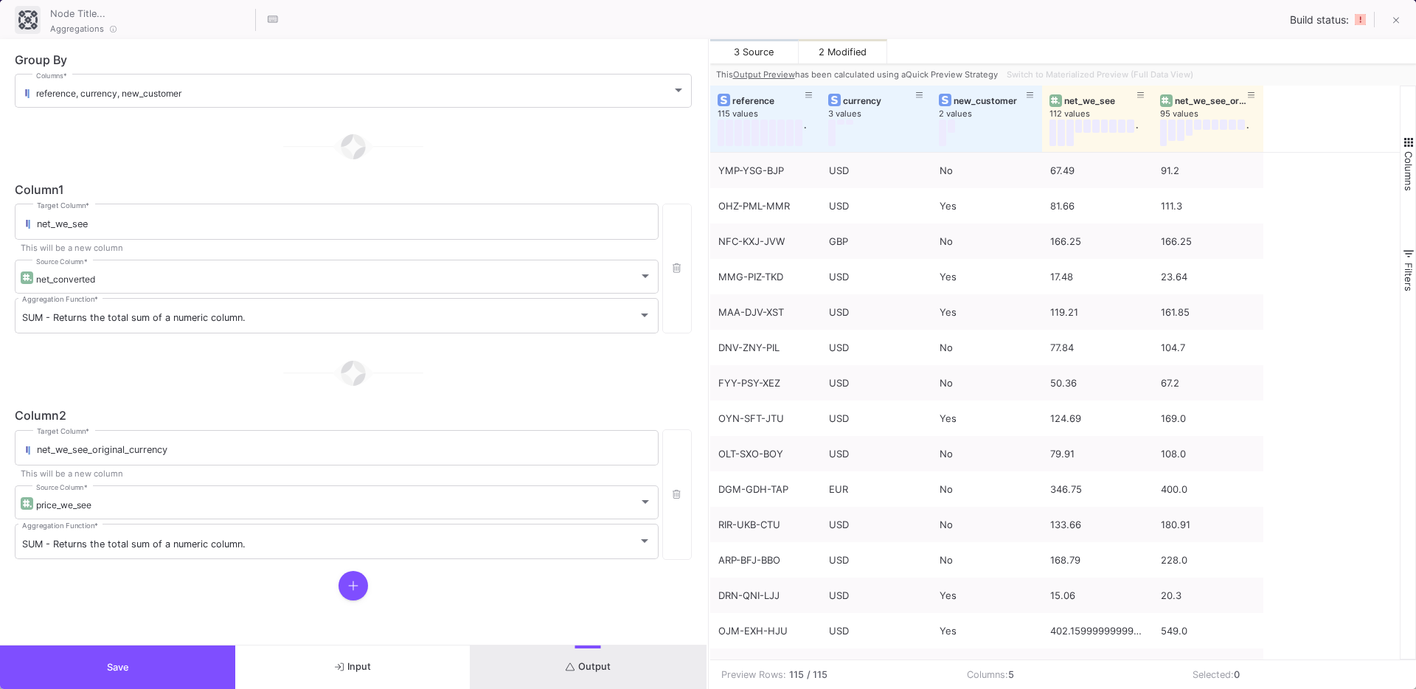
click at [83, 670] on button "Save" at bounding box center [117, 667] width 235 height 44
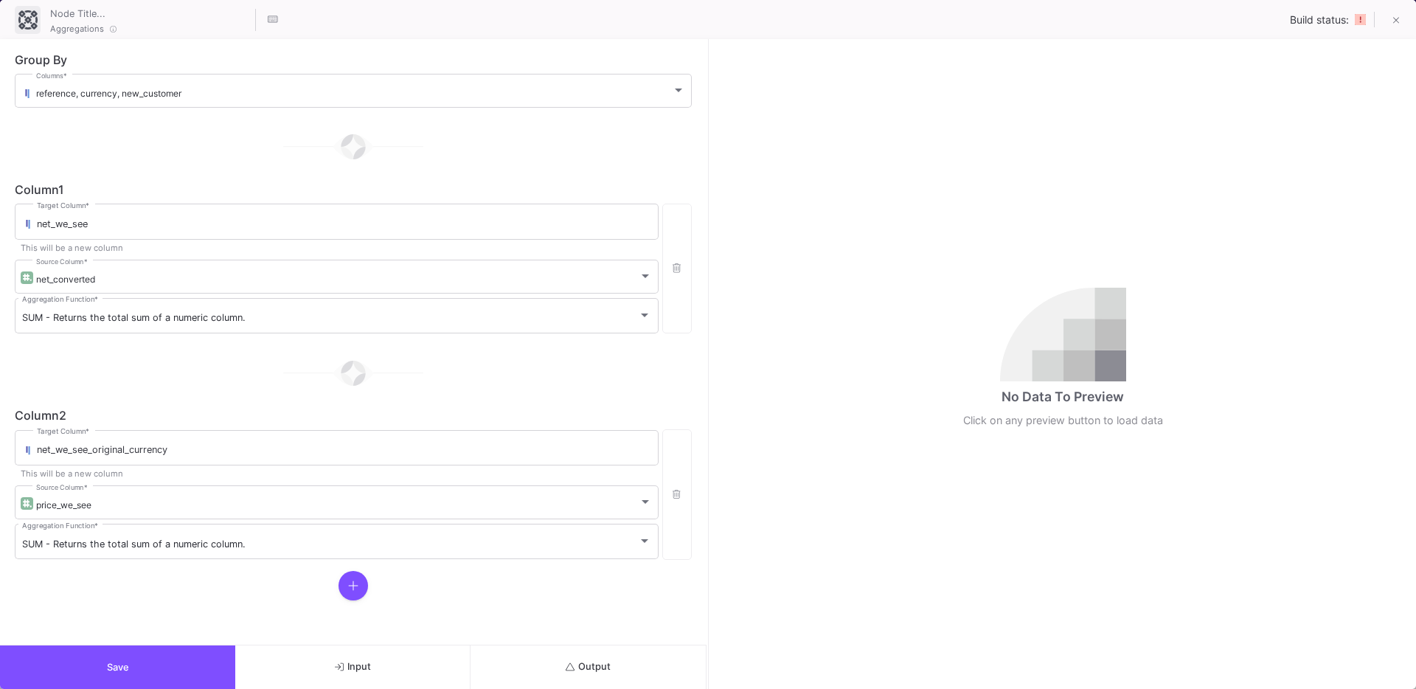
click at [577, 645] on button "Output" at bounding box center [587, 667] width 235 height 44
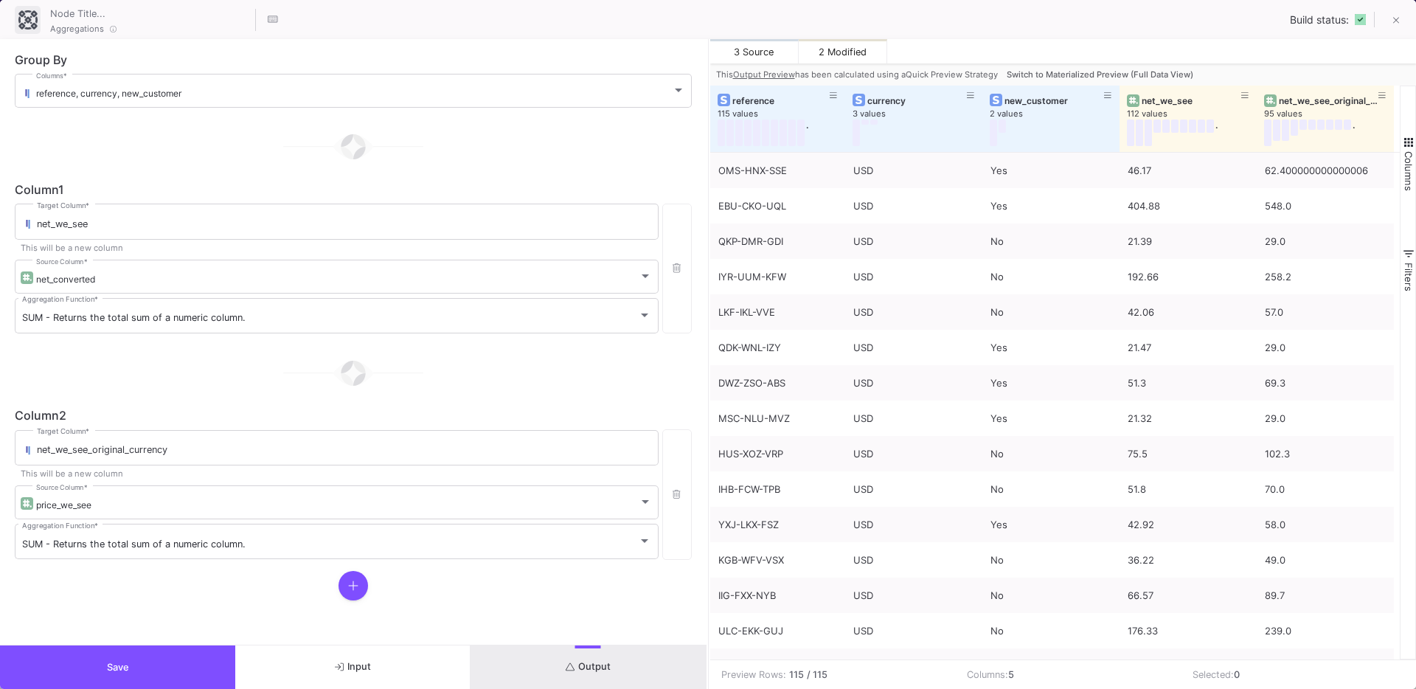
click at [1118, 77] on span "Switch to Materialized Preview (Full Data View)" at bounding box center [1099, 74] width 187 height 10
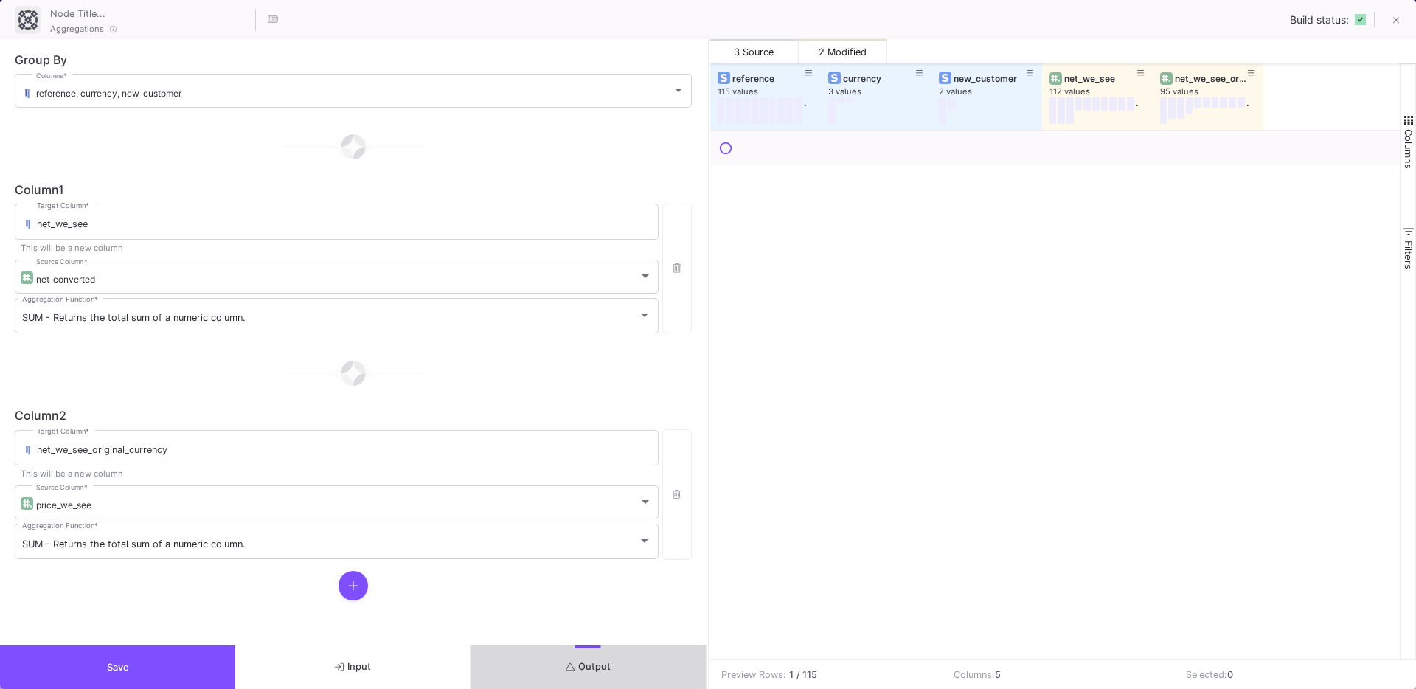
click at [590, 654] on button "Output" at bounding box center [587, 667] width 235 height 44
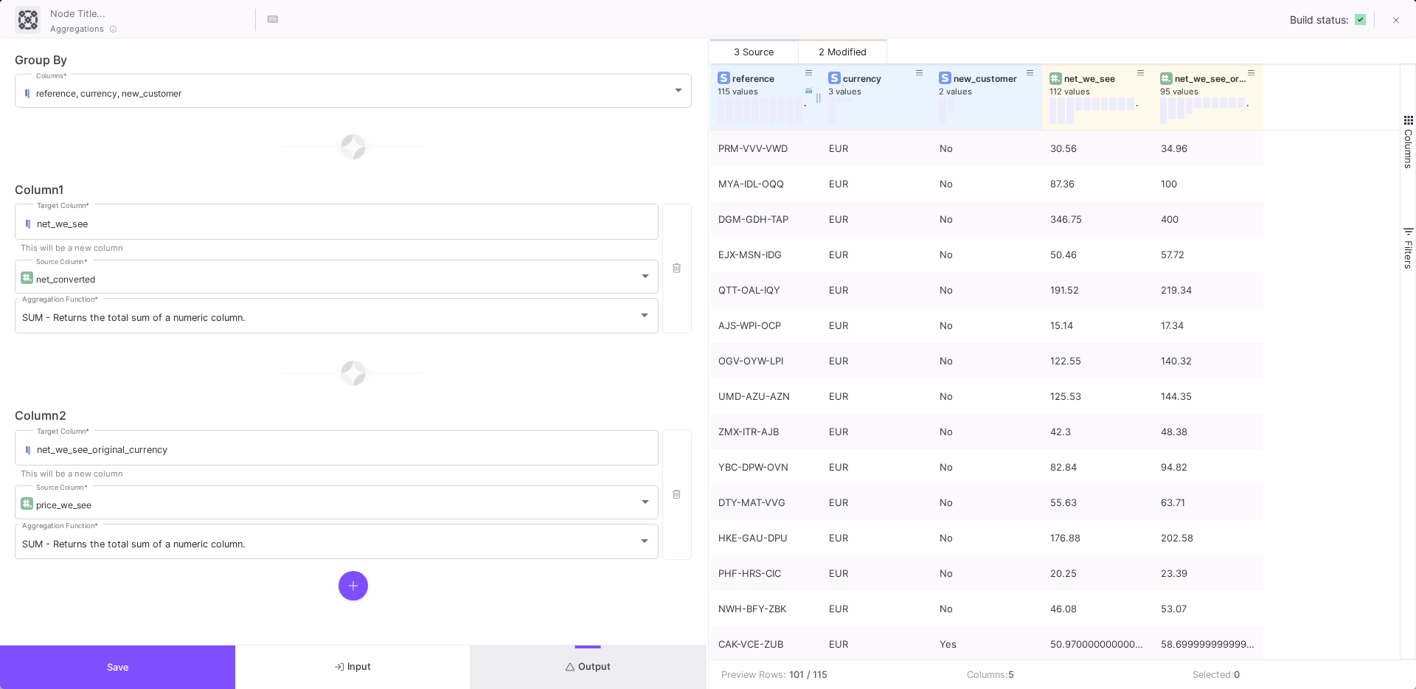
click at [744, 86] on div "115 values" at bounding box center [772, 91] width 111 height 11
click at [746, 73] on div "reference" at bounding box center [768, 78] width 73 height 11
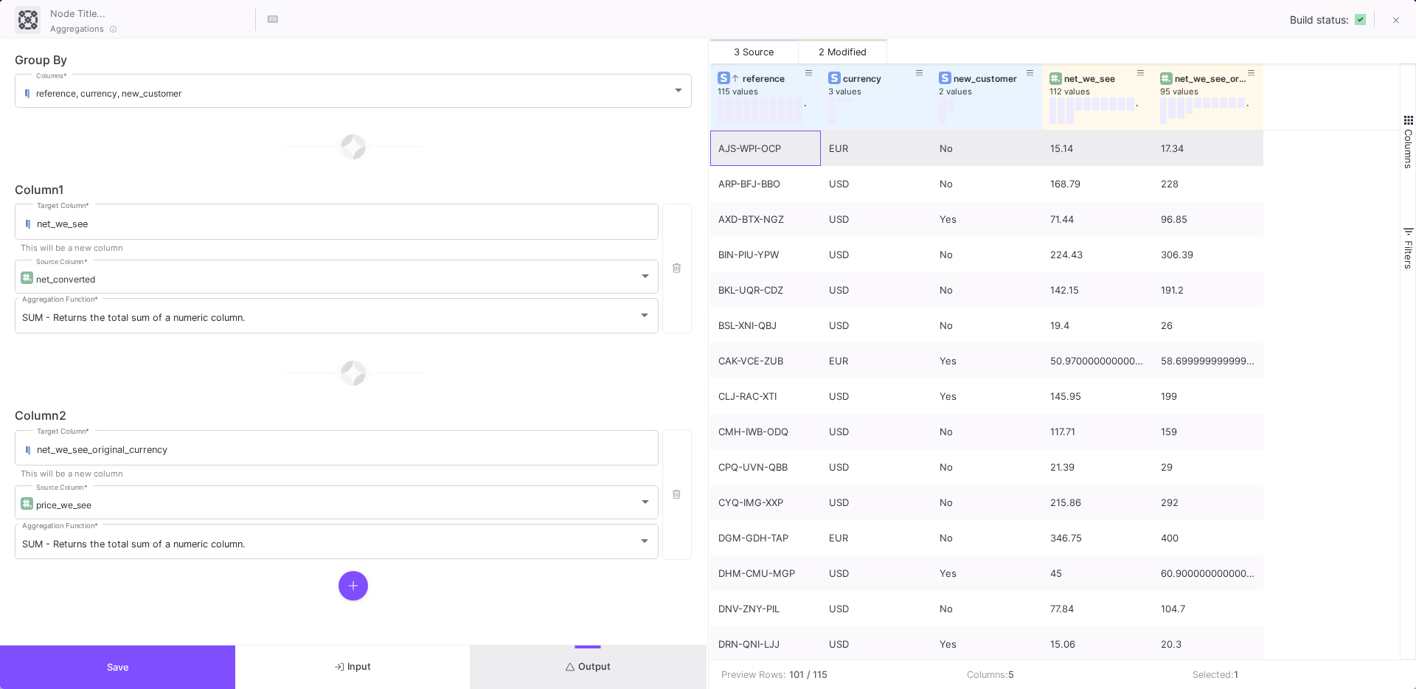
click at [743, 138] on div "AJS-WPI-OCP" at bounding box center [765, 148] width 94 height 35
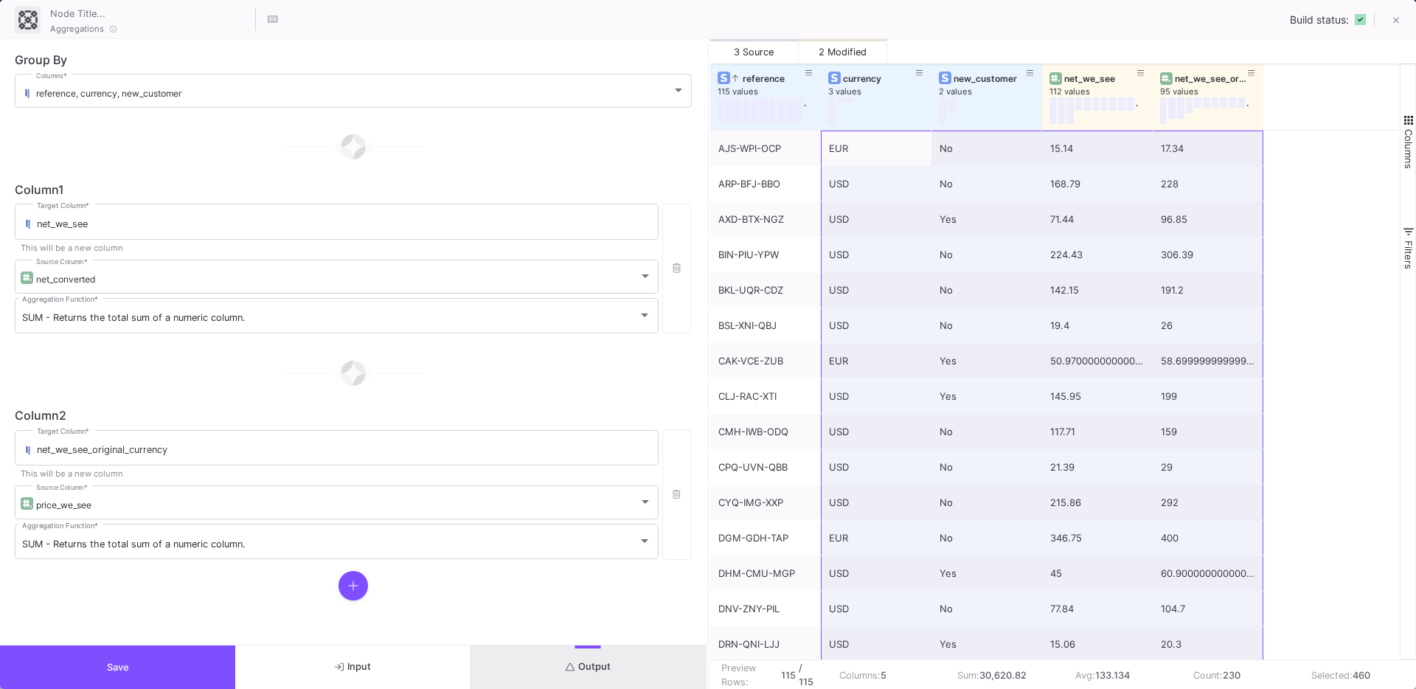
click at [113, 672] on span "Save" at bounding box center [118, 666] width 22 height 11
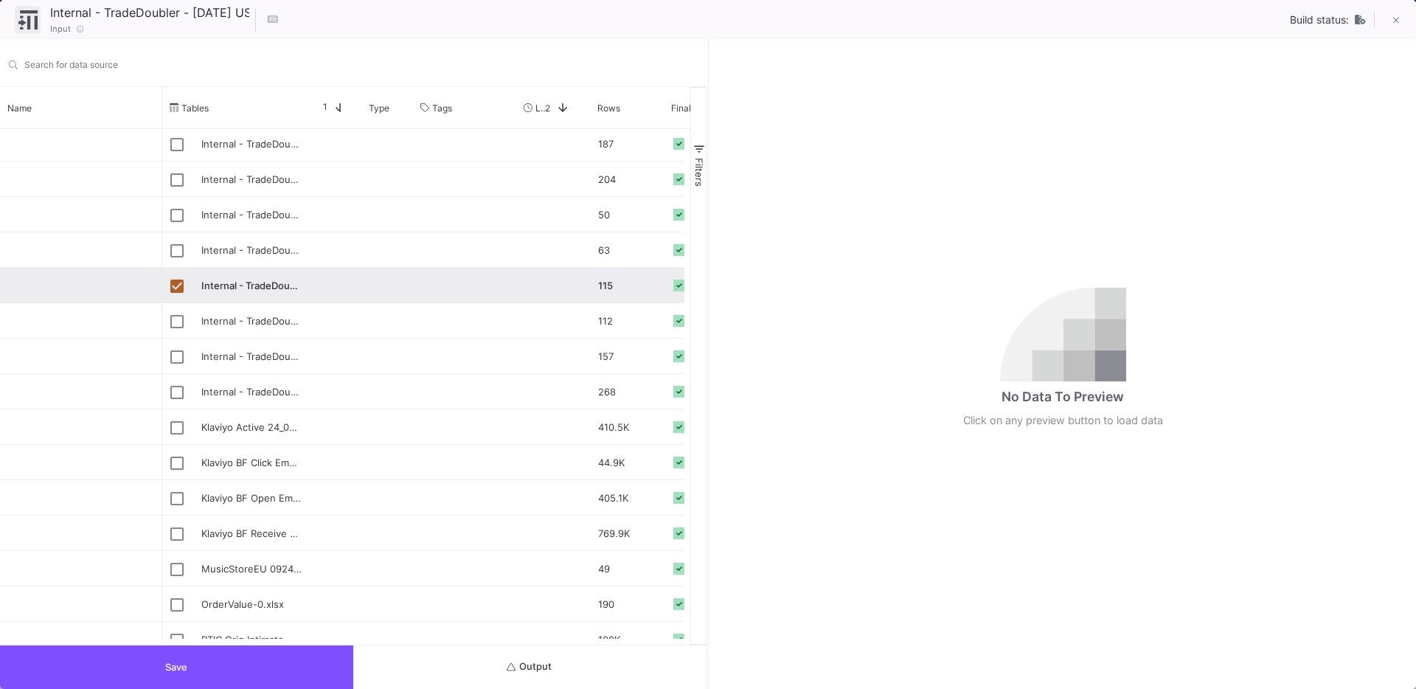
scroll to position [496, 0]
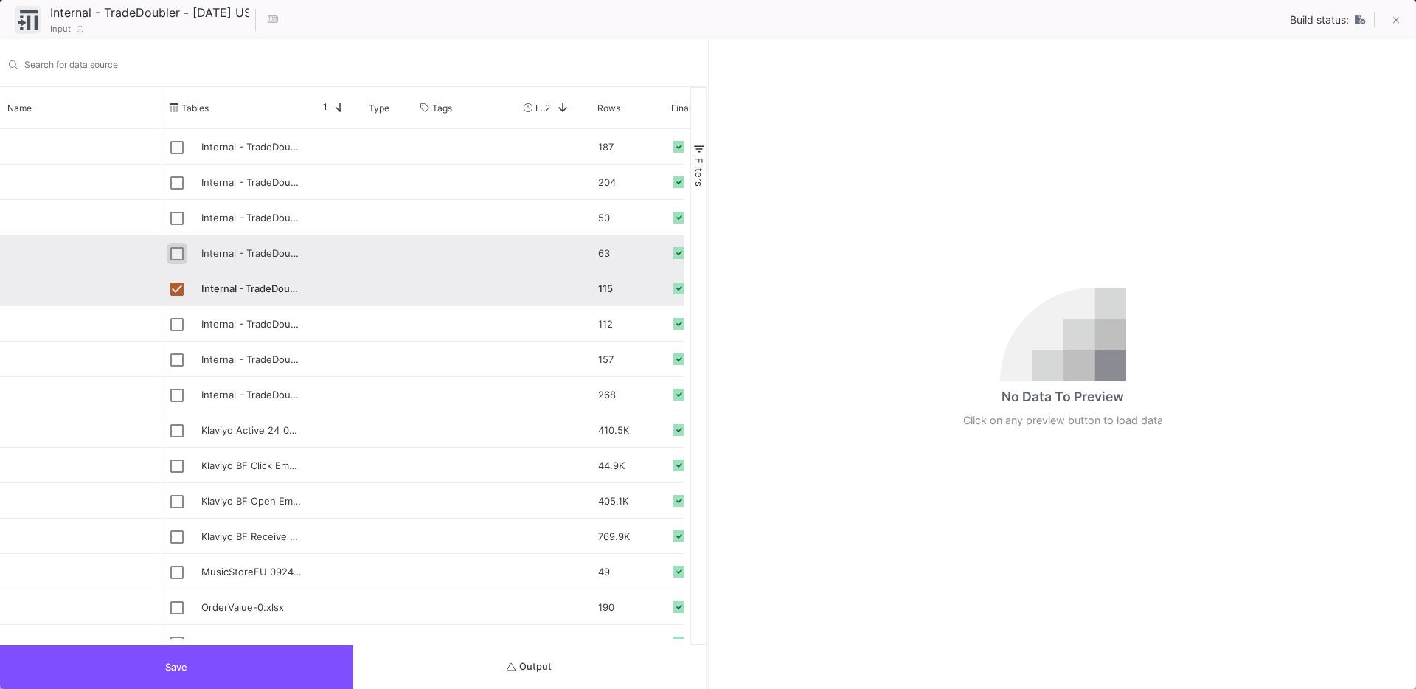
click at [178, 253] on input "Press Space to toggle row selection (unchecked)" at bounding box center [176, 253] width 13 height 13
checkbox input "true"
checkbox input "false"
type input "Internal - TradeDoubler - [DATE] GB.csv"
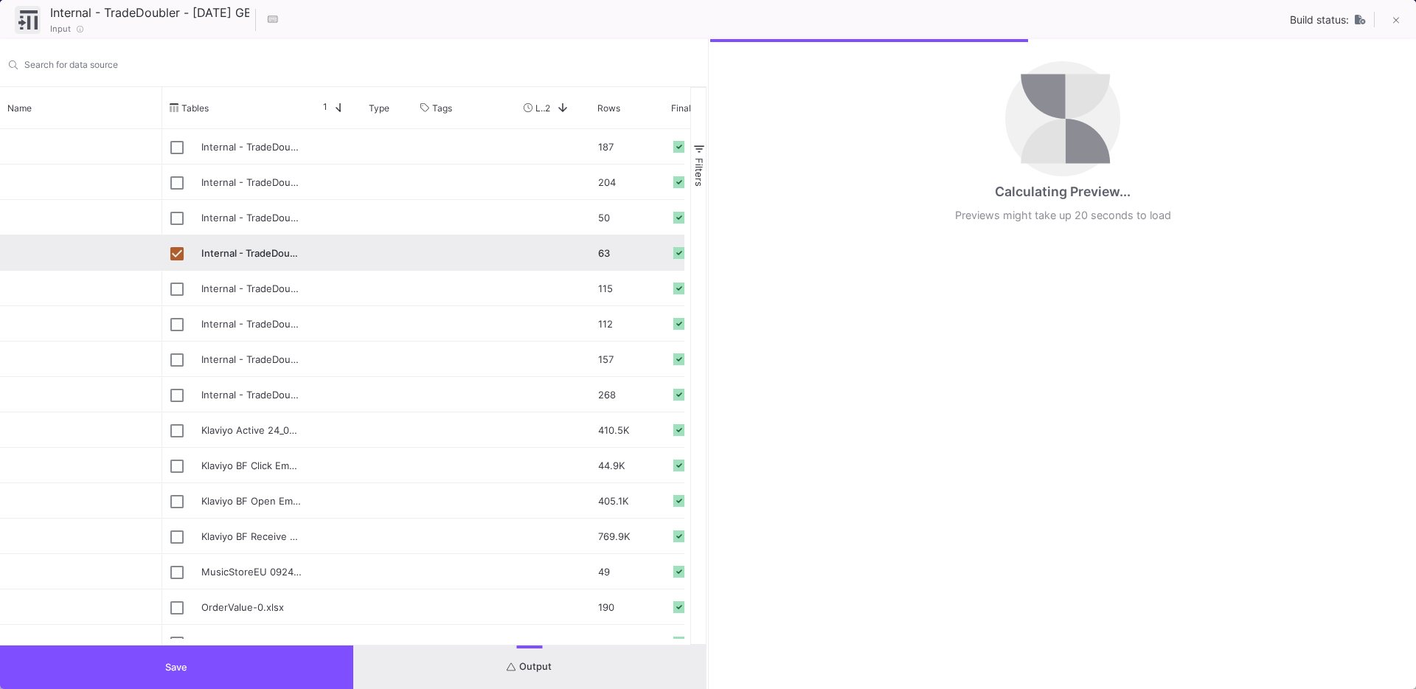
click at [201, 672] on button "Save" at bounding box center [176, 667] width 353 height 44
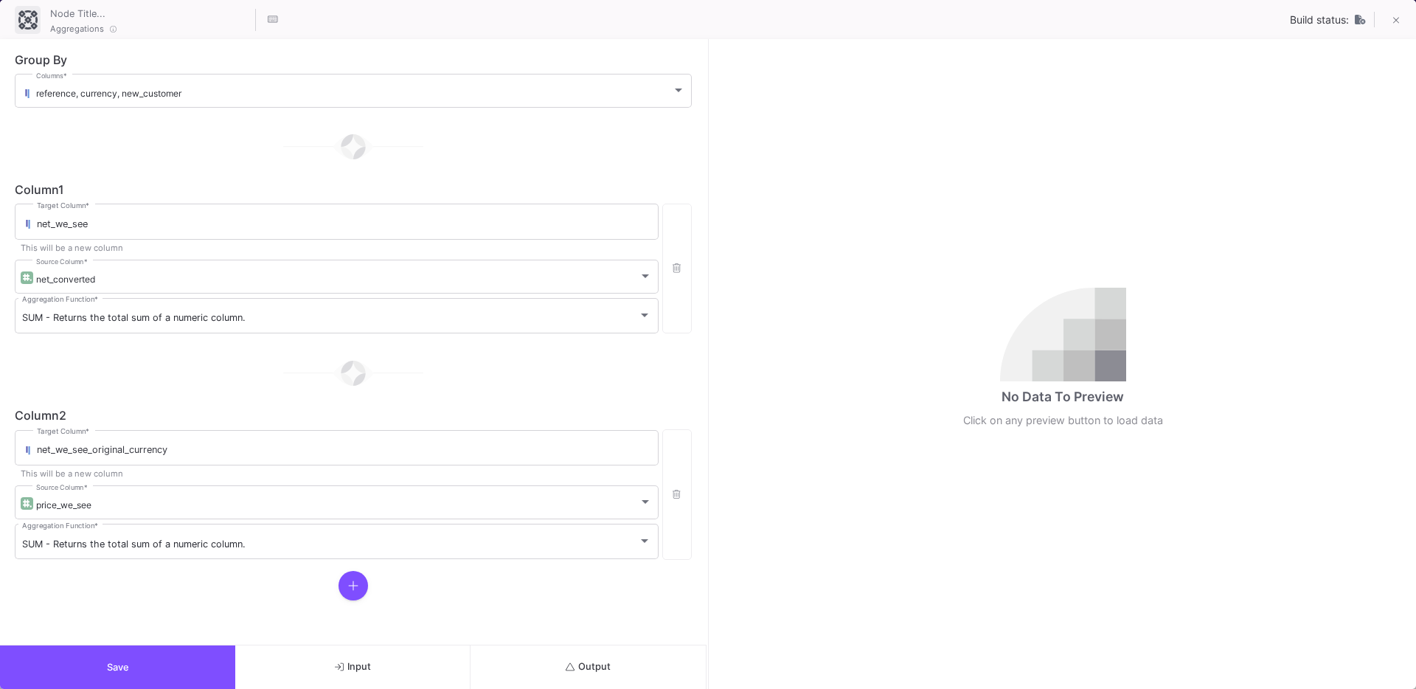
click at [582, 655] on button "Output" at bounding box center [587, 667] width 235 height 44
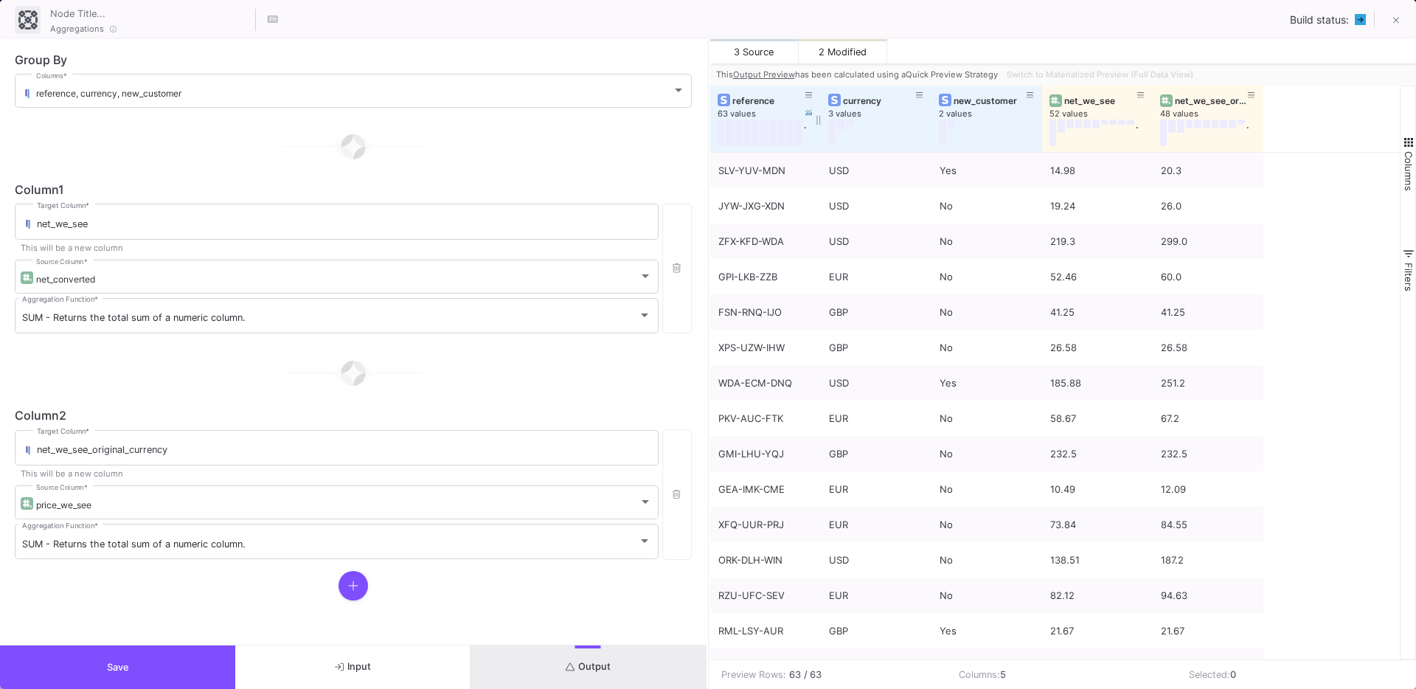
click at [765, 100] on div "reference" at bounding box center [768, 100] width 73 height 11
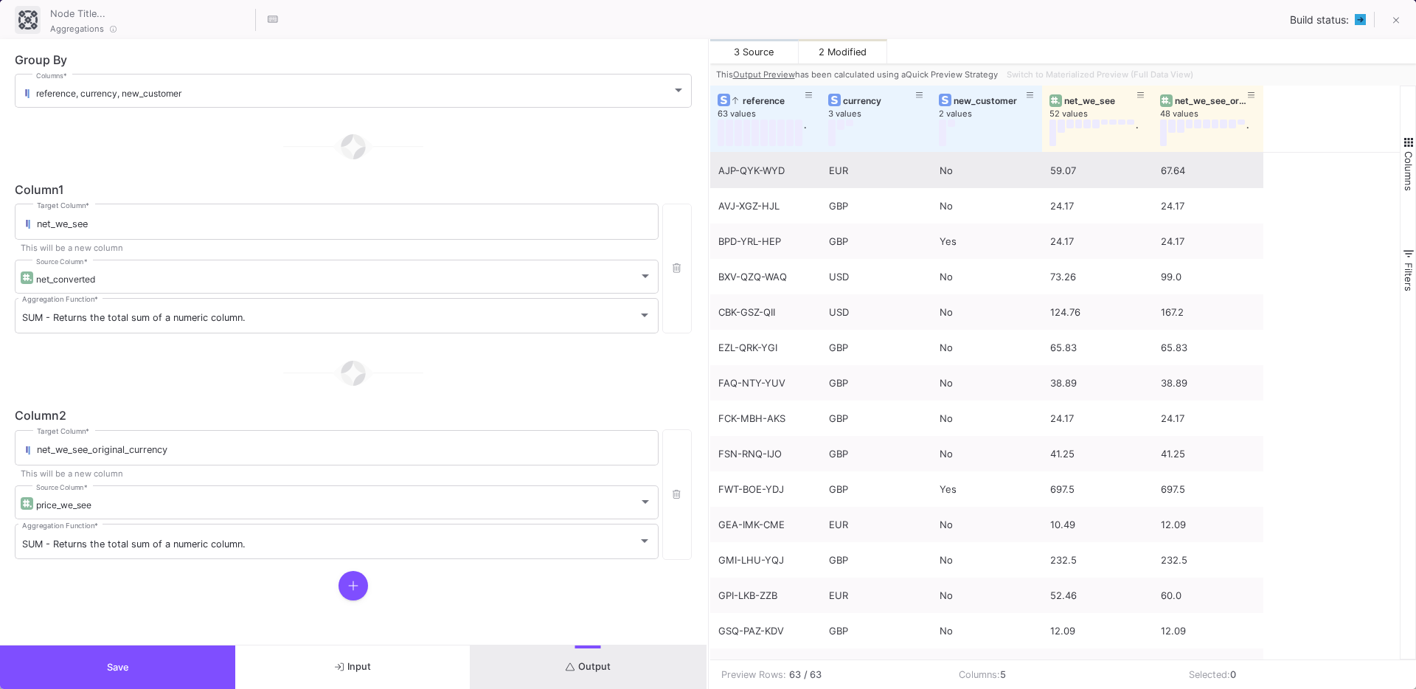
click at [847, 166] on div "EUR" at bounding box center [876, 170] width 94 height 35
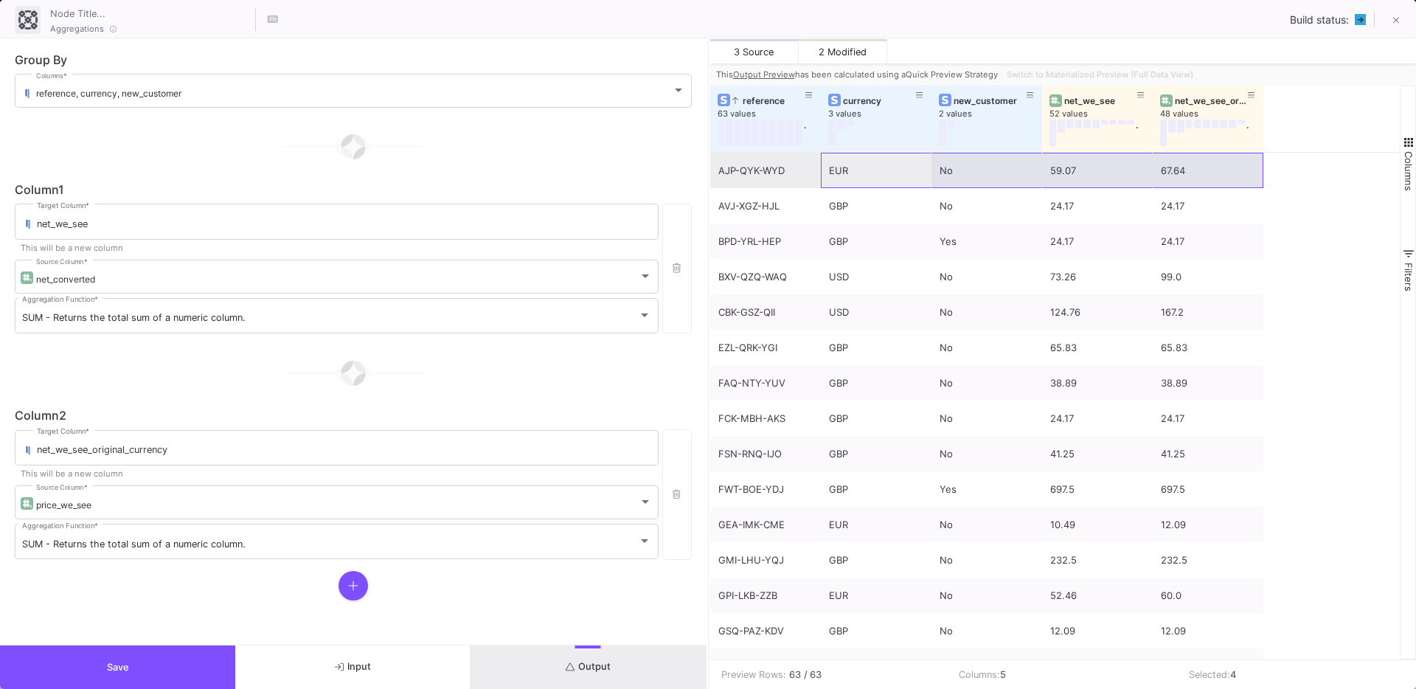
scroll to position [1723, 0]
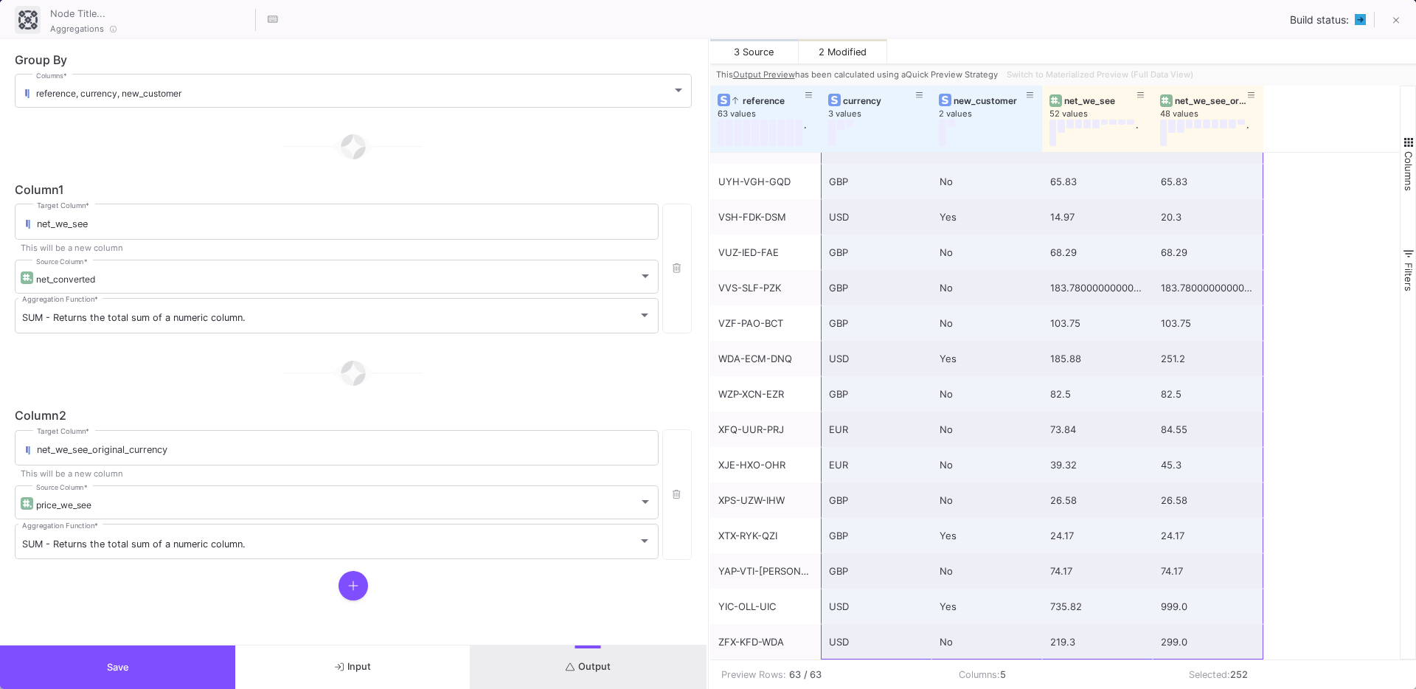
click at [125, 661] on span "Save" at bounding box center [118, 666] width 22 height 11
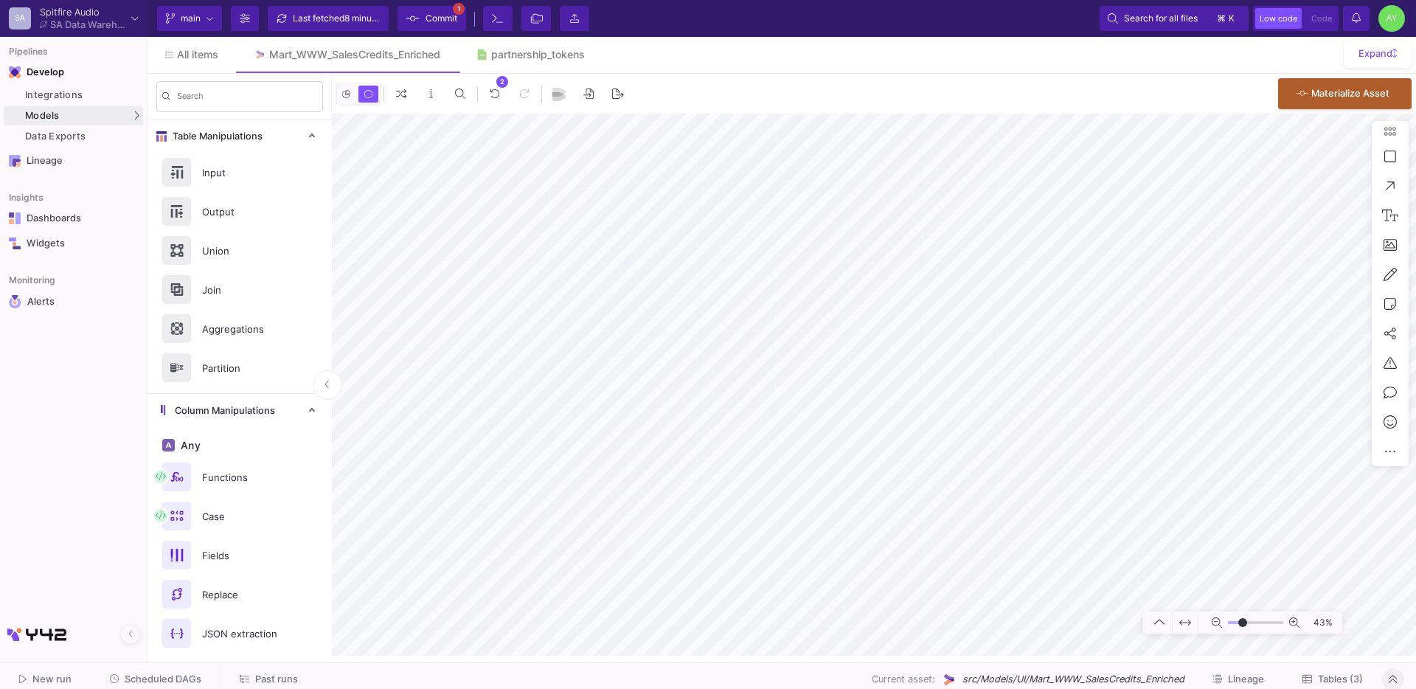
click at [125, 661] on span "Save" at bounding box center [118, 666] width 22 height 11
click at [450, 53] on icon at bounding box center [446, 54] width 7 height 10
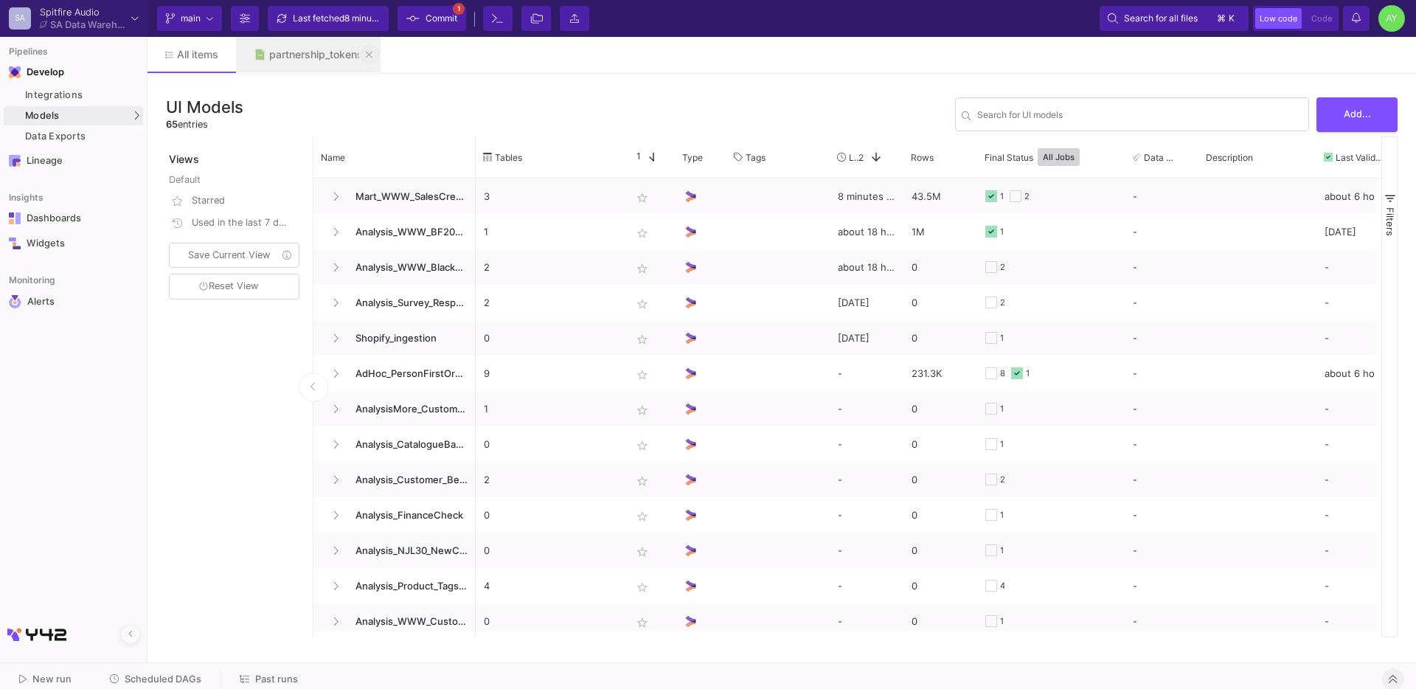
click at [361, 56] on button at bounding box center [369, 55] width 22 height 22
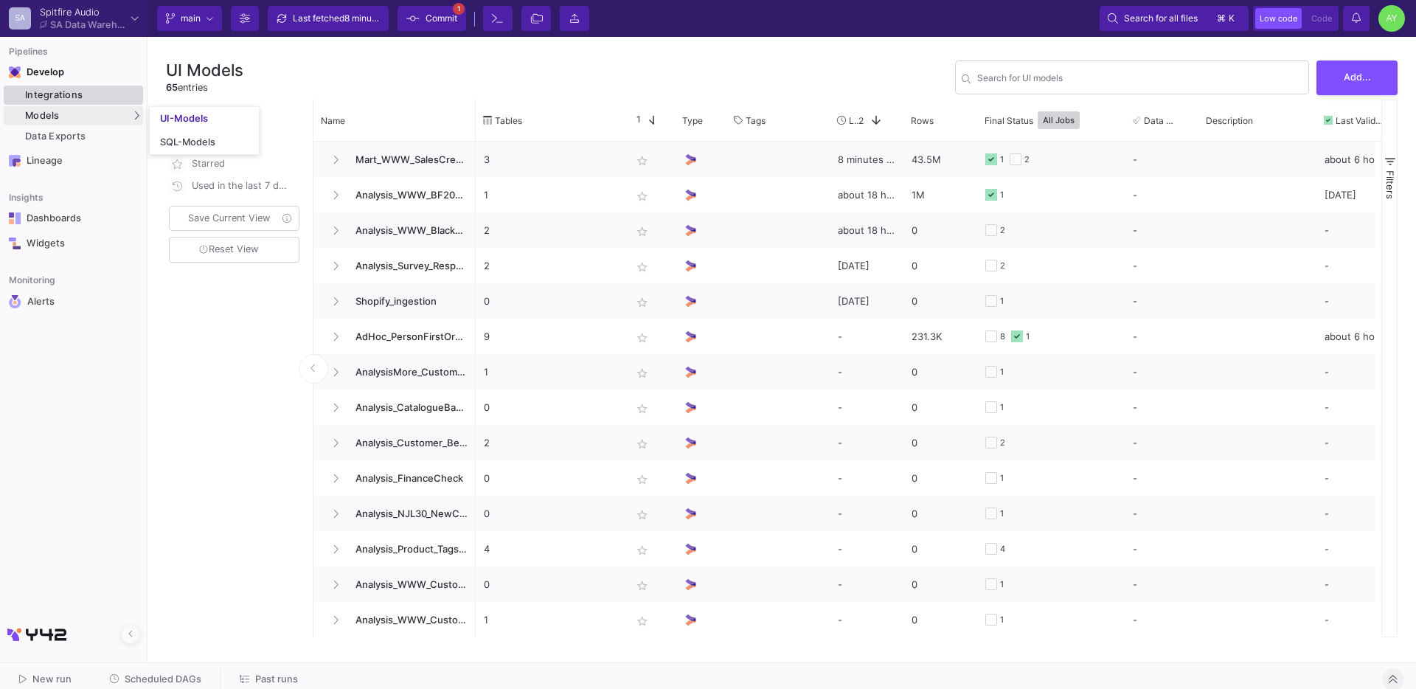
click at [71, 101] on link "Integrations" at bounding box center [73, 95] width 139 height 19
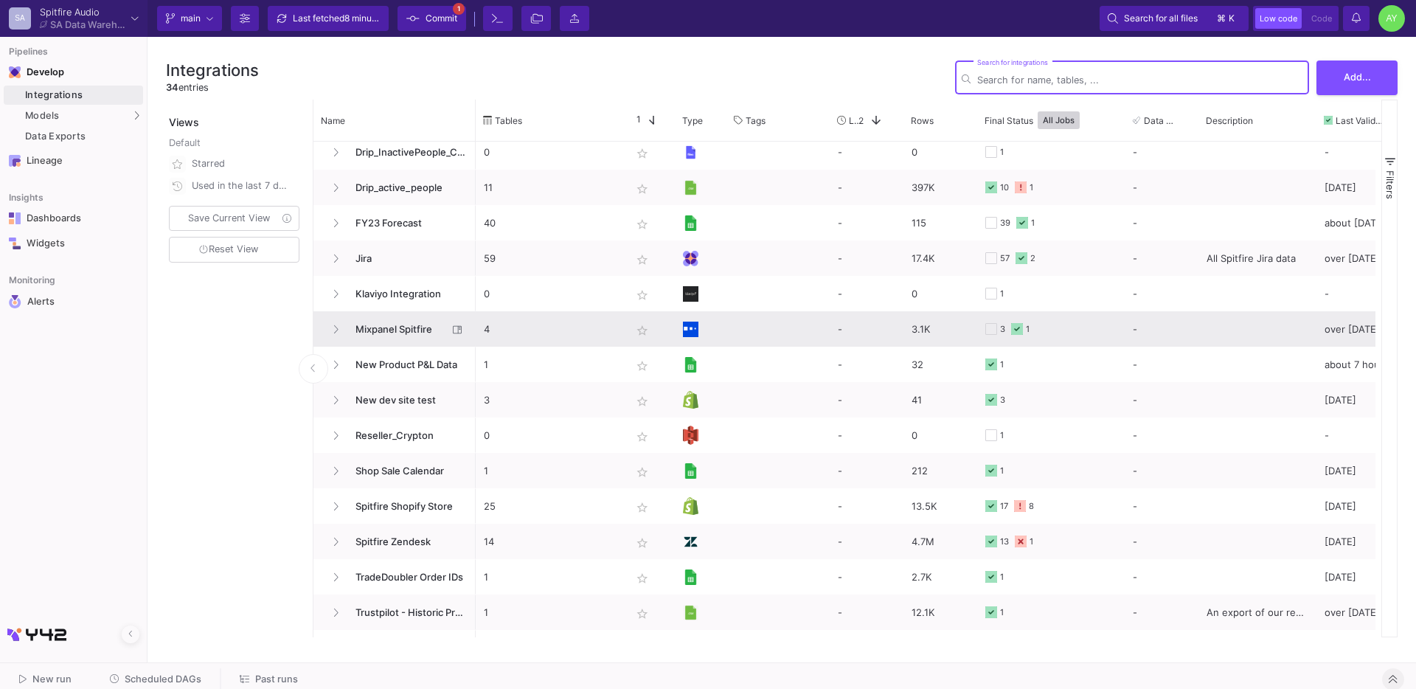
scroll to position [230, 0]
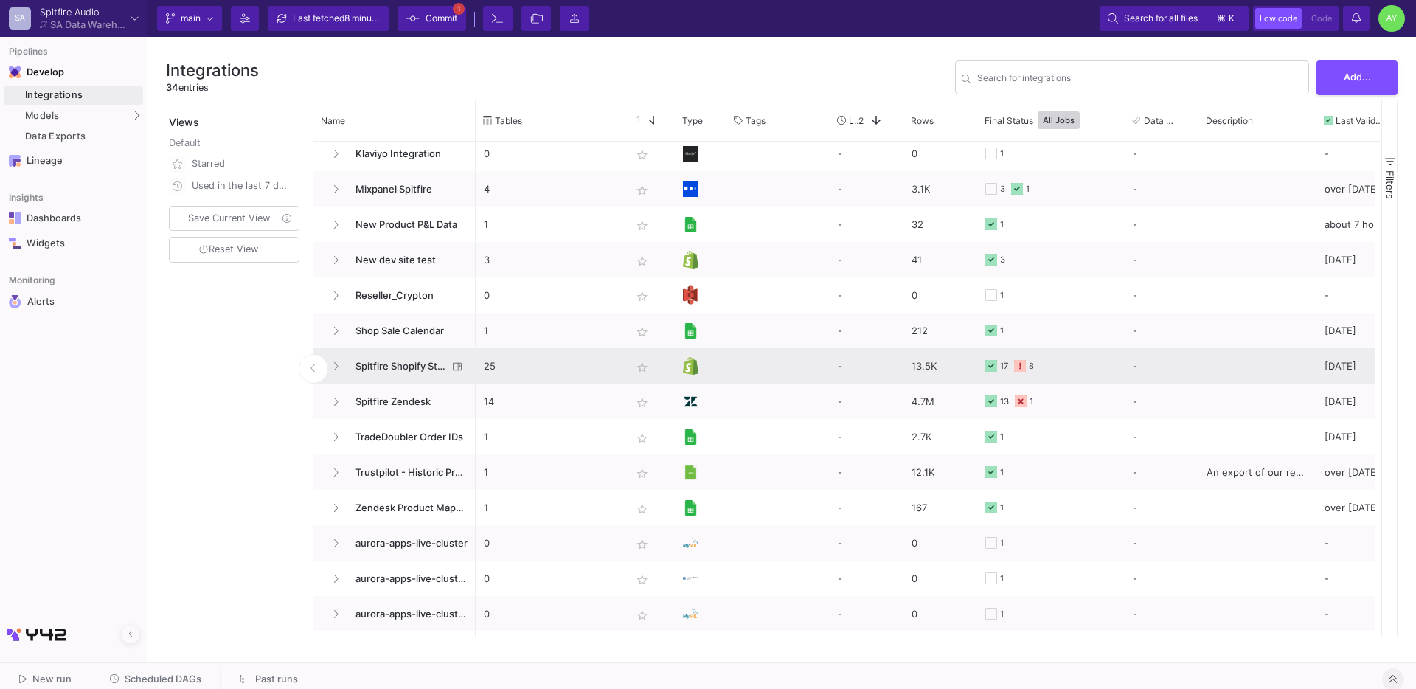
click at [549, 353] on p "25" at bounding box center [549, 366] width 131 height 35
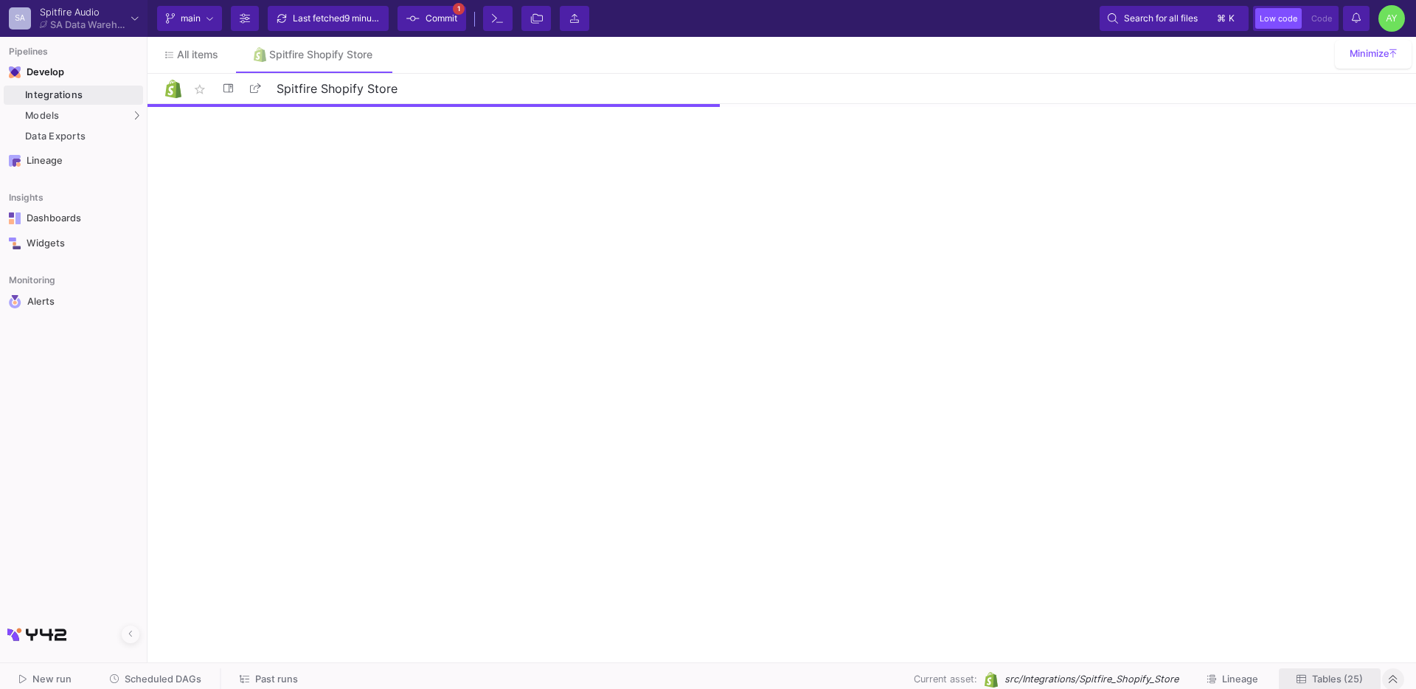
click at [1316, 679] on span "Tables (25)" at bounding box center [1337, 678] width 51 height 11
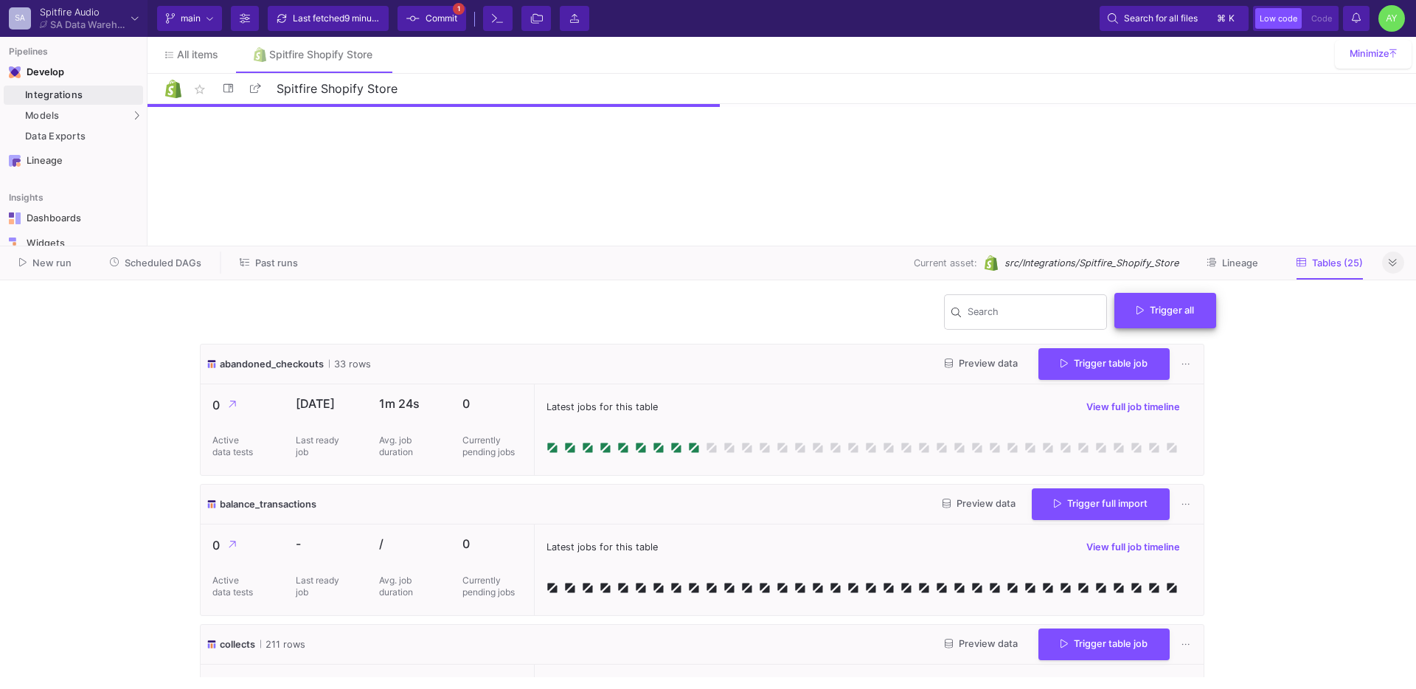
click at [1155, 311] on span "Trigger all" at bounding box center [1165, 310] width 58 height 11
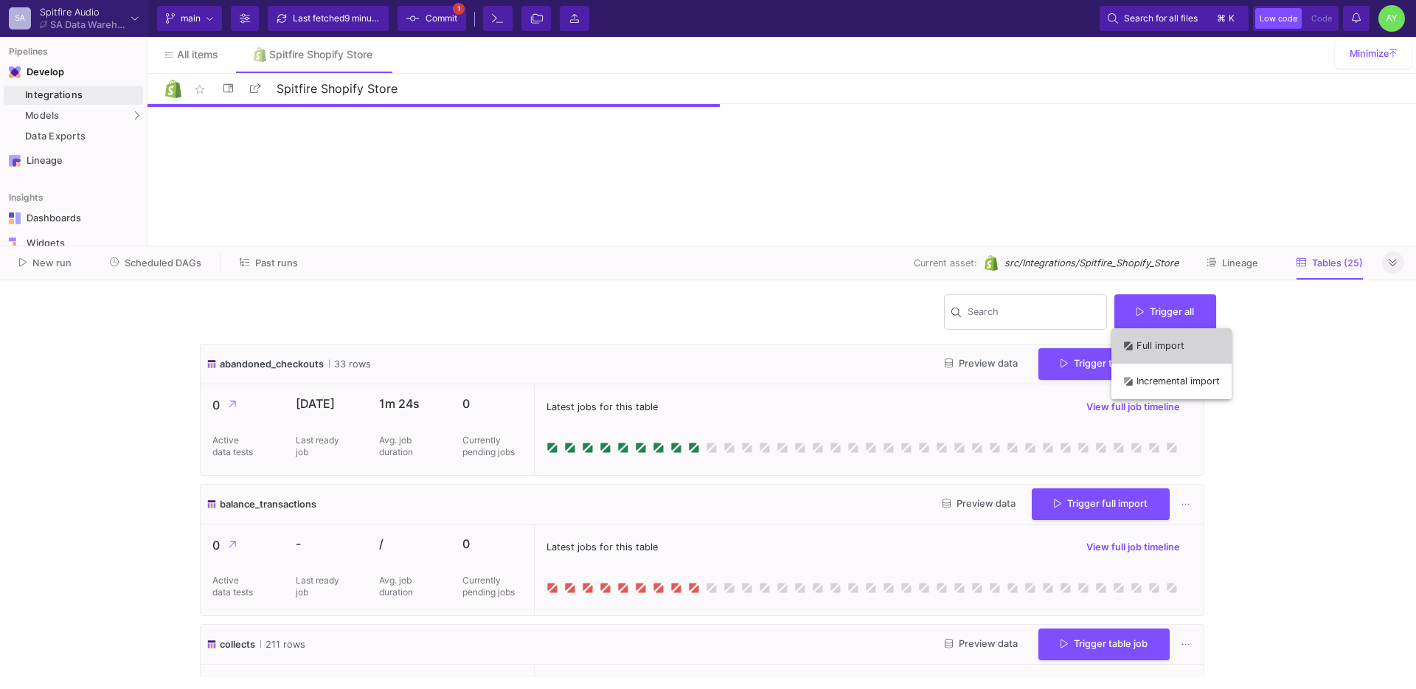
click at [1158, 352] on button "Full import" at bounding box center [1171, 345] width 120 height 35
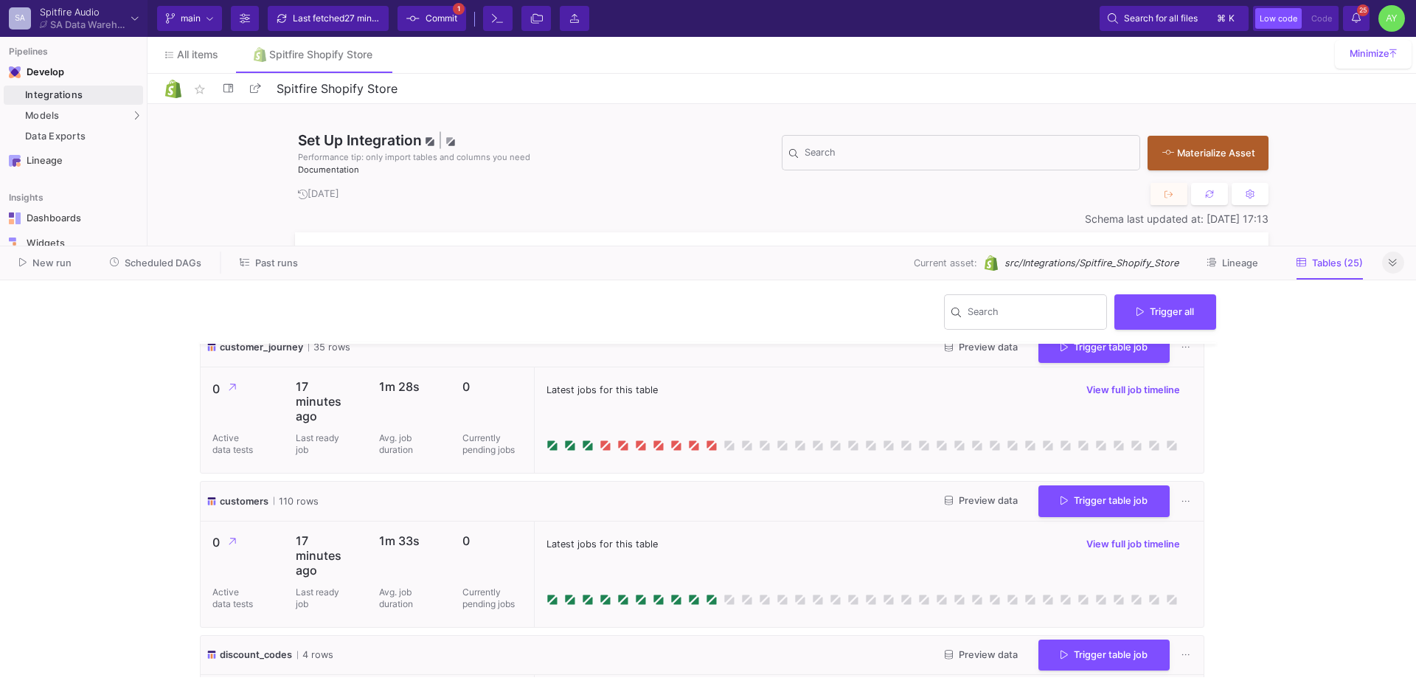
scroll to position [613, 0]
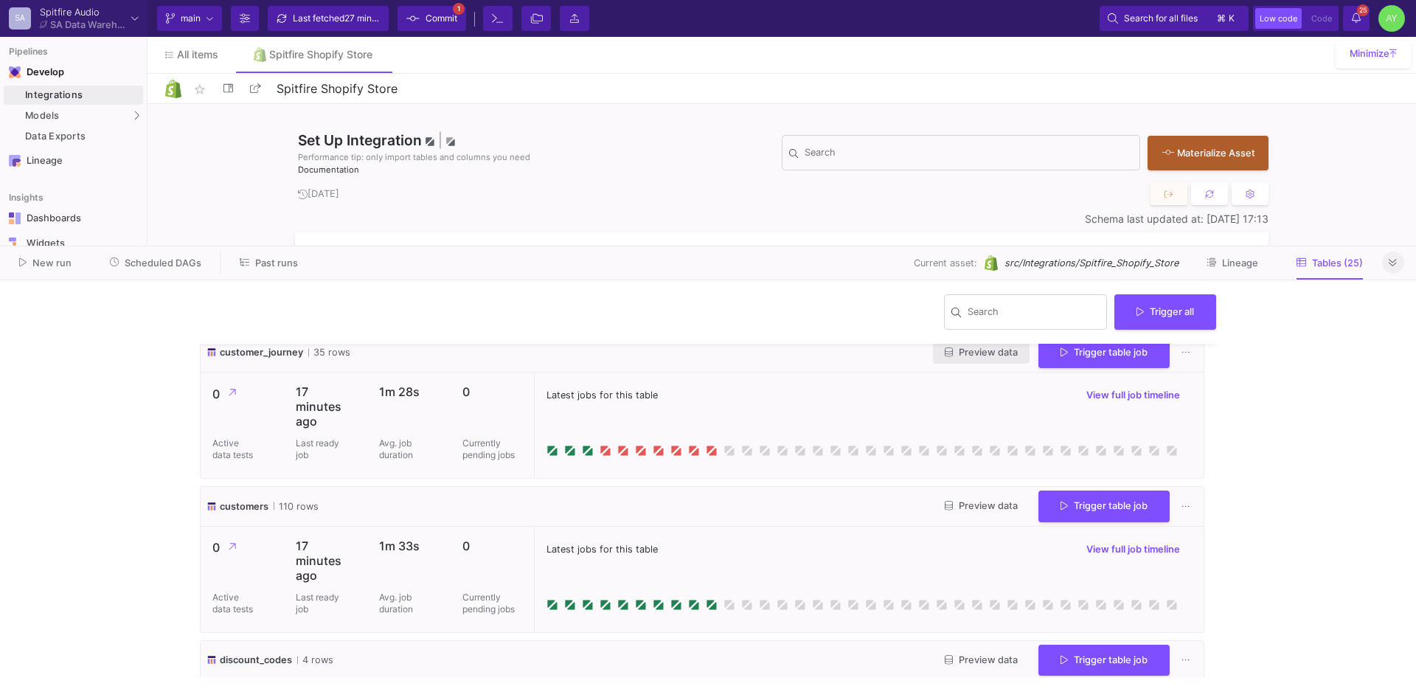
click at [984, 358] on button "Preview data" at bounding box center [981, 352] width 97 height 23
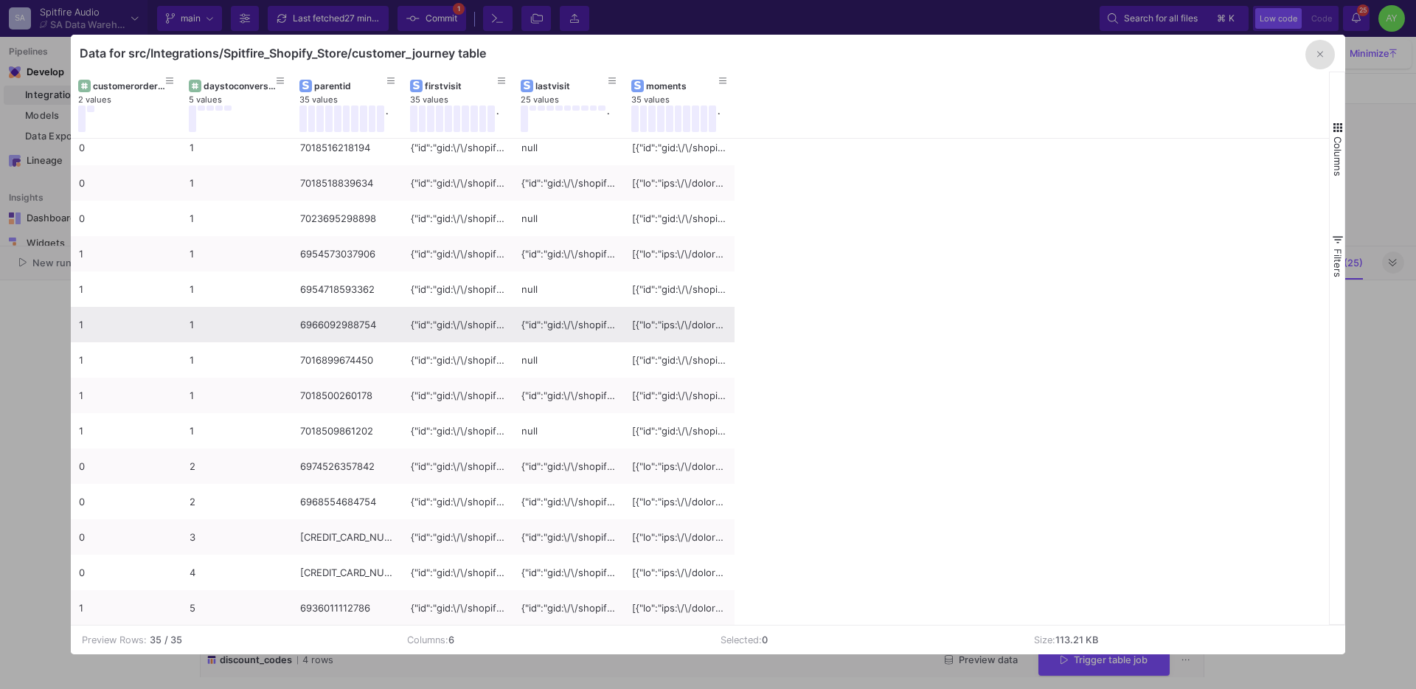
scroll to position [0, 0]
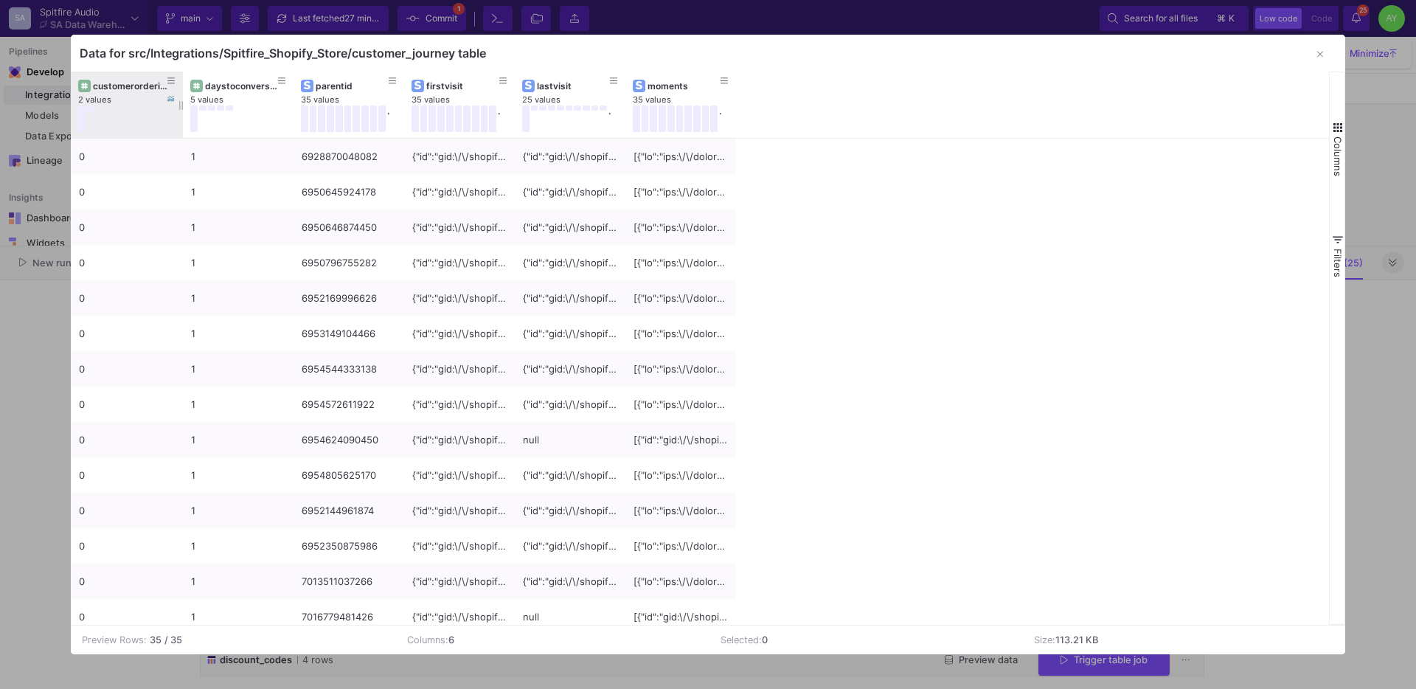
drag, startPoint x: 179, startPoint y: 110, endPoint x: 181, endPoint y: 136, distance: 25.8
click at [181, 136] on div at bounding box center [183, 105] width 6 height 66
click at [1323, 62] on button "button" at bounding box center [1319, 54] width 29 height 29
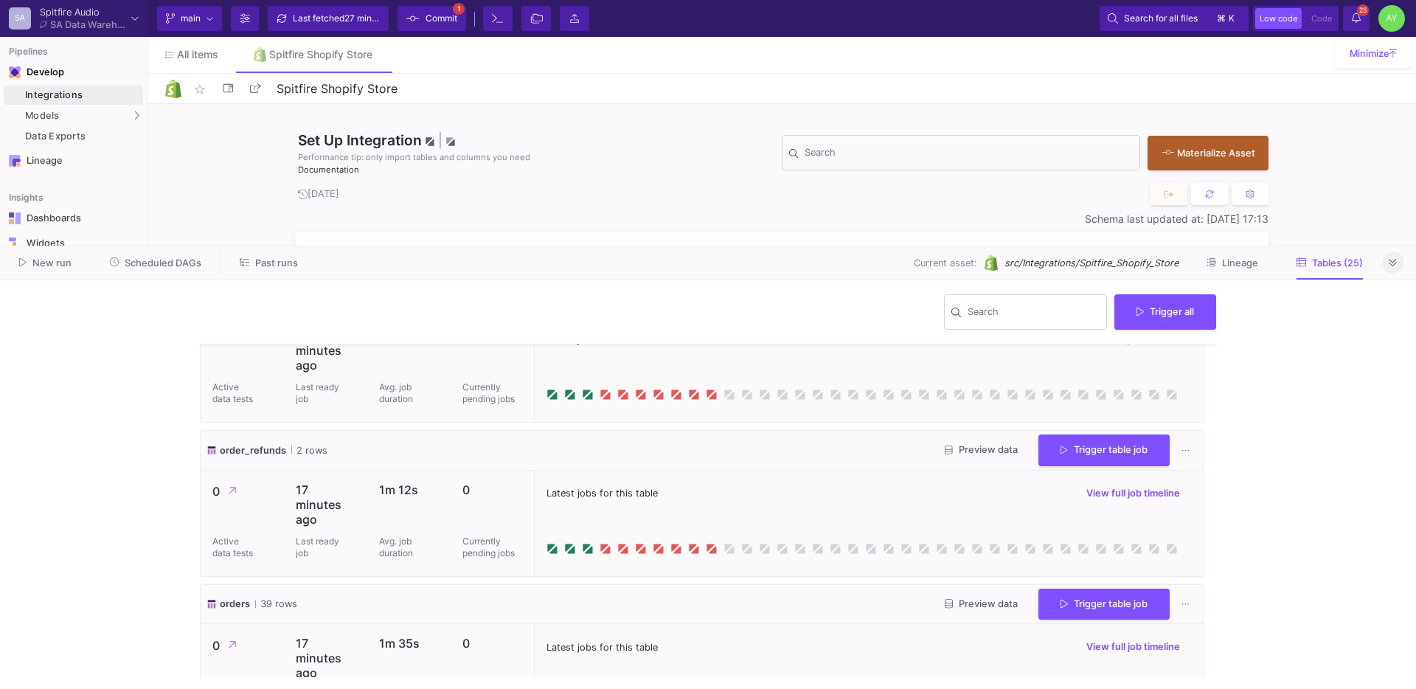
scroll to position [2609, 0]
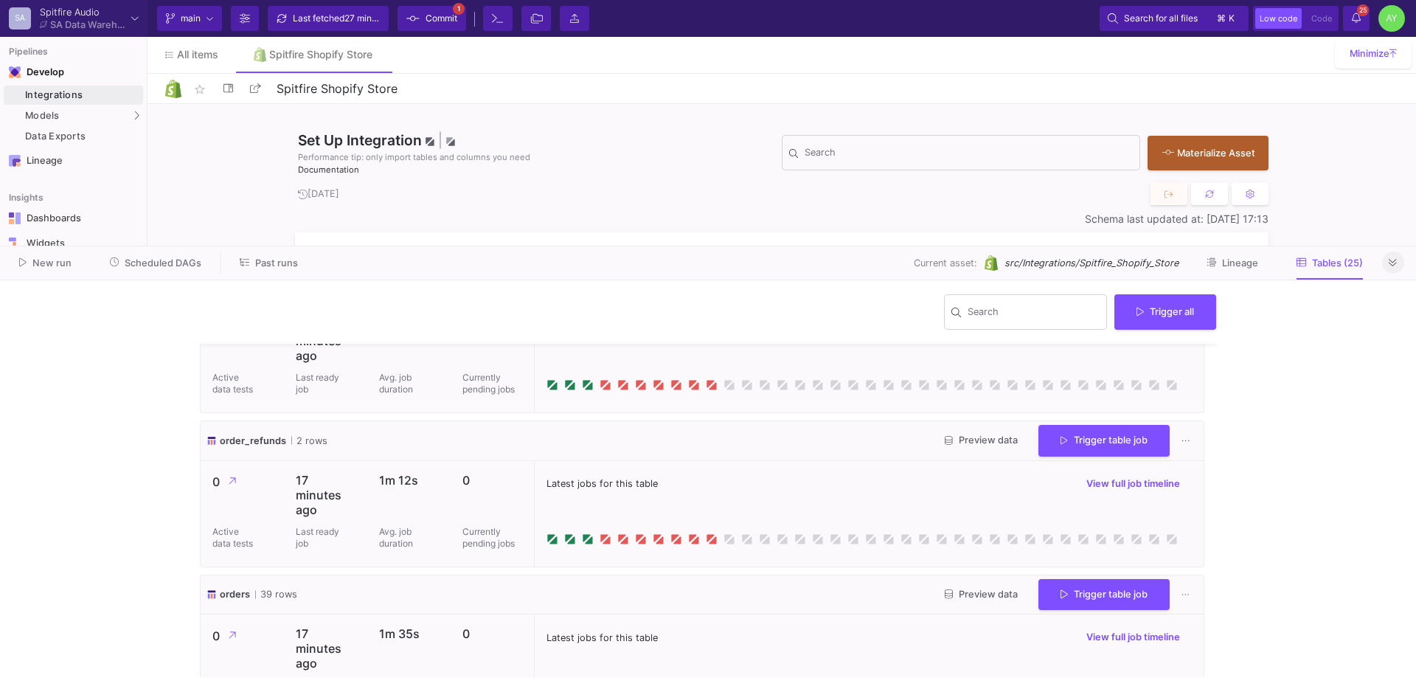
click at [1395, 254] on button at bounding box center [1393, 262] width 22 height 22
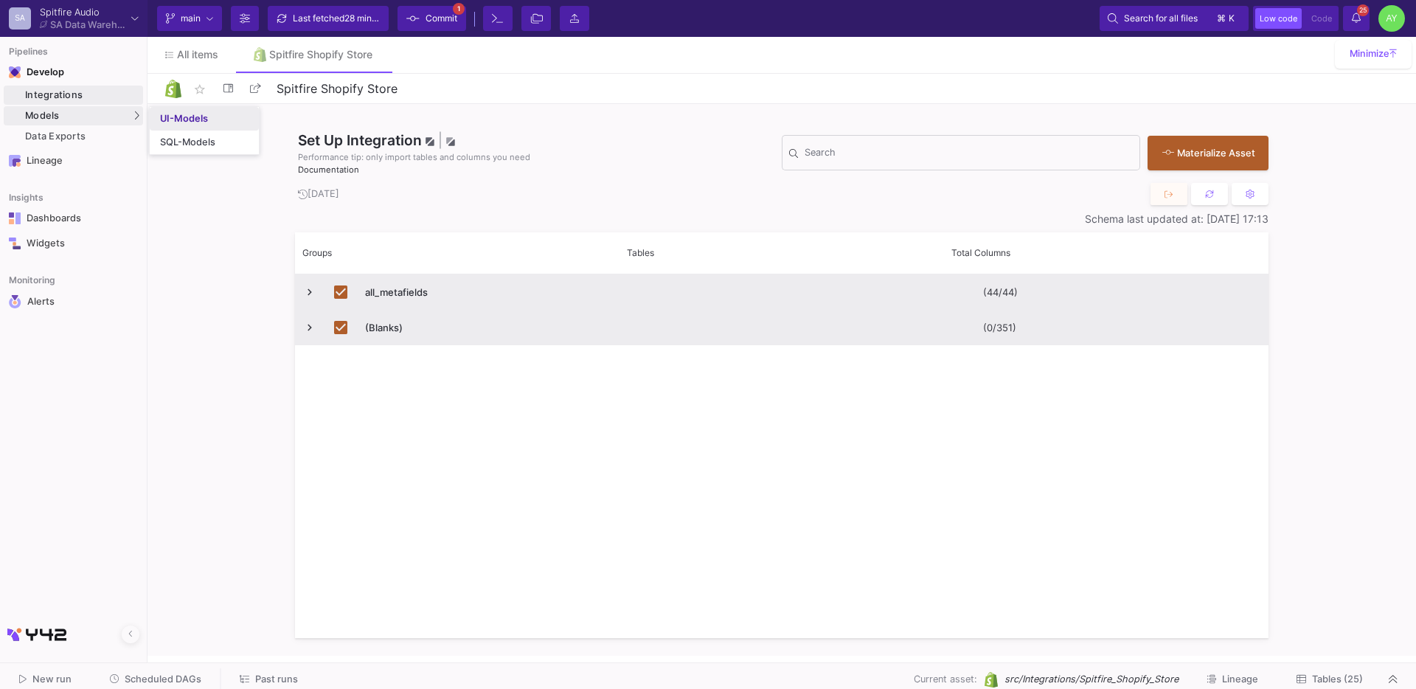
click at [181, 124] on div "UI-Models" at bounding box center [184, 119] width 48 height 12
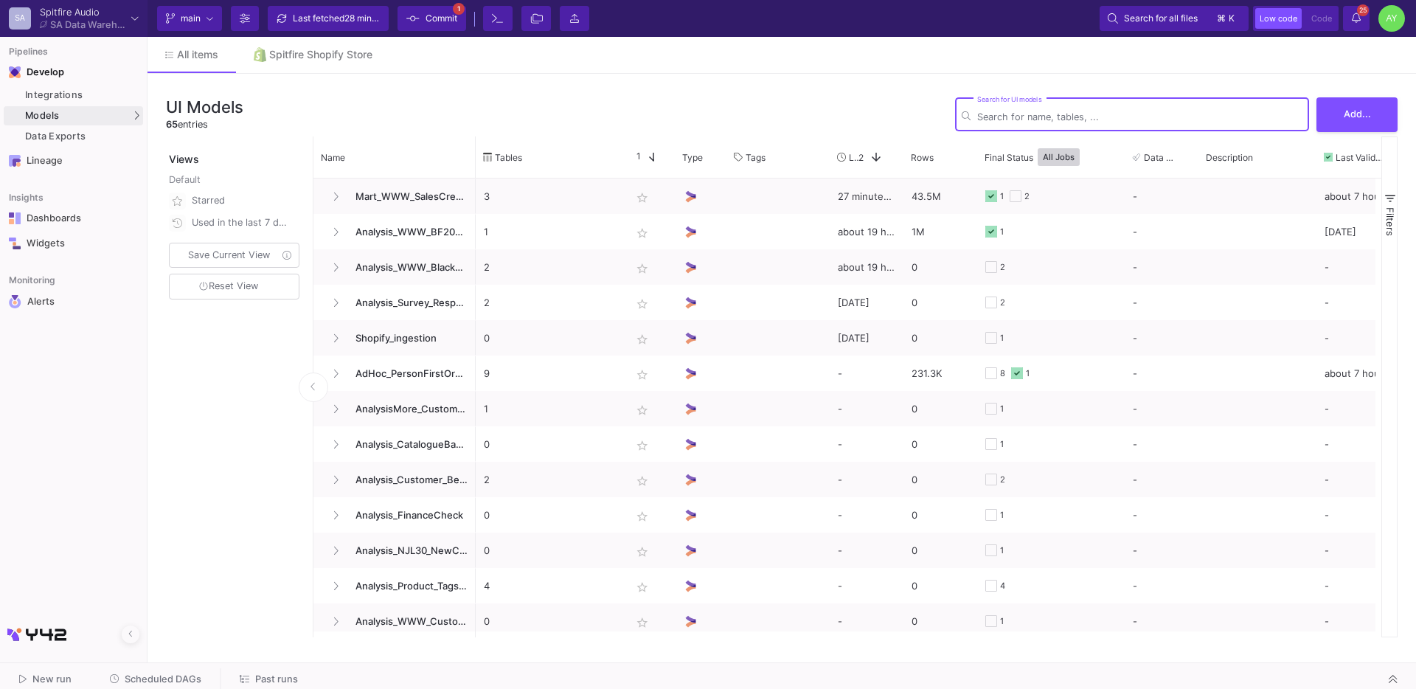
click at [279, 678] on span "Past runs" at bounding box center [276, 678] width 43 height 11
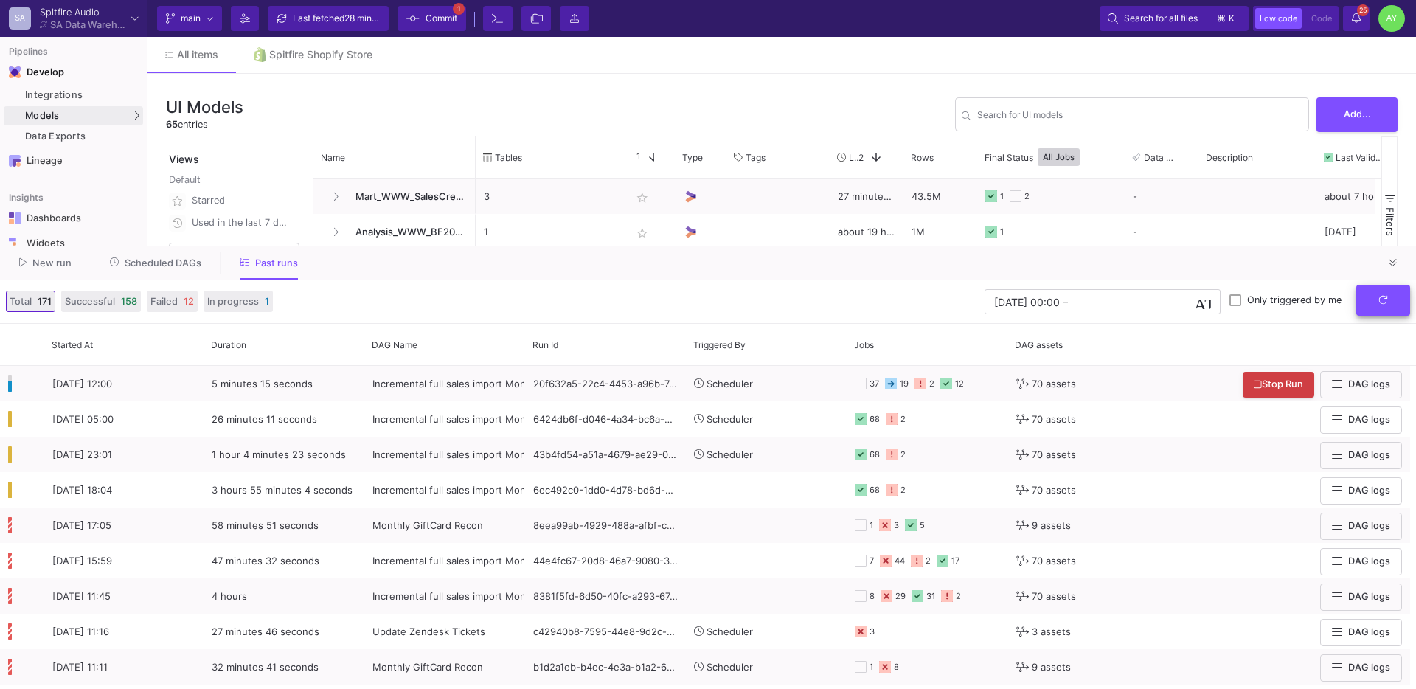
click at [1380, 316] on form "[DATE] 00:00 [DATE] 00:00 – End datetime [DATE] Only triggered by me" at bounding box center [1196, 302] width 425 height 32
click at [1377, 306] on button "submit" at bounding box center [1383, 301] width 54 height 32
click at [1389, 302] on button "submit" at bounding box center [1383, 301] width 54 height 32
click at [1378, 294] on span "submit" at bounding box center [1383, 299] width 10 height 11
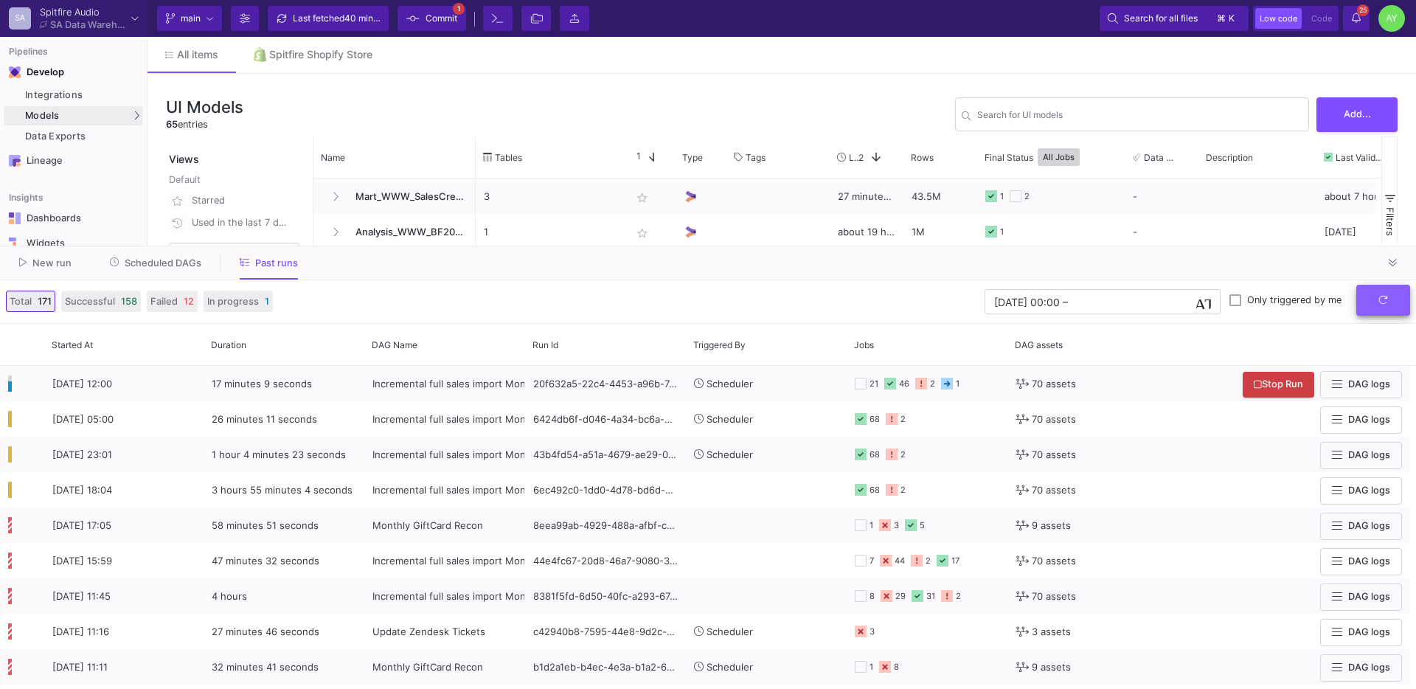
click at [1369, 295] on button "submit" at bounding box center [1383, 301] width 54 height 32
